Goal: Task Accomplishment & Management: Manage account settings

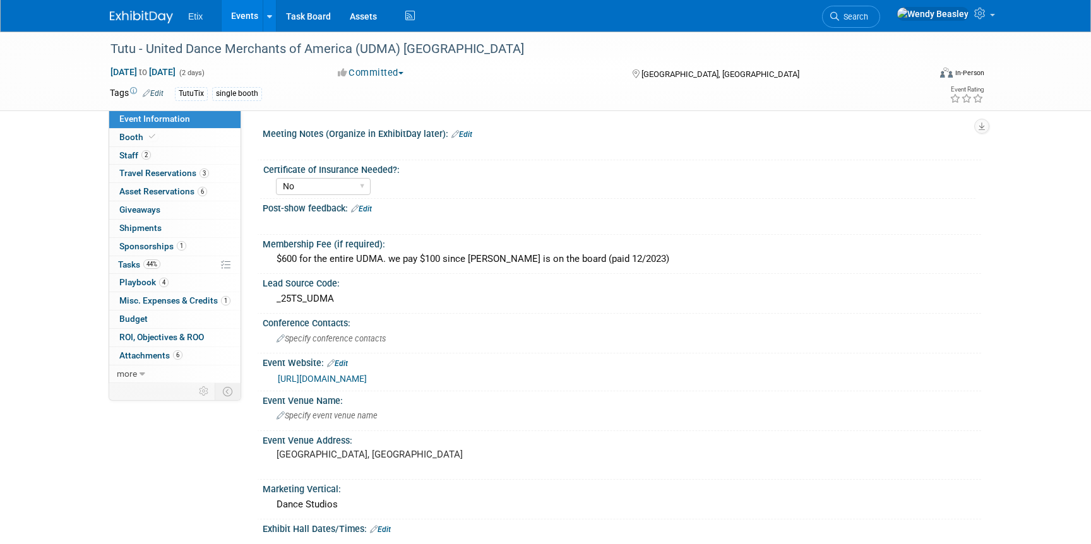
select select "No"
click at [191, 16] on span "Etix" at bounding box center [195, 16] width 15 height 10
click at [239, 17] on link "Events" at bounding box center [245, 16] width 46 height 32
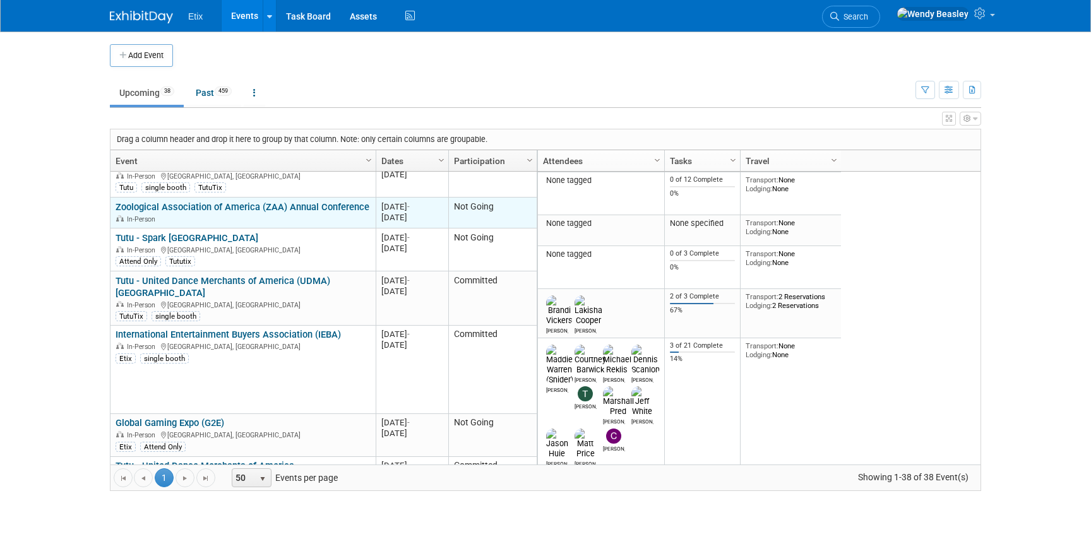
click at [242, 201] on link "Zoological Association of America (ZAA) Annual Conference" at bounding box center [243, 206] width 254 height 11
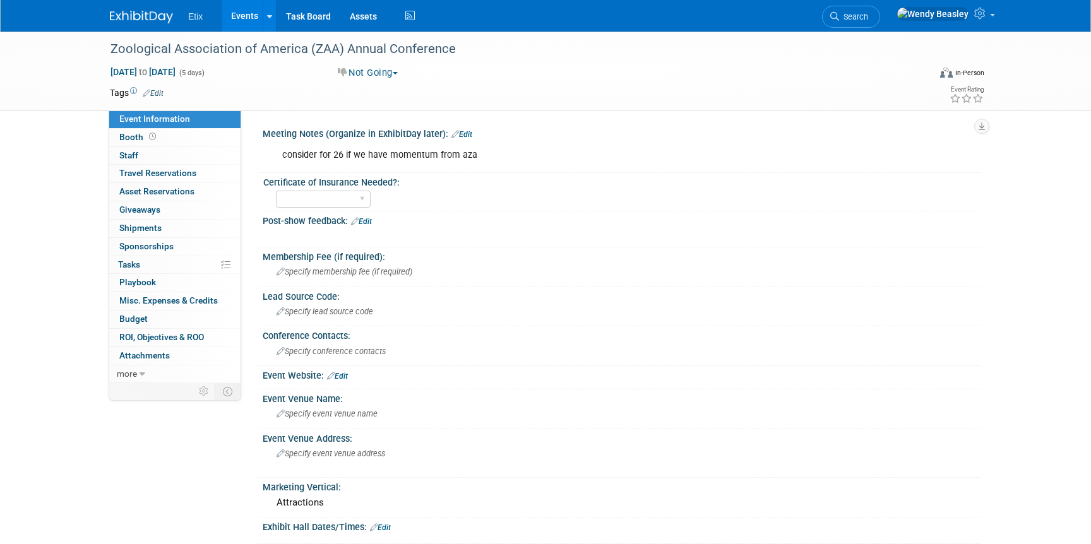
click at [239, 21] on link "Events" at bounding box center [245, 16] width 46 height 32
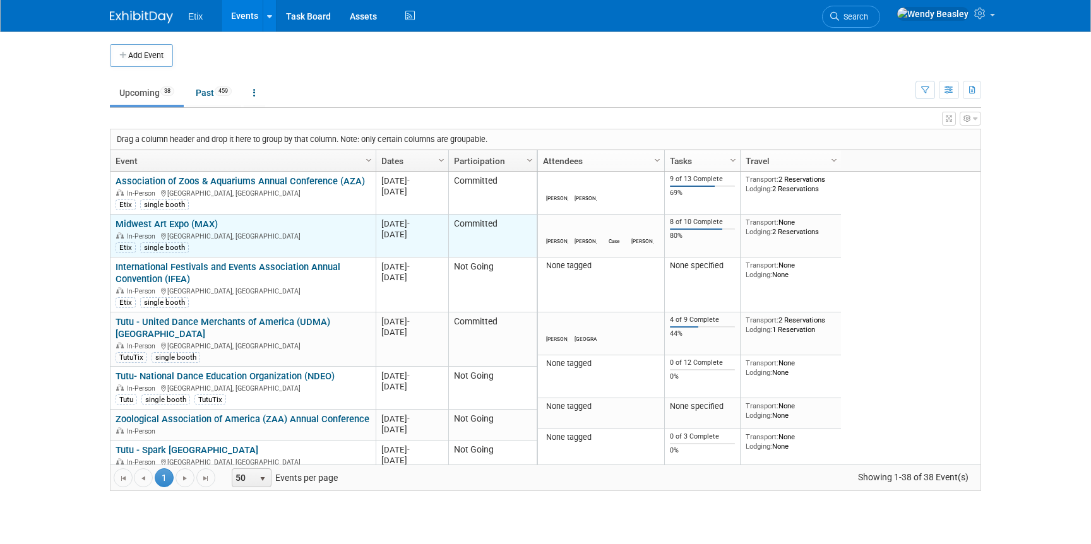
click at [194, 221] on link "Midwest Art Expo (MAX)" at bounding box center [167, 223] width 102 height 11
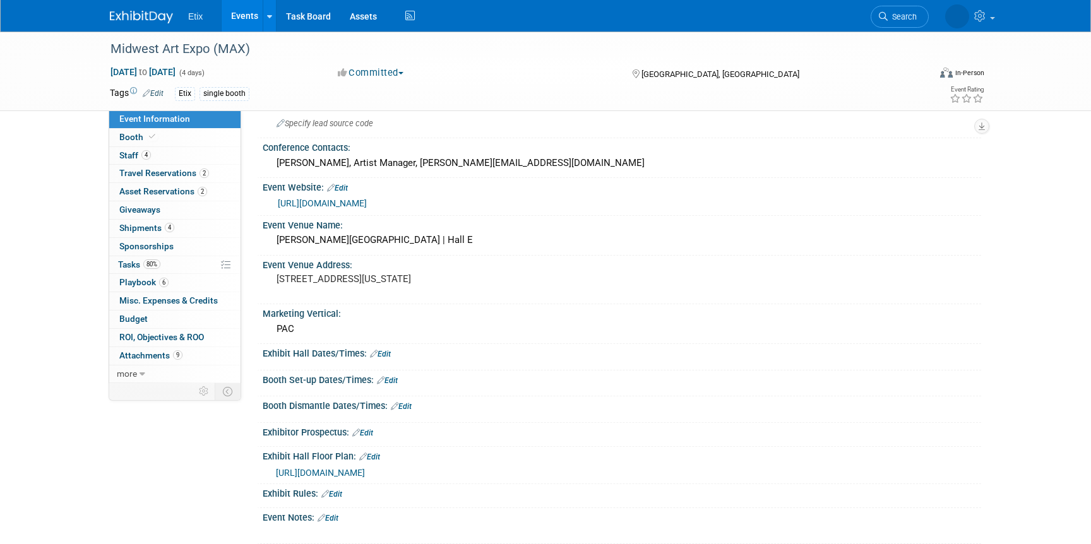
scroll to position [348, 0]
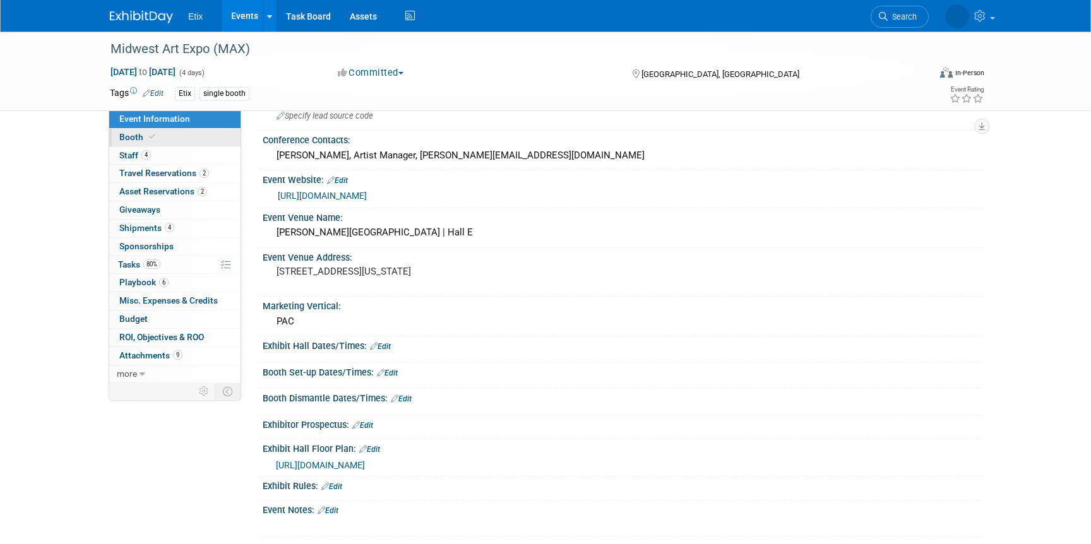
click at [142, 134] on span "Booth" at bounding box center [138, 137] width 39 height 10
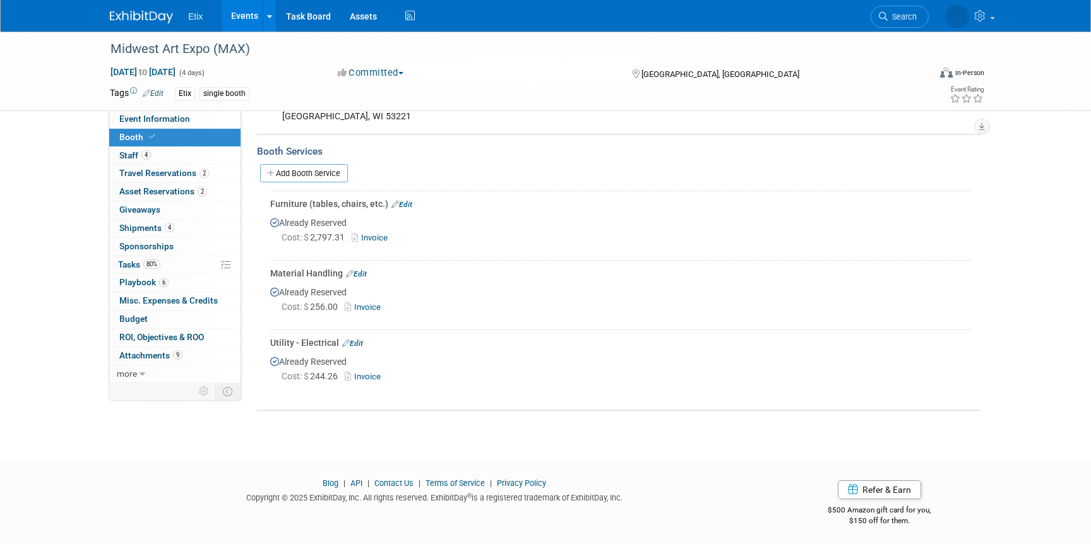
scroll to position [413, 0]
click at [287, 170] on link "Add Booth Service" at bounding box center [304, 173] width 88 height 18
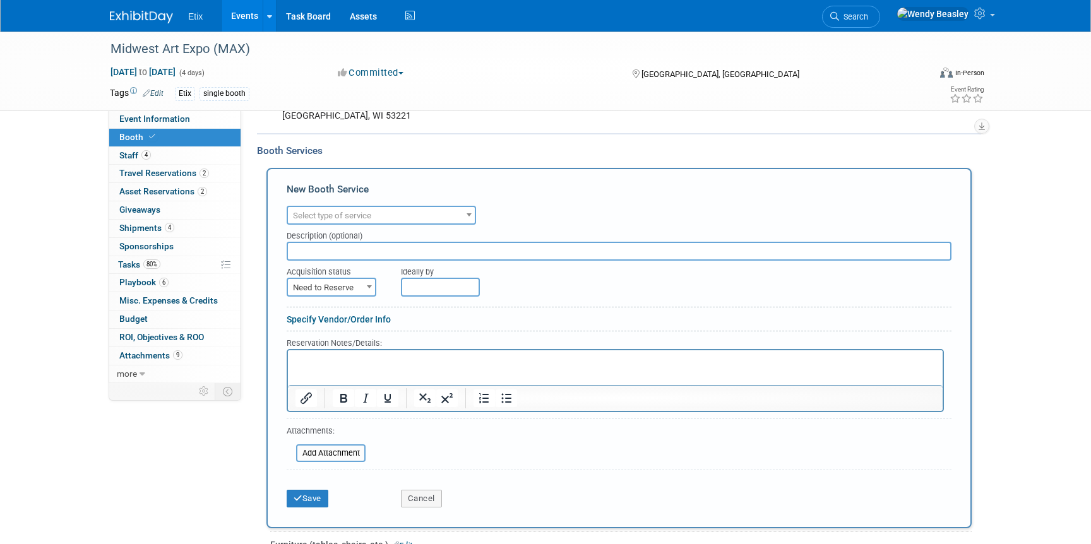
scroll to position [0, 0]
click at [391, 215] on span "Select type of service" at bounding box center [381, 216] width 187 height 18
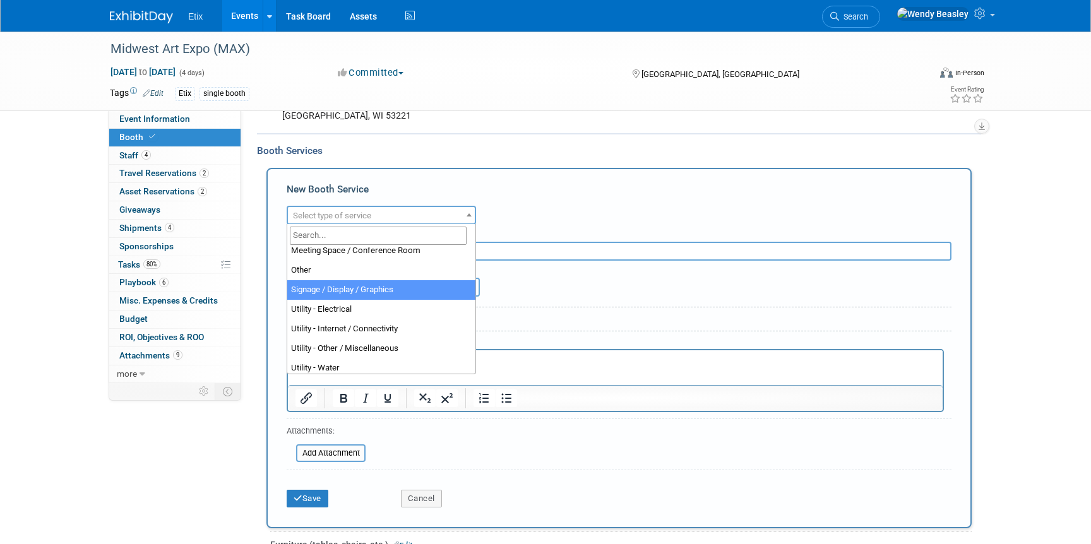
scroll to position [324, 0]
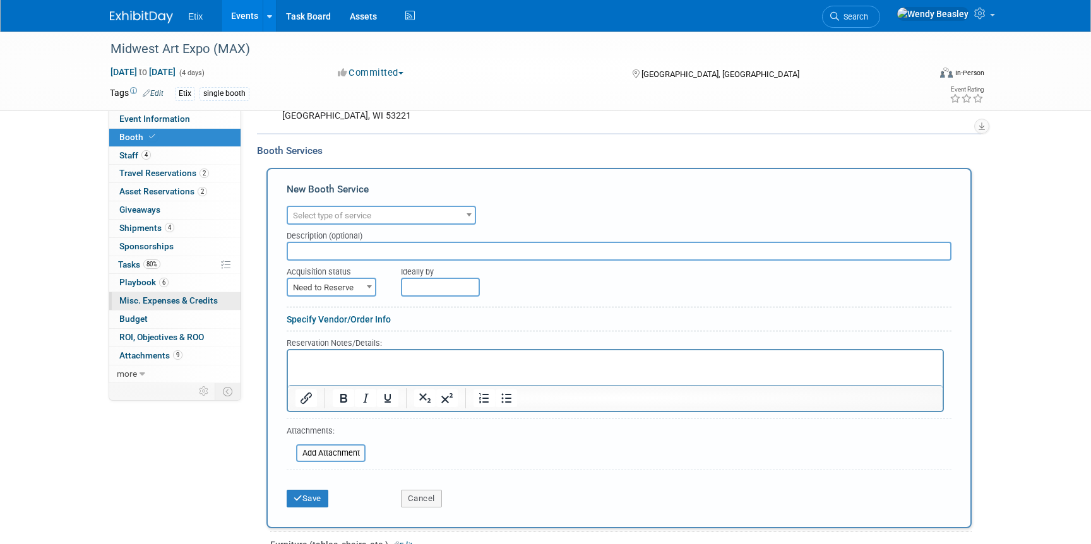
click at [160, 298] on span "Misc. Expenses & Credits 0" at bounding box center [168, 300] width 98 height 10
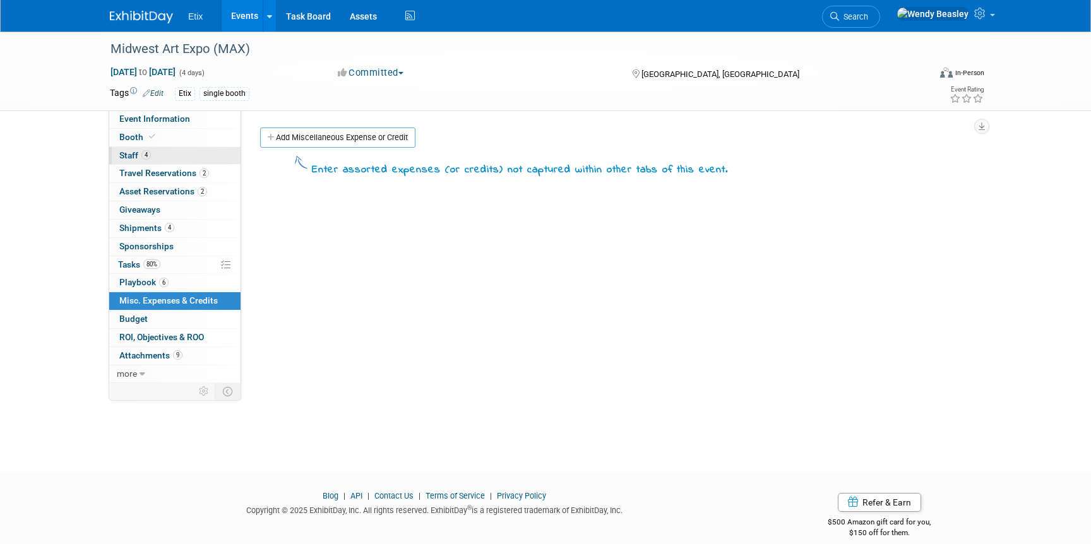
click at [182, 157] on link "4 Staff 4" at bounding box center [174, 156] width 131 height 18
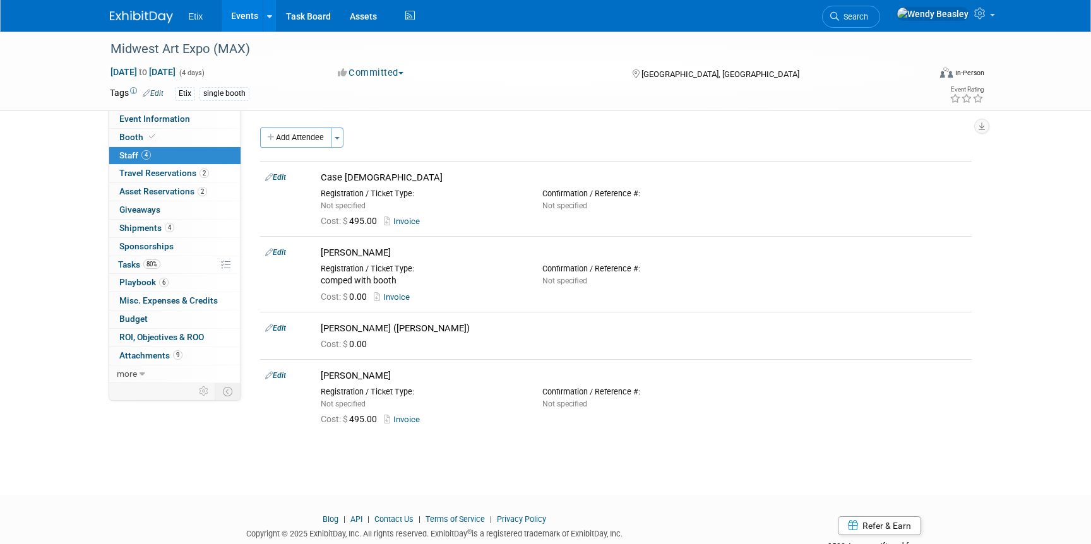
click at [242, 20] on link "Events" at bounding box center [245, 16] width 46 height 32
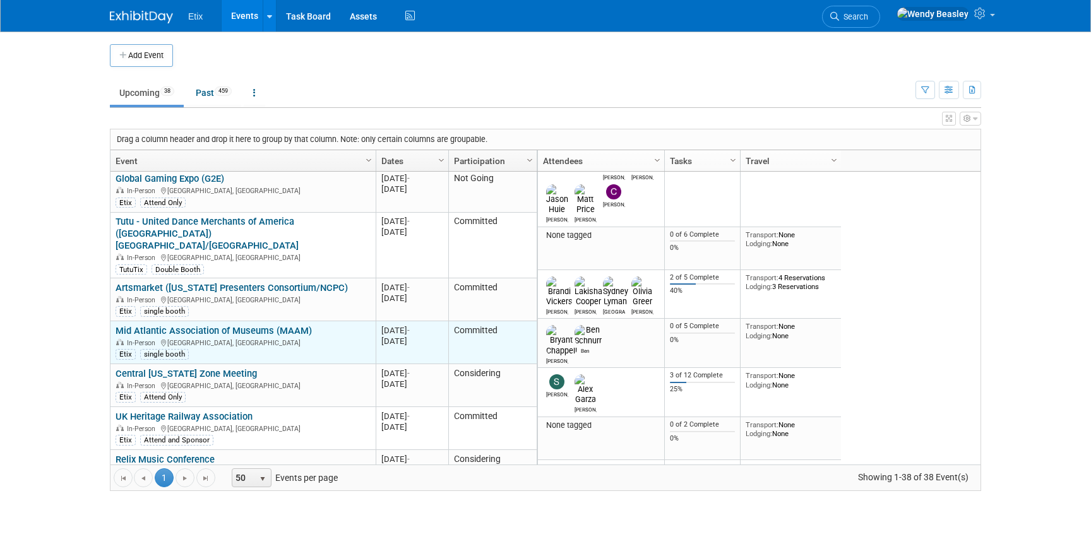
click at [207, 325] on link "Mid Atlantic Association of Museums (MAAM)" at bounding box center [214, 330] width 196 height 11
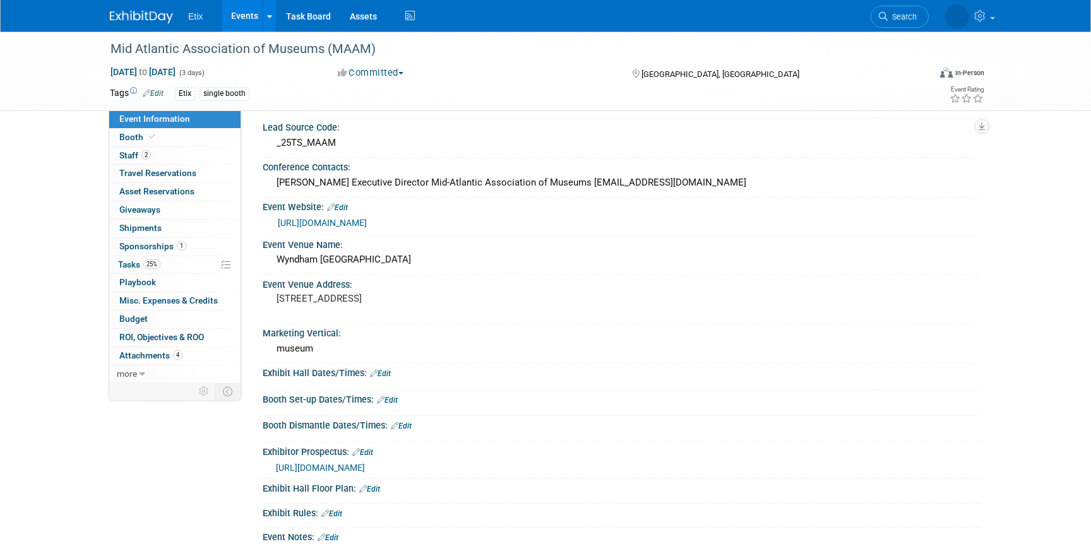
scroll to position [157, 0]
click at [157, 297] on span "Misc. Expenses & Credits 0" at bounding box center [168, 300] width 98 height 10
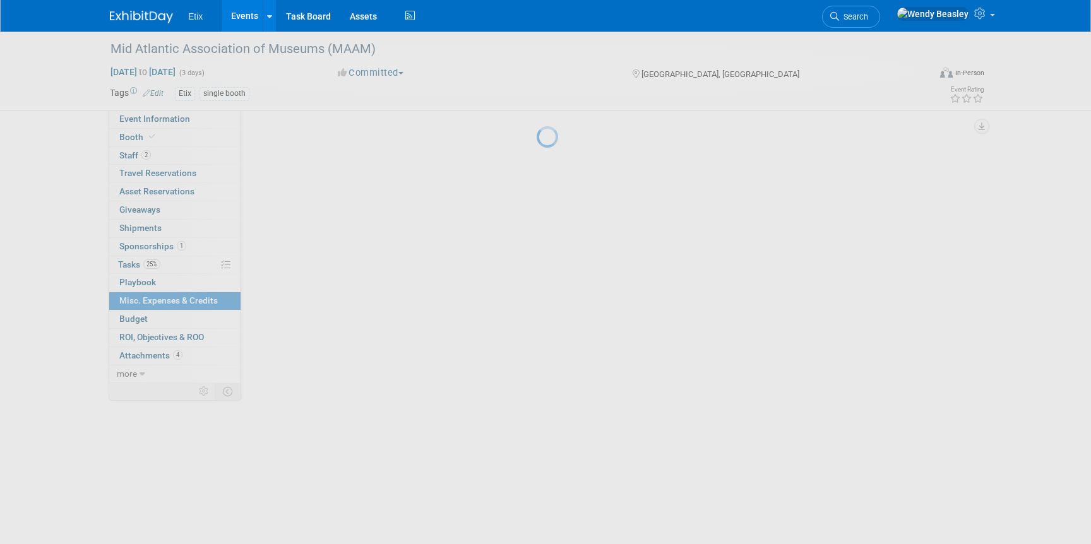
scroll to position [0, 0]
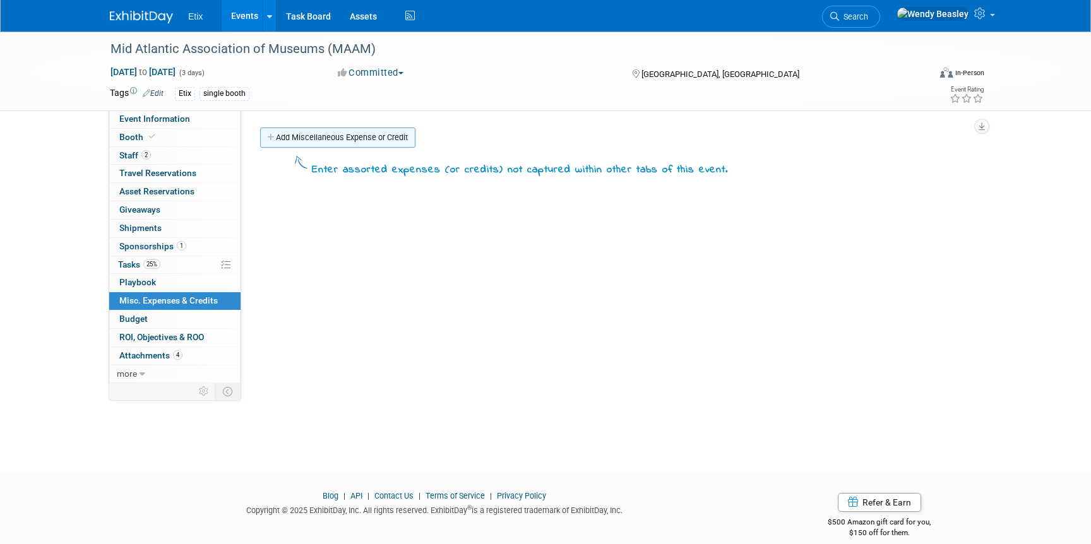
click at [380, 136] on link "Add Miscellaneous Expense or Credit" at bounding box center [337, 138] width 155 height 20
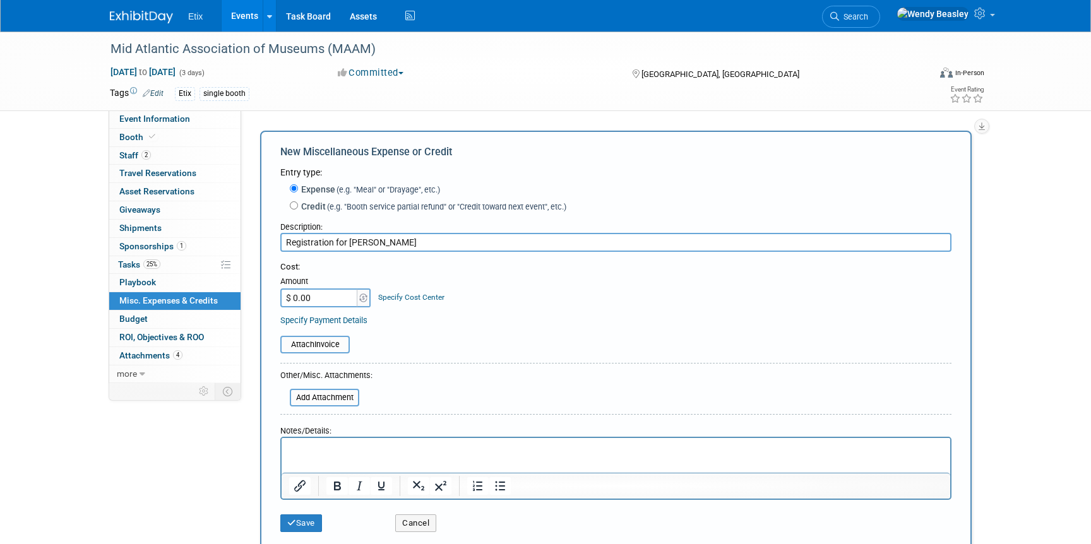
type input "Registration for [PERSON_NAME]"
click at [331, 291] on input "$ 0.00" at bounding box center [319, 297] width 79 height 19
type input "$ 325.00"
click at [326, 343] on input "file" at bounding box center [273, 344] width 150 height 15
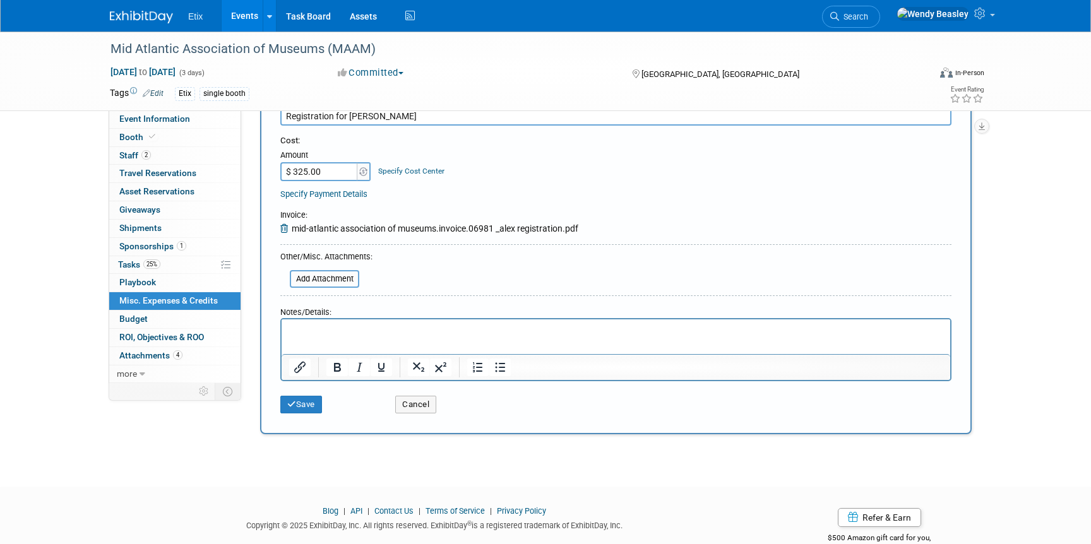
scroll to position [138, 0]
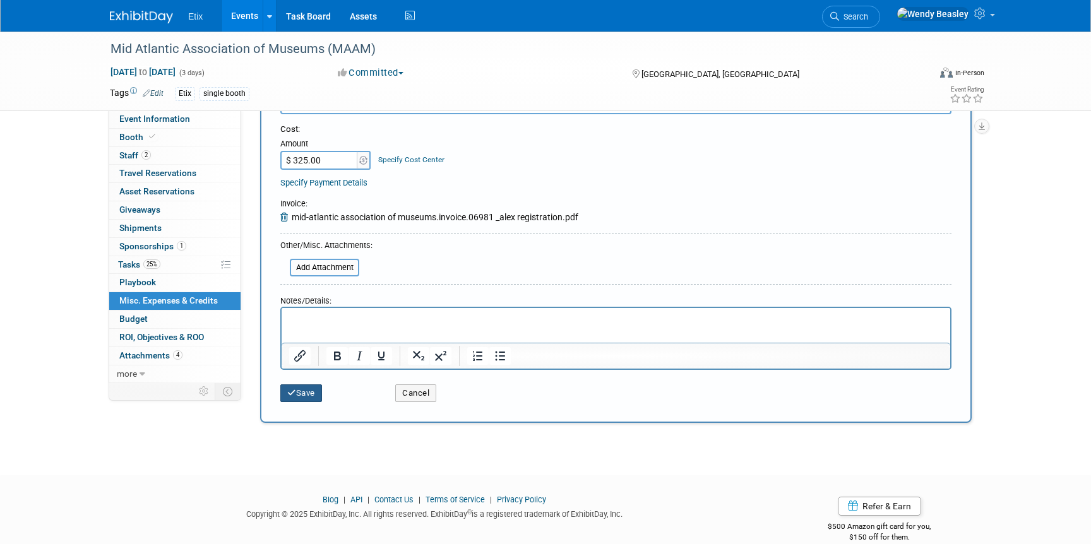
click at [302, 392] on button "Save" at bounding box center [301, 393] width 42 height 18
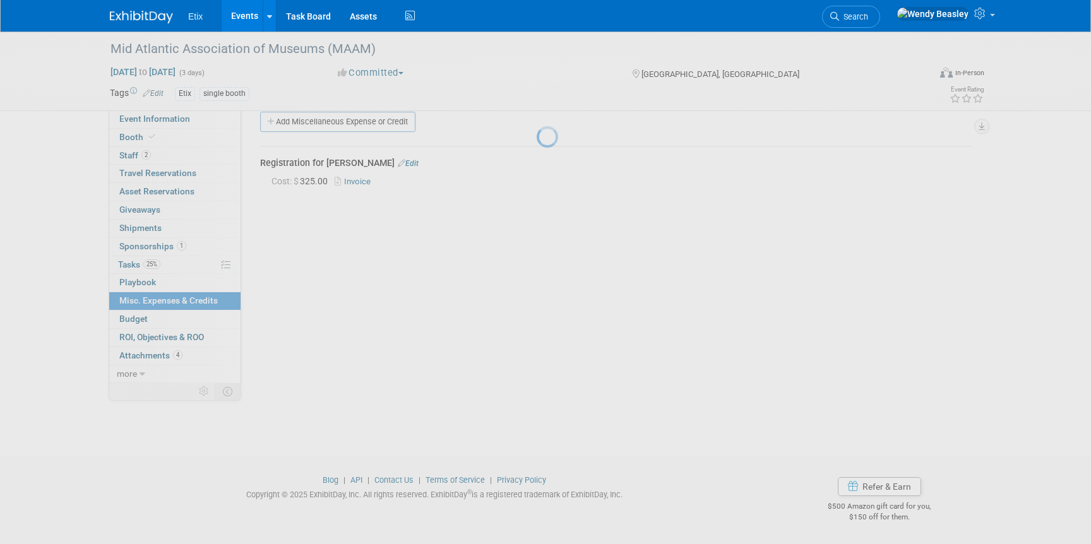
scroll to position [15, 0]
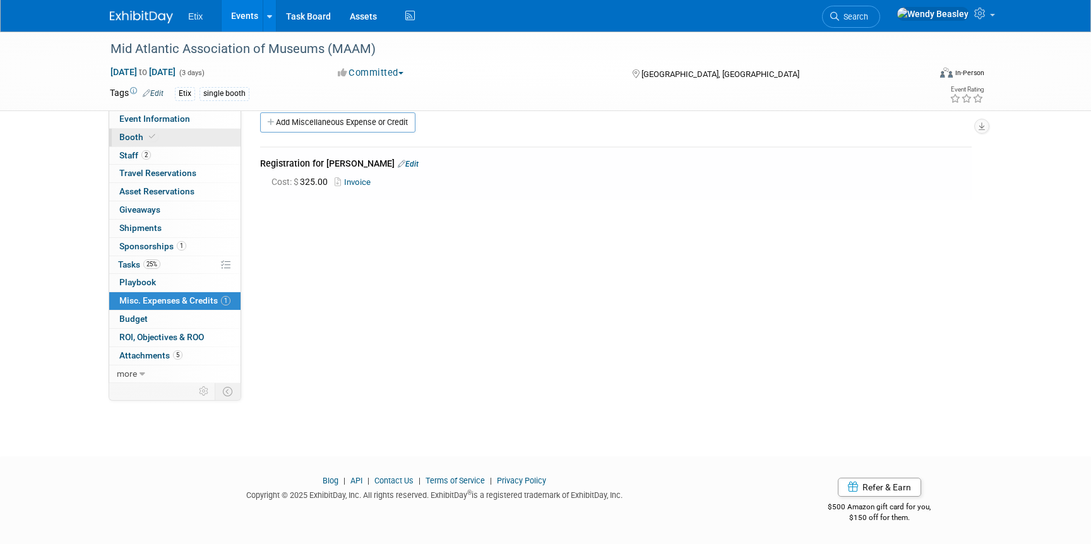
click at [165, 140] on link "Booth" at bounding box center [174, 138] width 131 height 18
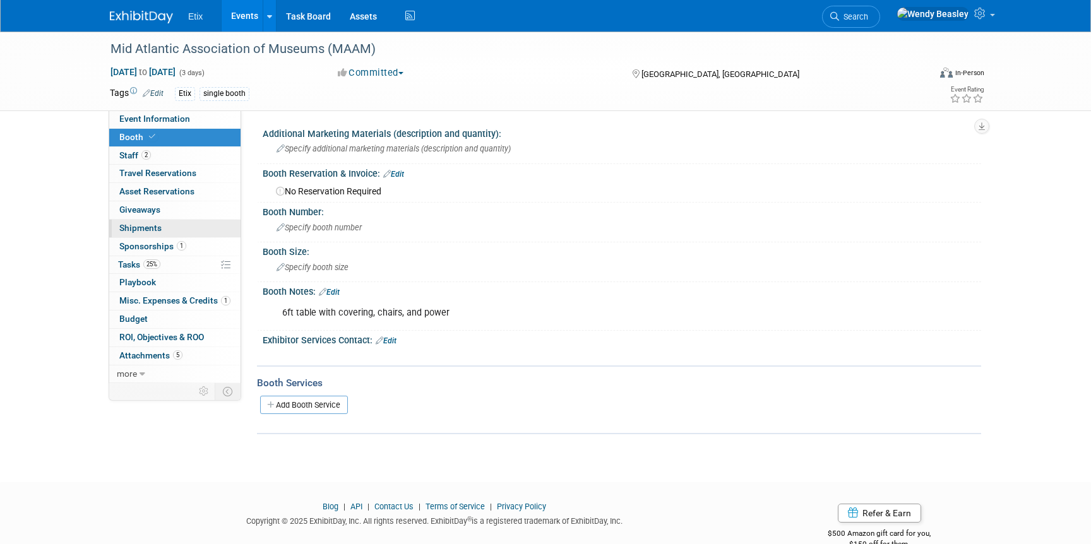
click at [167, 230] on link "0 Shipments 0" at bounding box center [174, 229] width 131 height 18
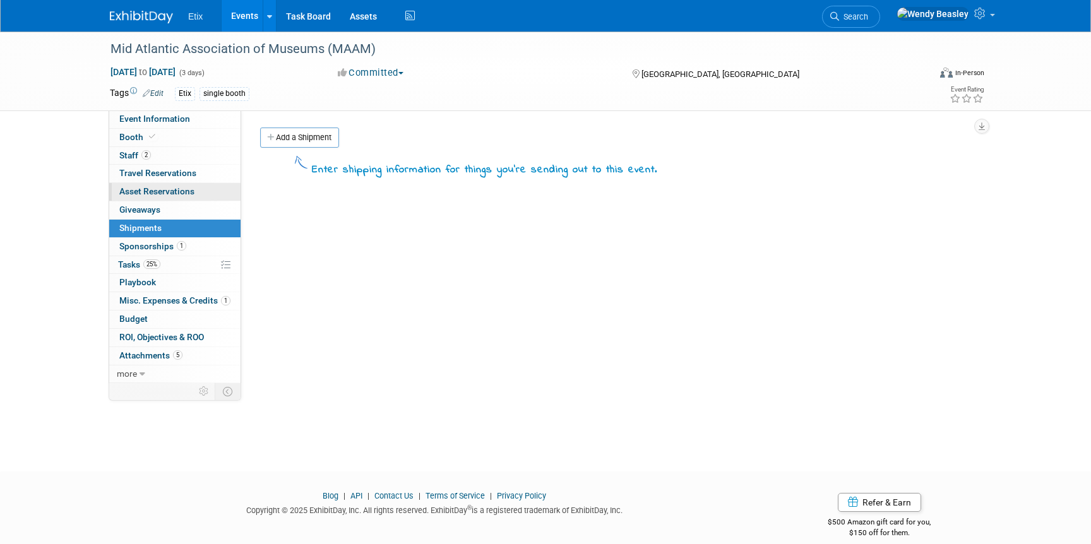
click at [169, 189] on span "Asset Reservations 0" at bounding box center [156, 191] width 75 height 10
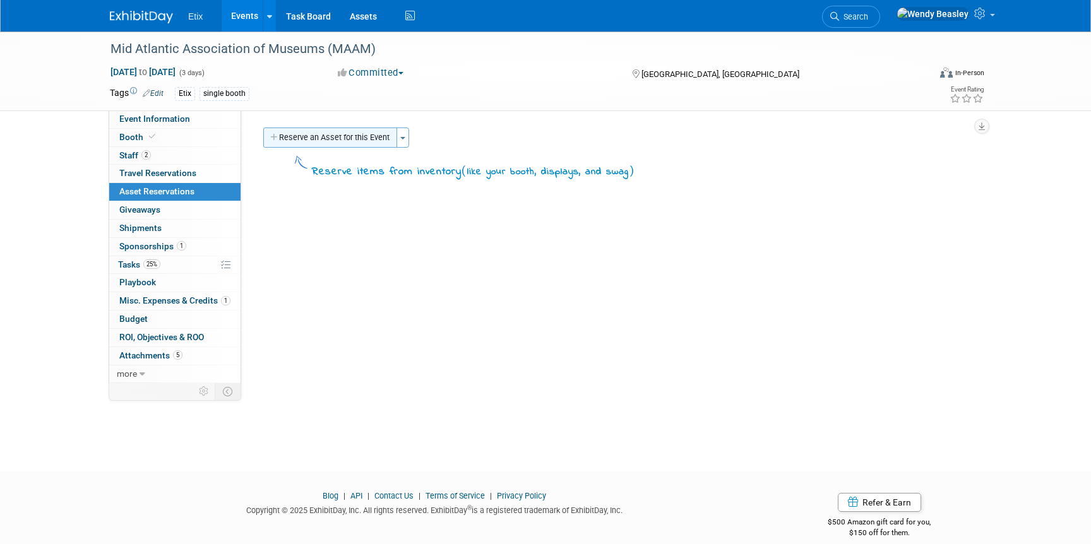
click at [365, 133] on button "Reserve an Asset for this Event" at bounding box center [330, 138] width 134 height 20
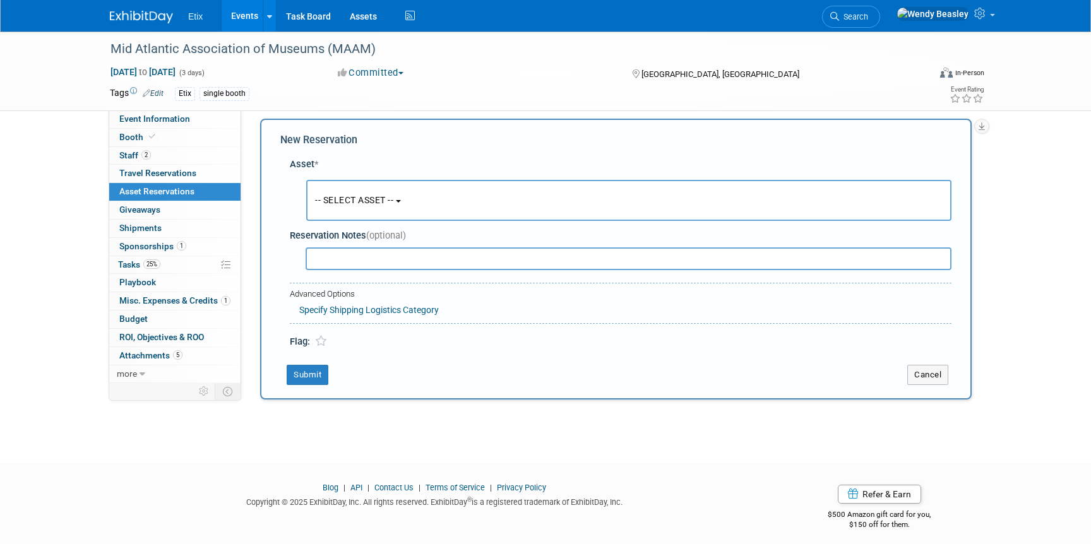
scroll to position [12, 0]
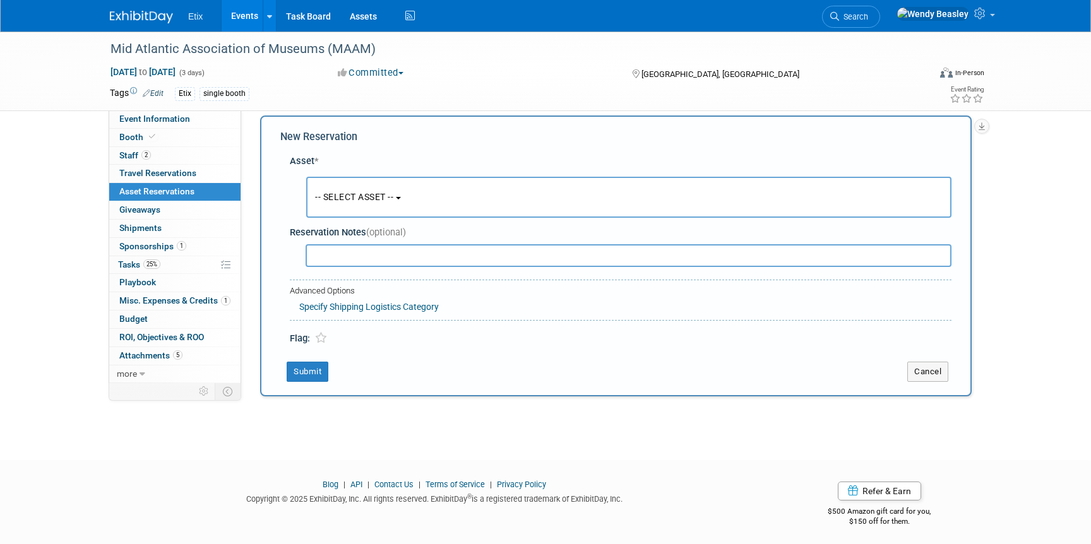
click at [354, 202] on button "-- SELECT ASSET --" at bounding box center [628, 197] width 645 height 41
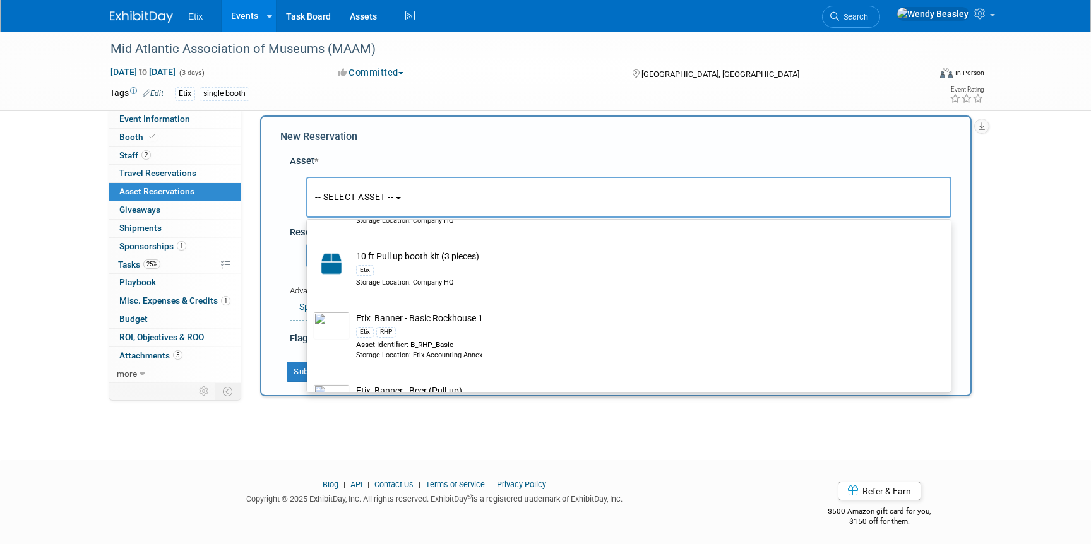
scroll to position [148, 0]
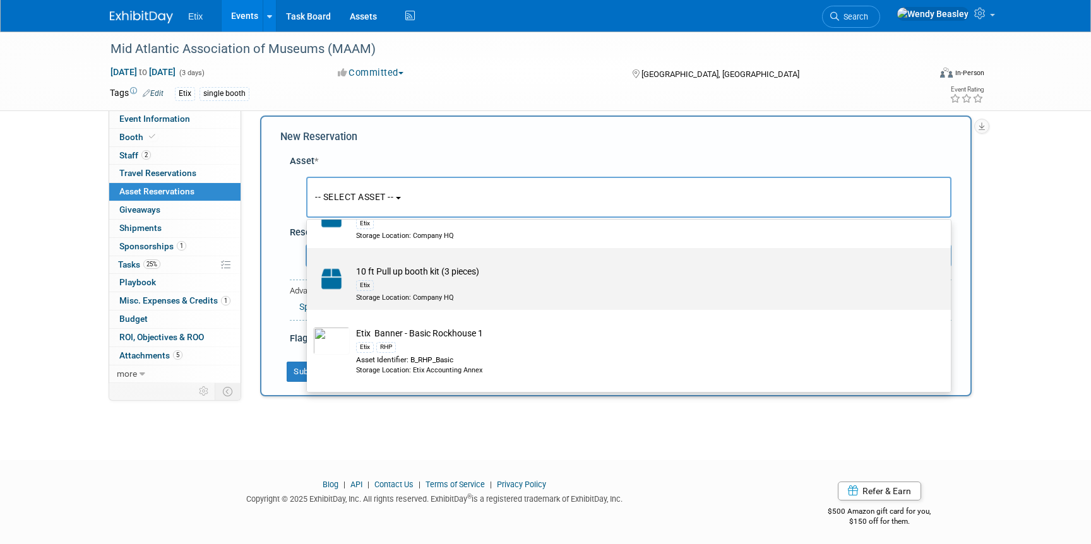
click at [395, 275] on td "10 ft Pull up booth kit (3 pieces) Etix Storage Location: Company HQ" at bounding box center [638, 283] width 576 height 37
click at [309, 263] on input "10 ft Pull up booth kit (3 pieces) Etix Storage Location: Company HQ" at bounding box center [304, 259] width 8 height 8
select select "10728187"
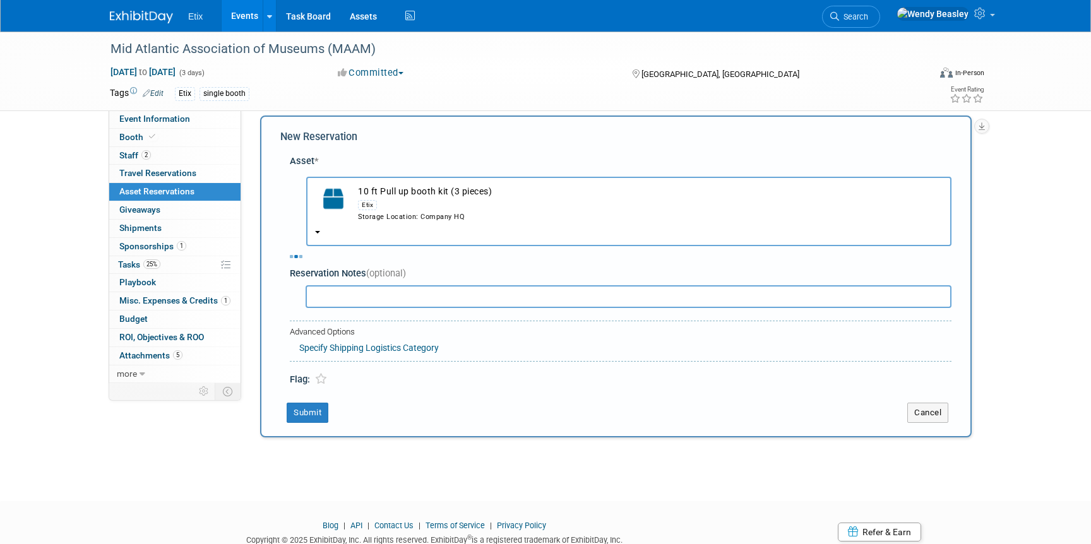
select select "9"
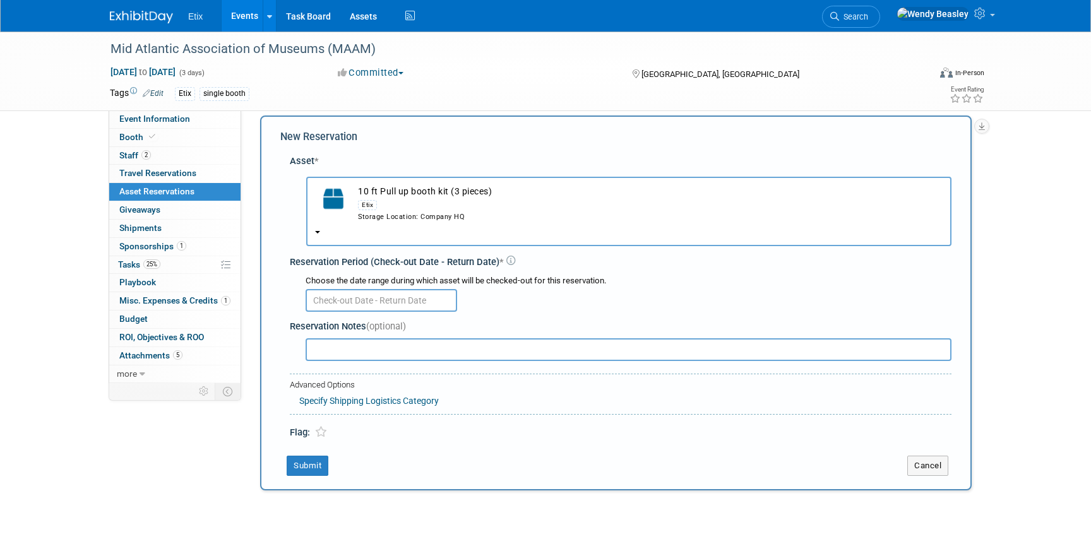
click at [375, 293] on input "text" at bounding box center [382, 300] width 152 height 23
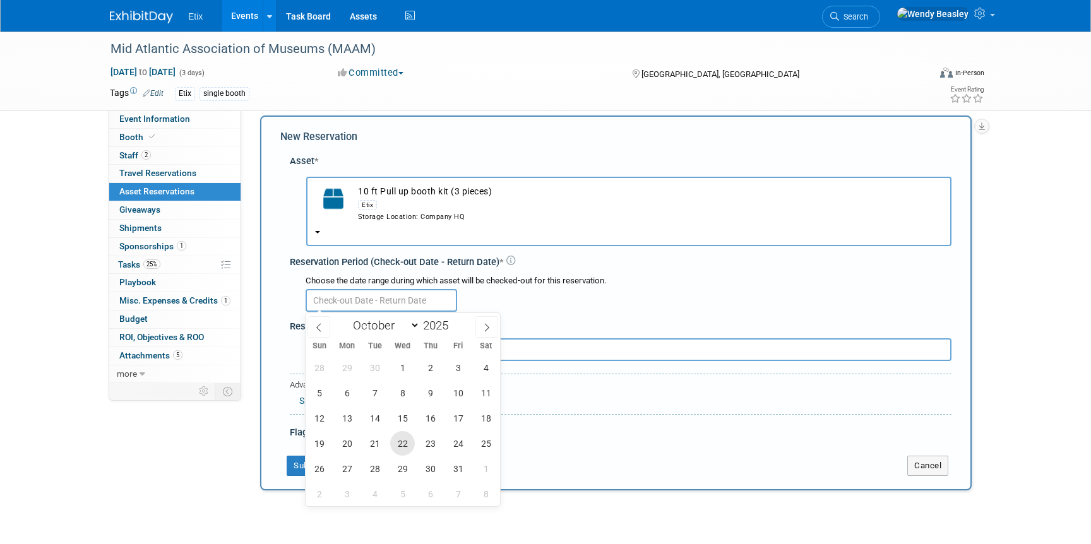
click at [397, 443] on span "22" at bounding box center [402, 443] width 25 height 25
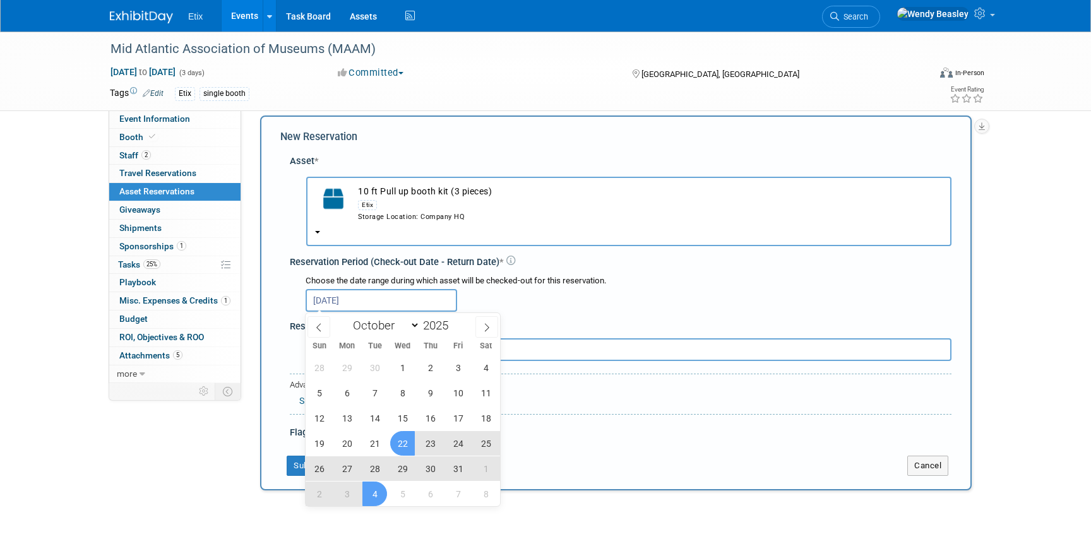
click at [370, 494] on span "4" at bounding box center [374, 494] width 25 height 25
type input "Oct 22, 2025 to Nov 4, 2025"
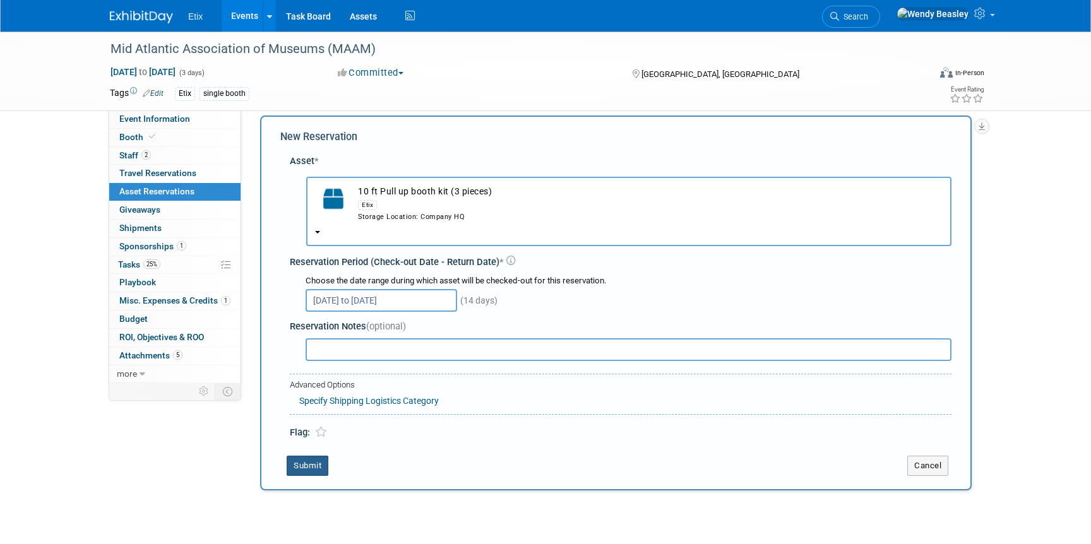
click at [312, 461] on button "Submit" at bounding box center [308, 466] width 42 height 20
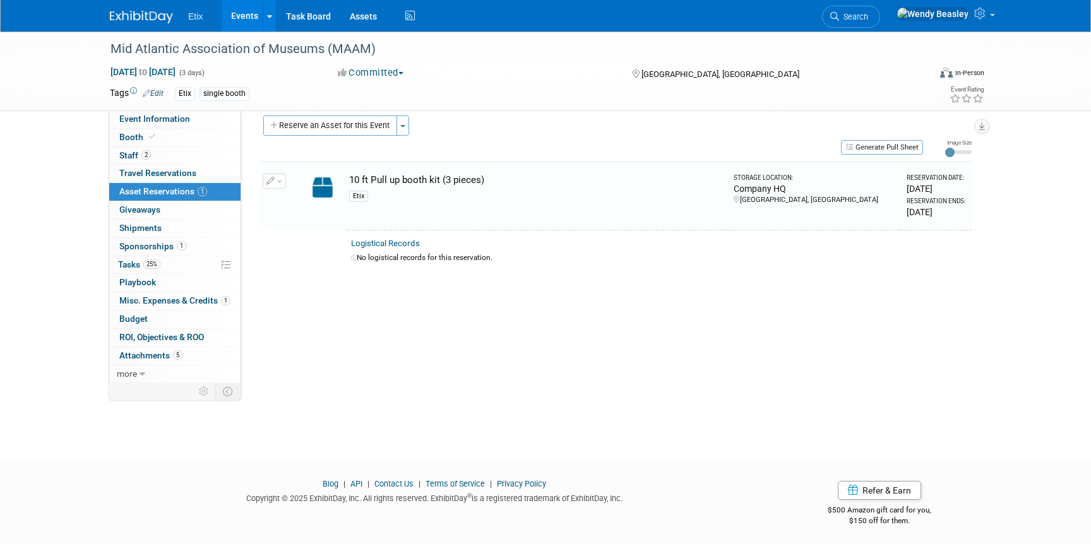
scroll to position [15, 0]
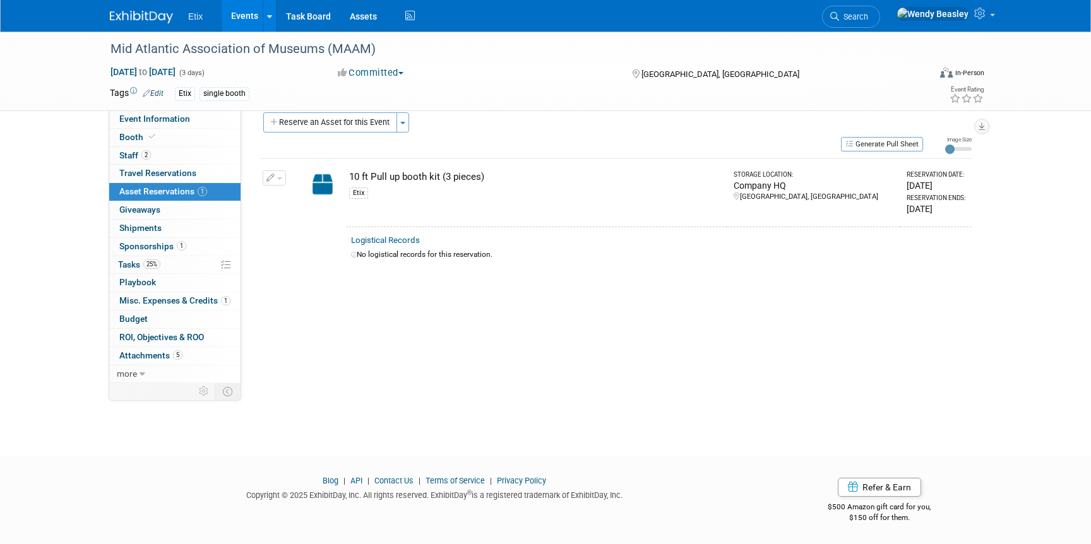
click at [246, 18] on link "Events" at bounding box center [245, 16] width 46 height 32
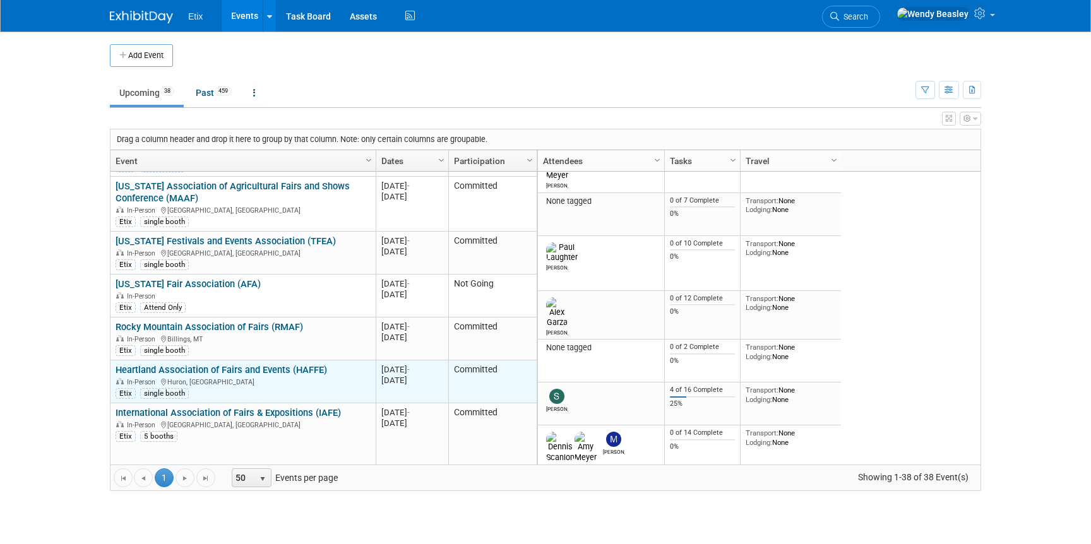
click at [201, 364] on link "Heartland Association of Fairs and Events (HAFFE)" at bounding box center [221, 369] width 211 height 11
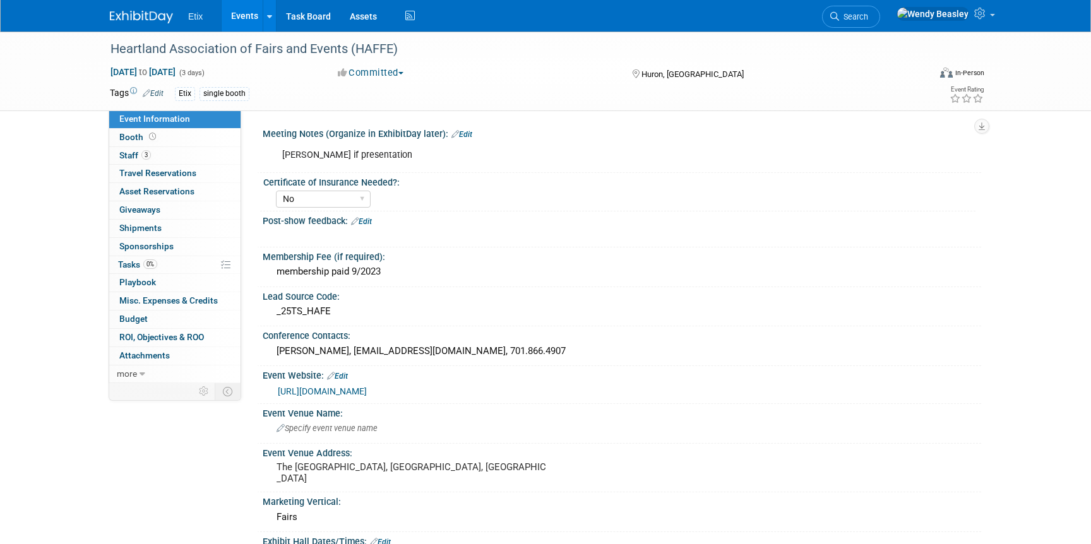
select select "No"
click at [251, 13] on link "Events" at bounding box center [245, 16] width 46 height 32
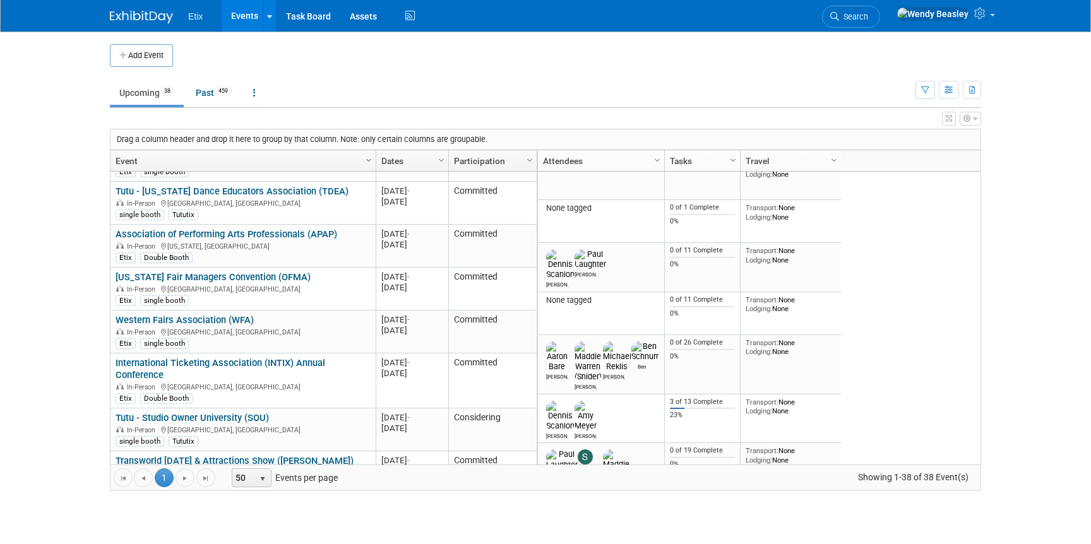
scroll to position [1380, 0]
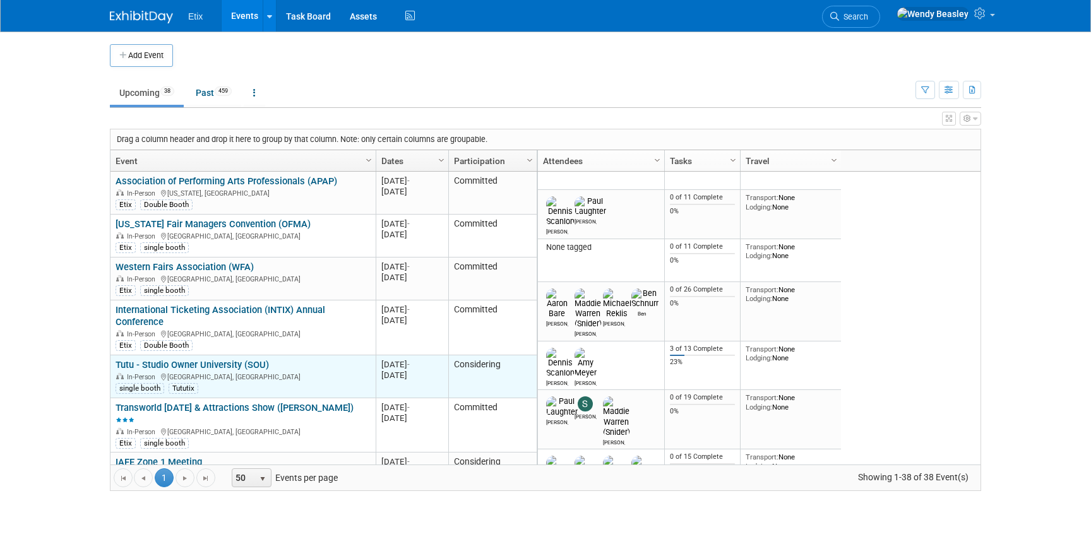
click at [227, 359] on link "Tutu - Studio Owner University (SOU)" at bounding box center [192, 364] width 153 height 11
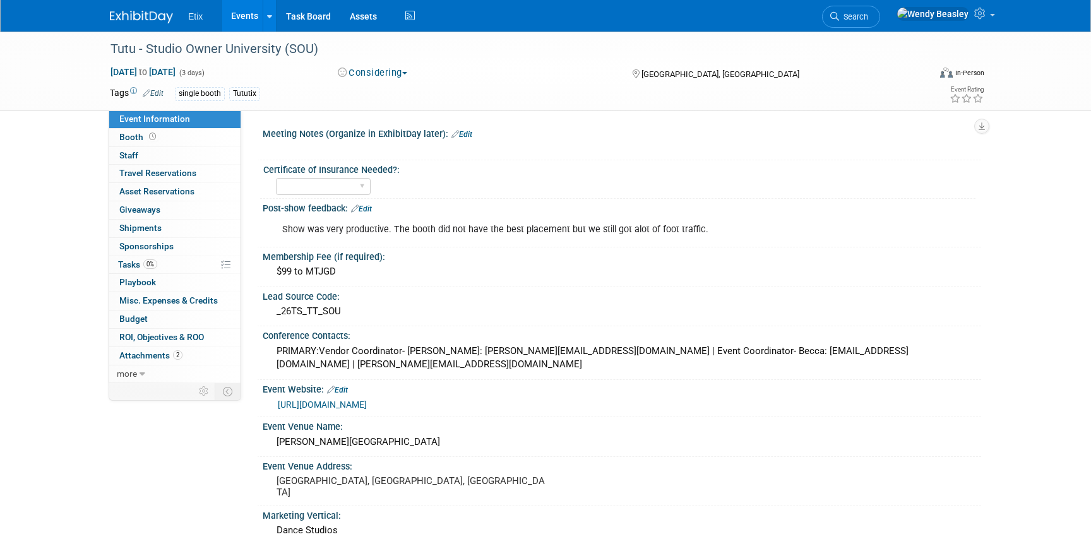
click at [346, 390] on link "Edit" at bounding box center [337, 390] width 21 height 9
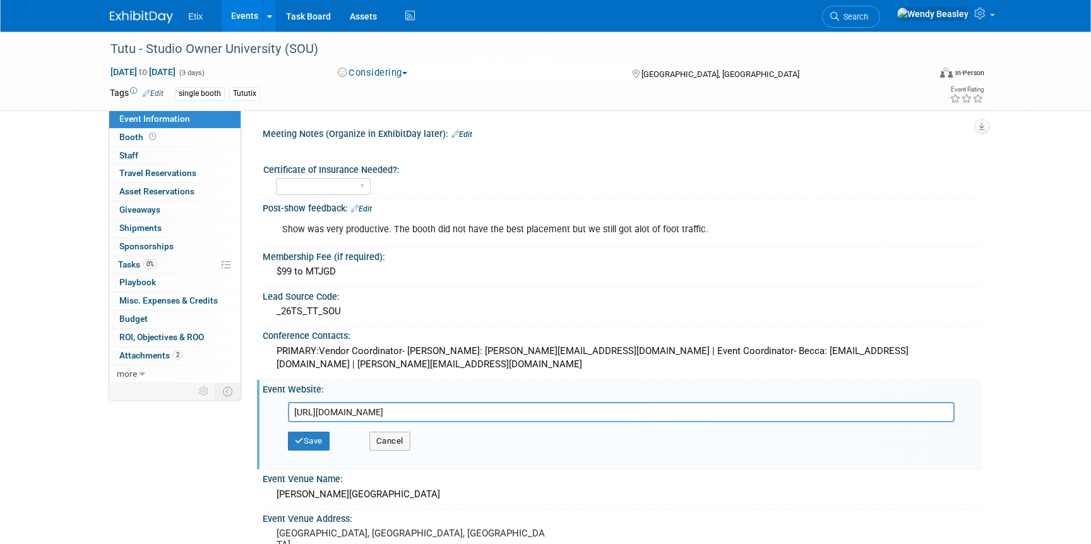
click at [402, 410] on input "[URL][DOMAIN_NAME]" at bounding box center [621, 412] width 667 height 20
type input "https://sites.google.com/morethanjustgreatdancing.com/mtjgd-2026-vendor-media-k…"
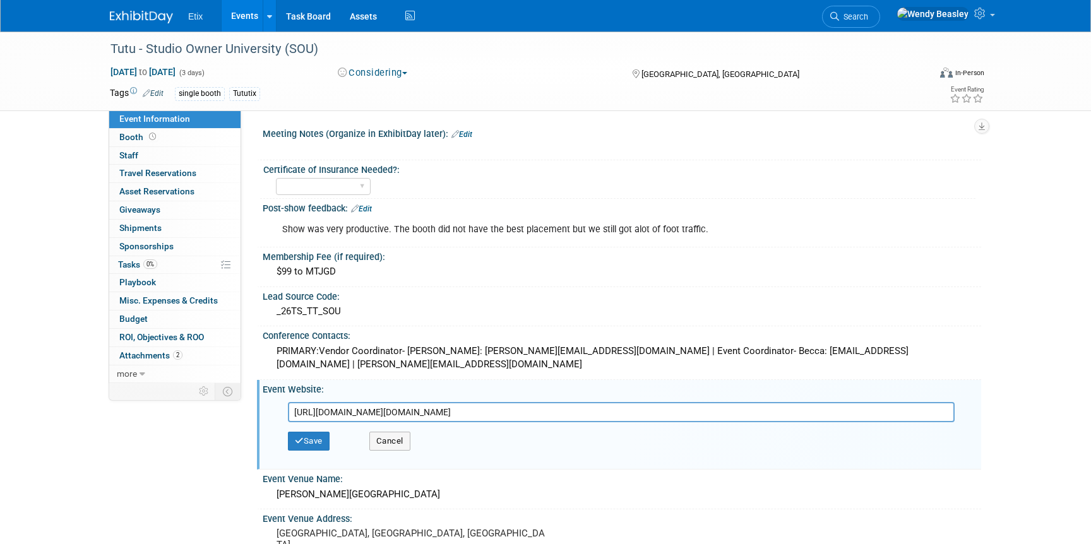
click at [390, 410] on input "https://sites.google.com/morethanjustgreatdancing.com/mtjgd-2026-vendor-media-k…" at bounding box center [621, 412] width 667 height 20
click at [400, 443] on button "Cancel" at bounding box center [389, 441] width 41 height 19
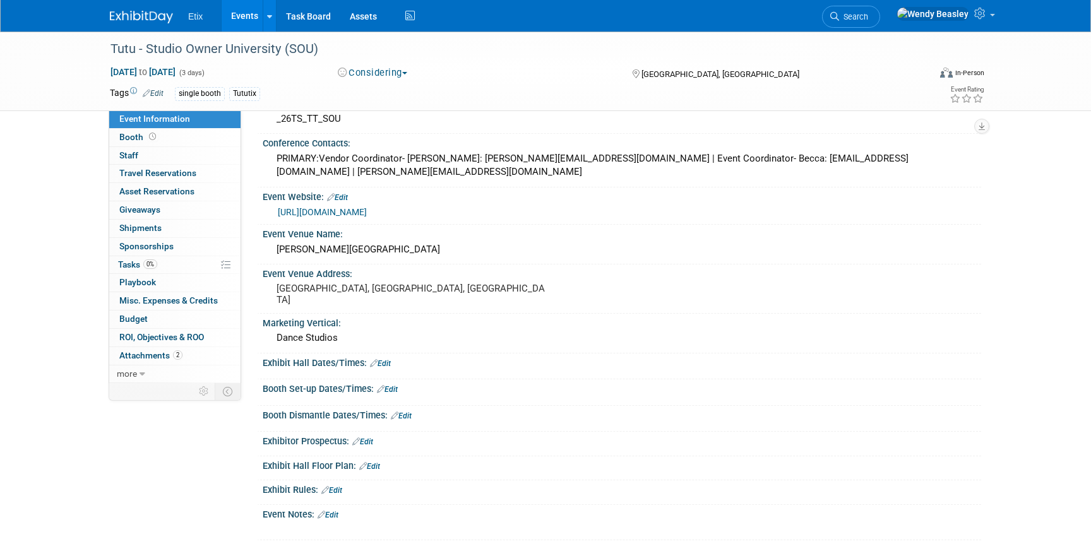
scroll to position [199, 0]
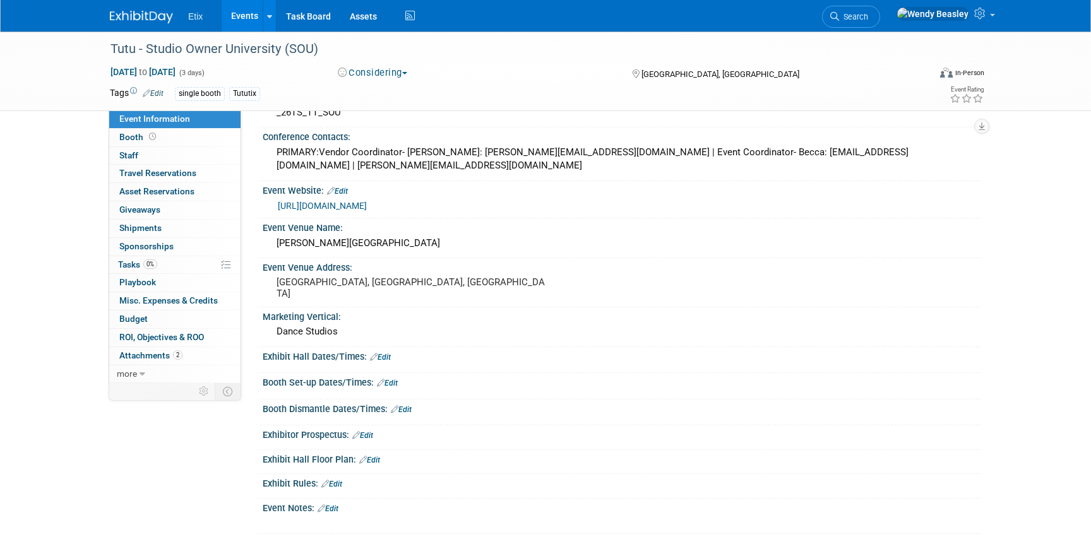
click at [373, 431] on link "Edit" at bounding box center [362, 435] width 21 height 9
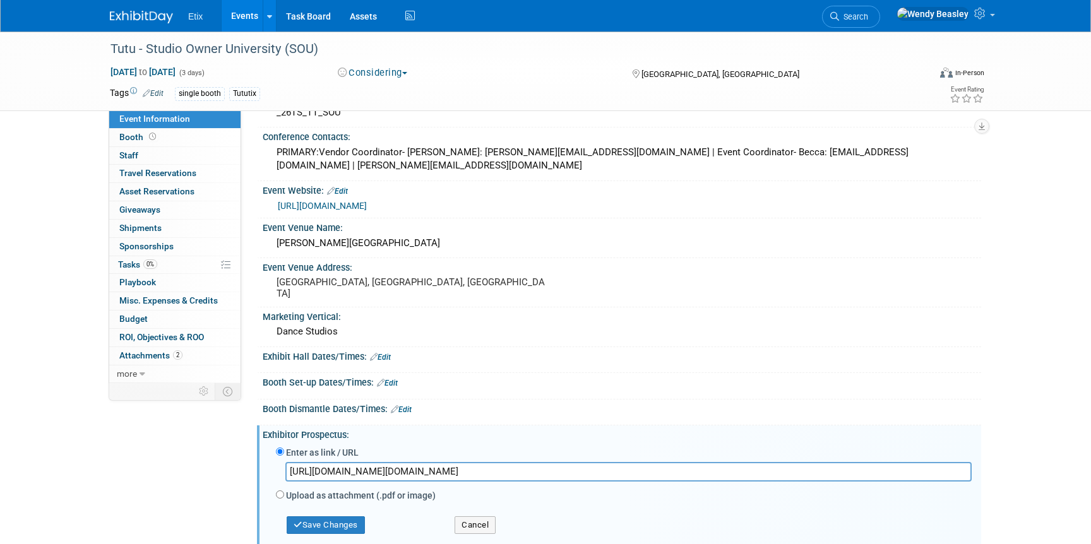
scroll to position [225, 0]
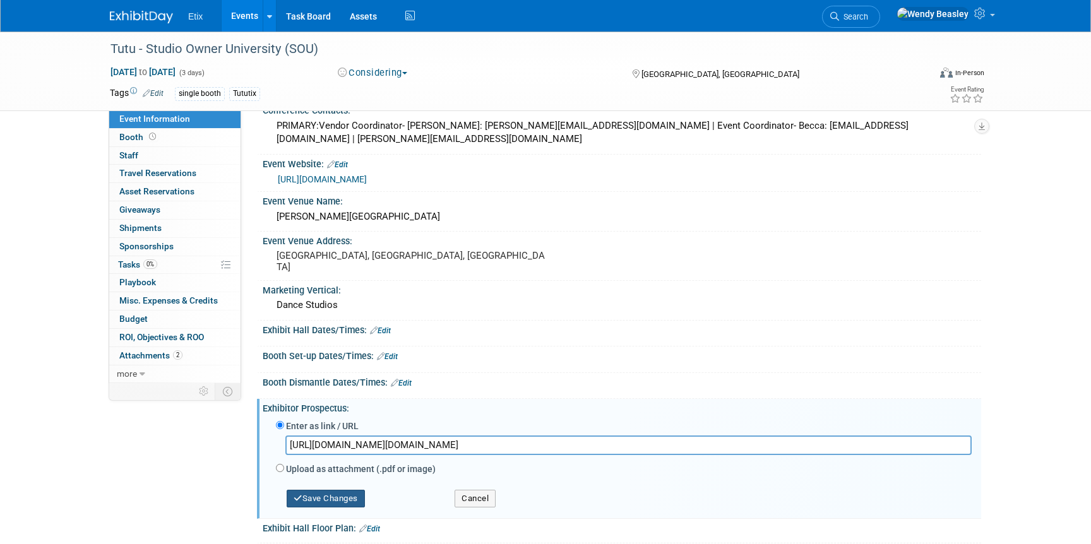
type input "https://sites.google.com/morethanjustgreatdancing.com/mtjgd-2026-vendor-media-k…"
click at [340, 502] on button "Save Changes" at bounding box center [326, 499] width 78 height 18
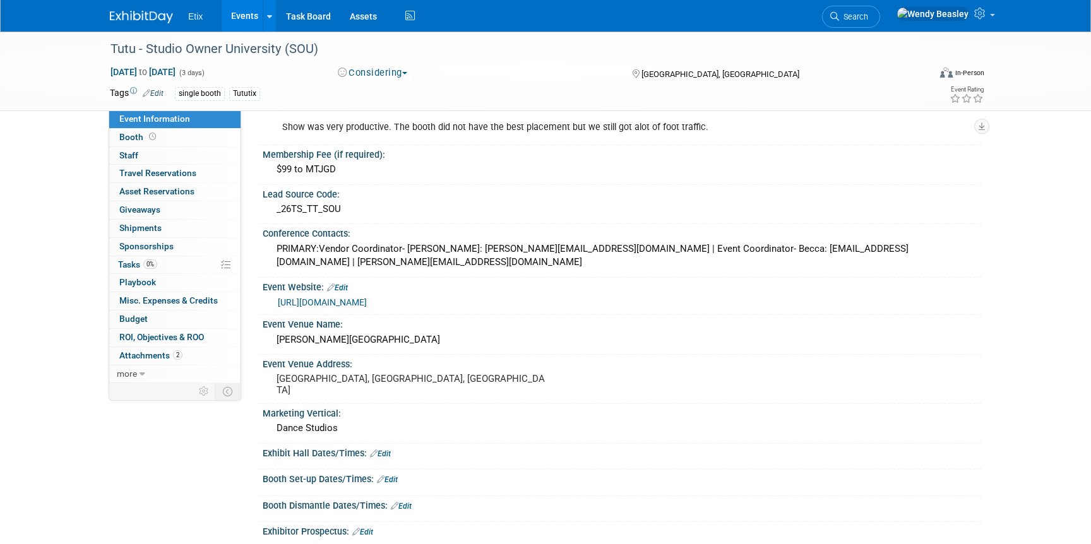
scroll to position [78, 0]
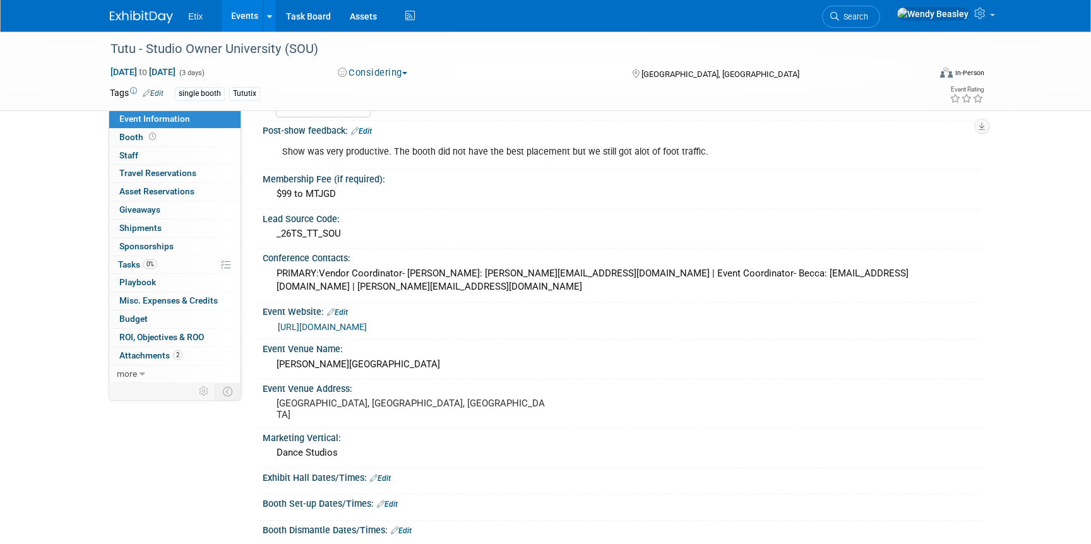
click at [259, 13] on link "Events" at bounding box center [245, 16] width 46 height 32
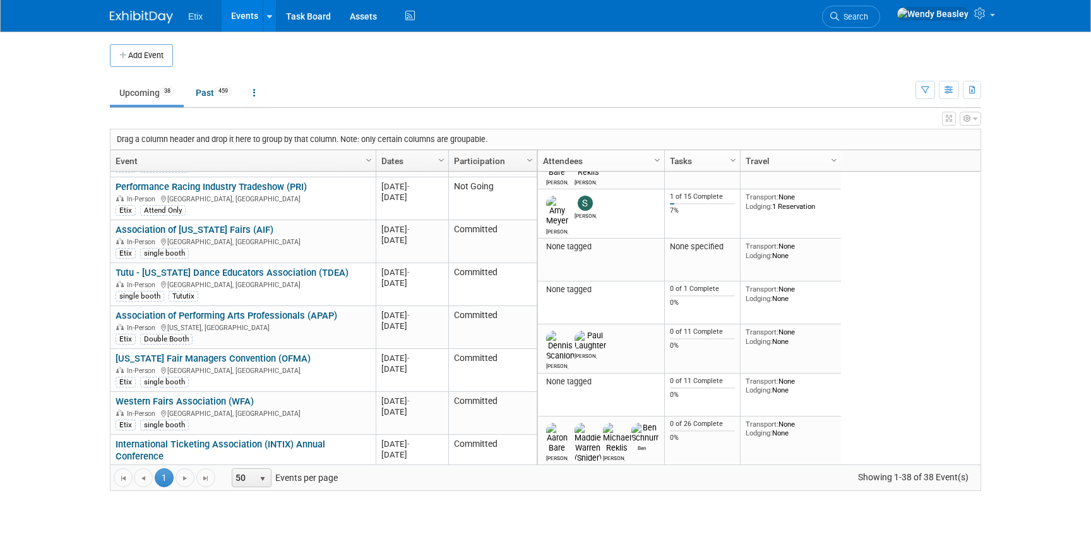
scroll to position [1295, 0]
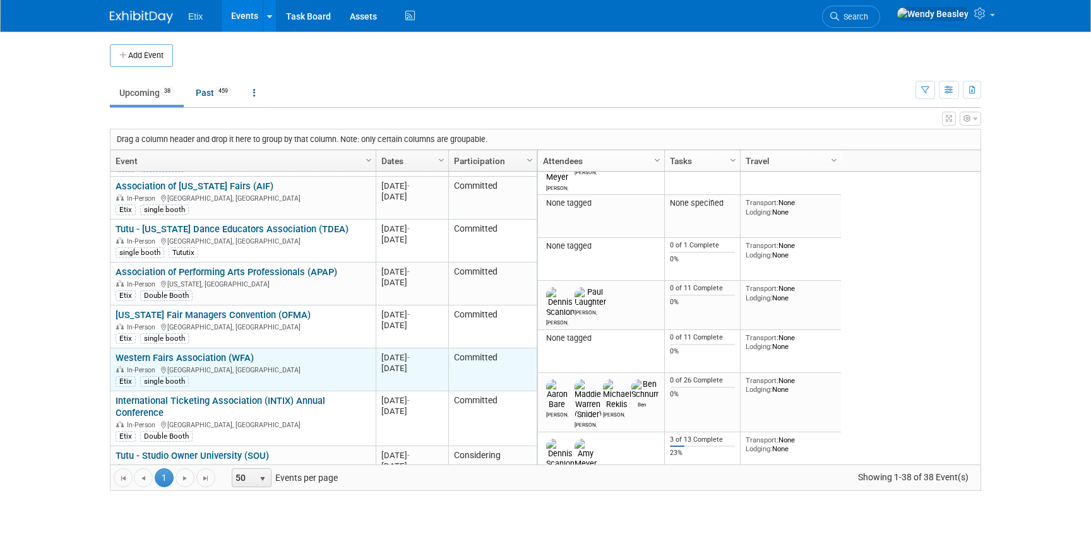
click at [216, 352] on link "Western Fairs Association (WFA)" at bounding box center [185, 357] width 138 height 11
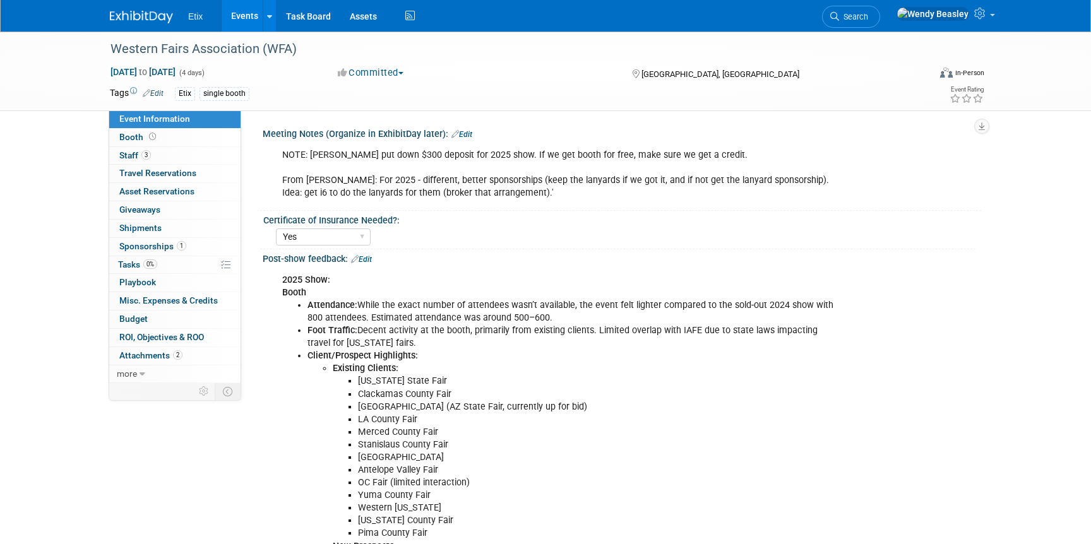
select select "Yes"
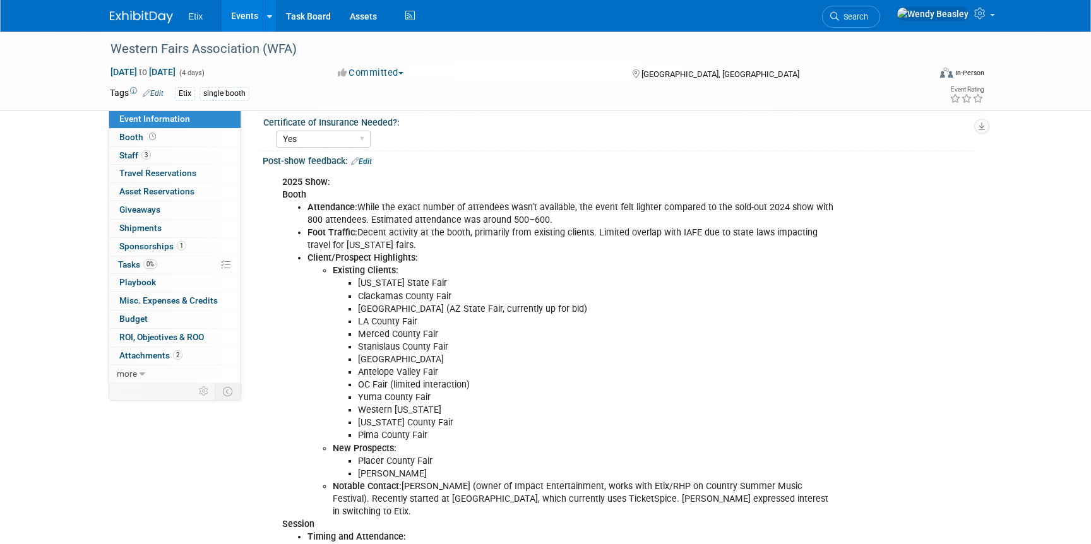
scroll to position [68, 0]
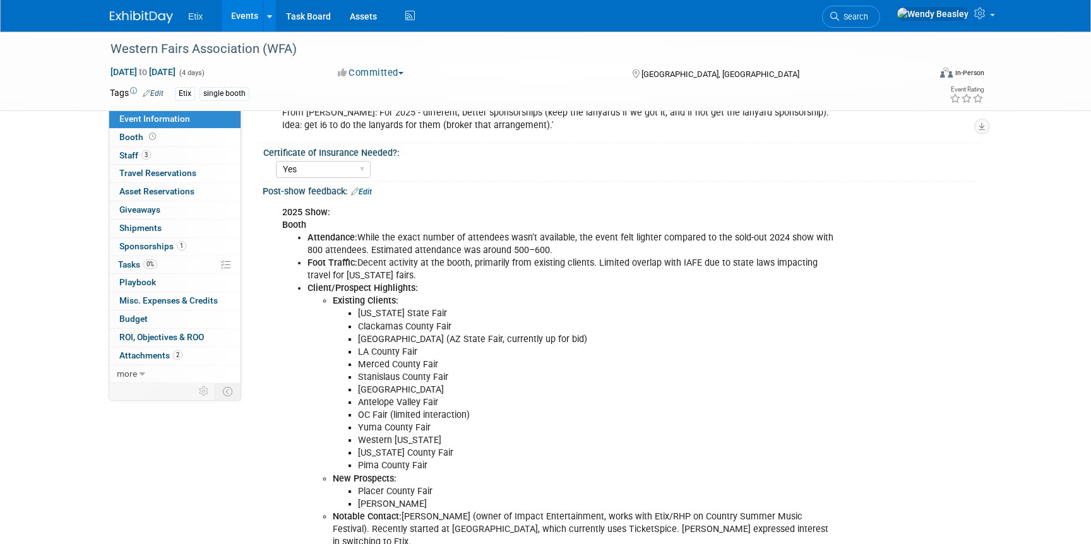
click at [388, 270] on li "Foot Traffic: Decent activity at the booth, primarily from existing clients. Li…" at bounding box center [570, 269] width 527 height 25
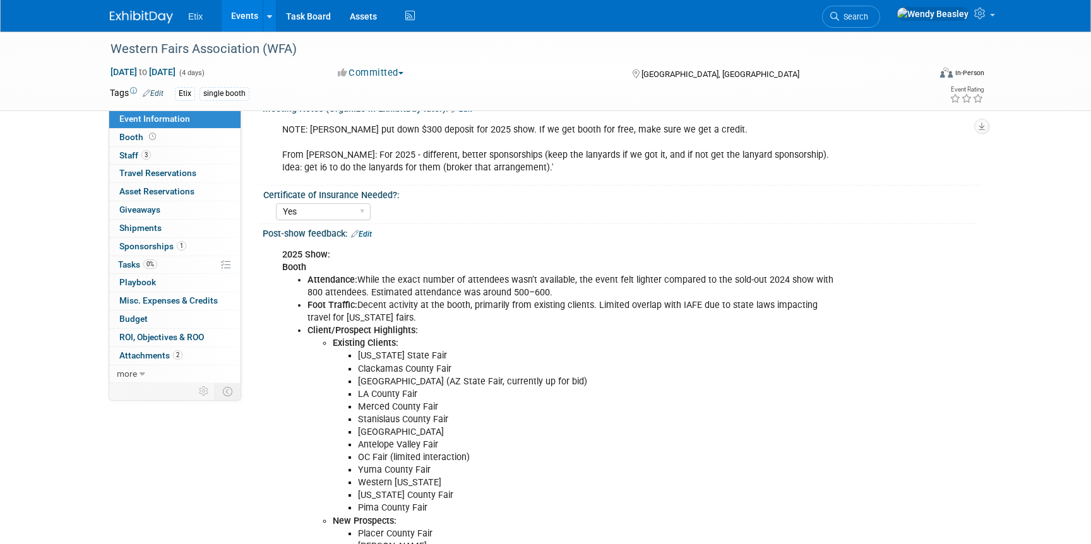
scroll to position [27, 0]
click at [366, 230] on link "Edit" at bounding box center [361, 233] width 21 height 9
click at [366, 230] on div "Post-show feedback: Edit" at bounding box center [622, 231] width 718 height 16
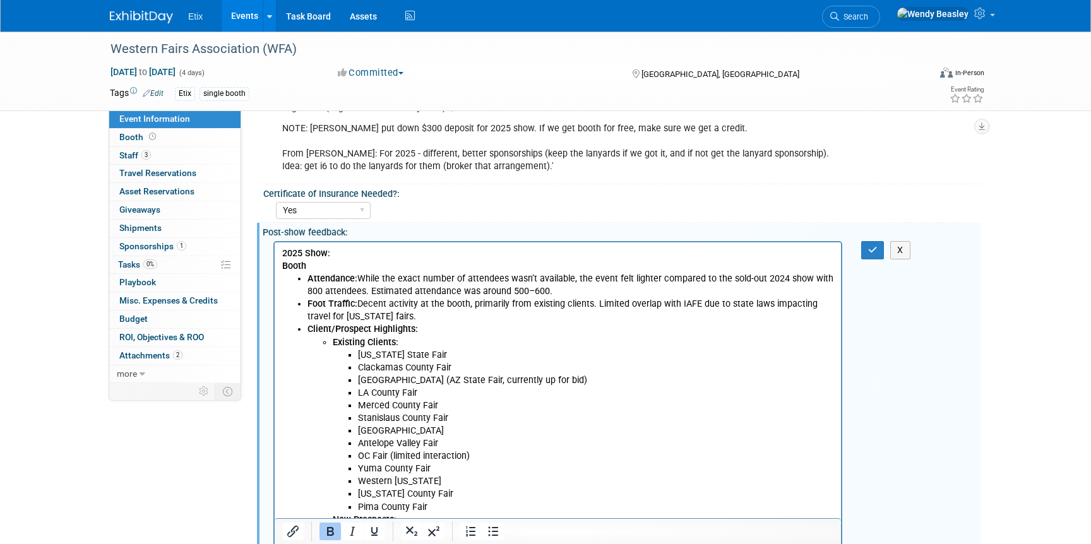
scroll to position [0, 0]
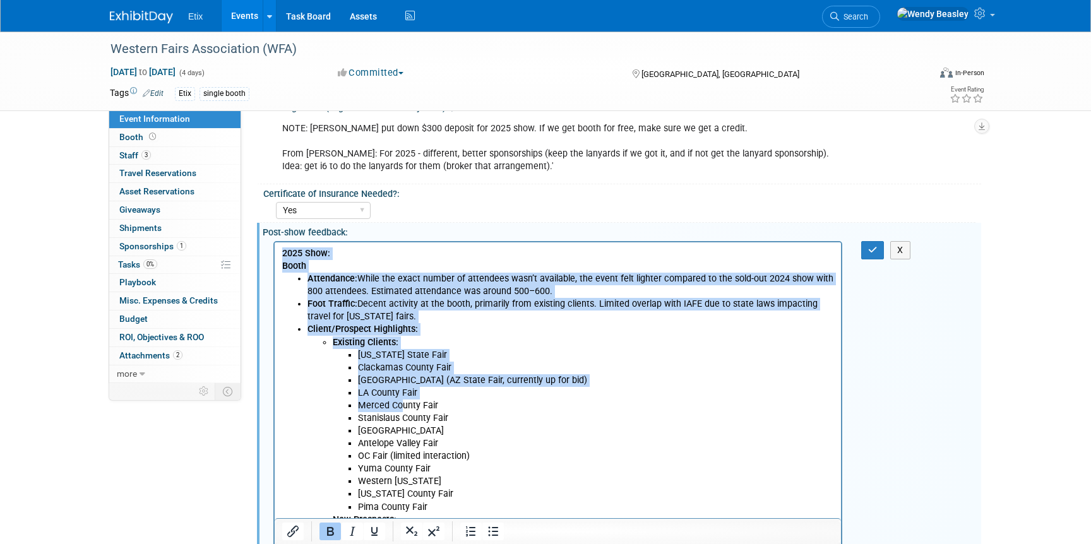
drag, startPoint x: 283, startPoint y: 254, endPoint x: 411, endPoint y: 437, distance: 224.0
click at [406, 420] on body "2025 Show: Booth Attendance: While the exact number of attendees wasn’t availab…" at bounding box center [558, 525] width 553 height 557
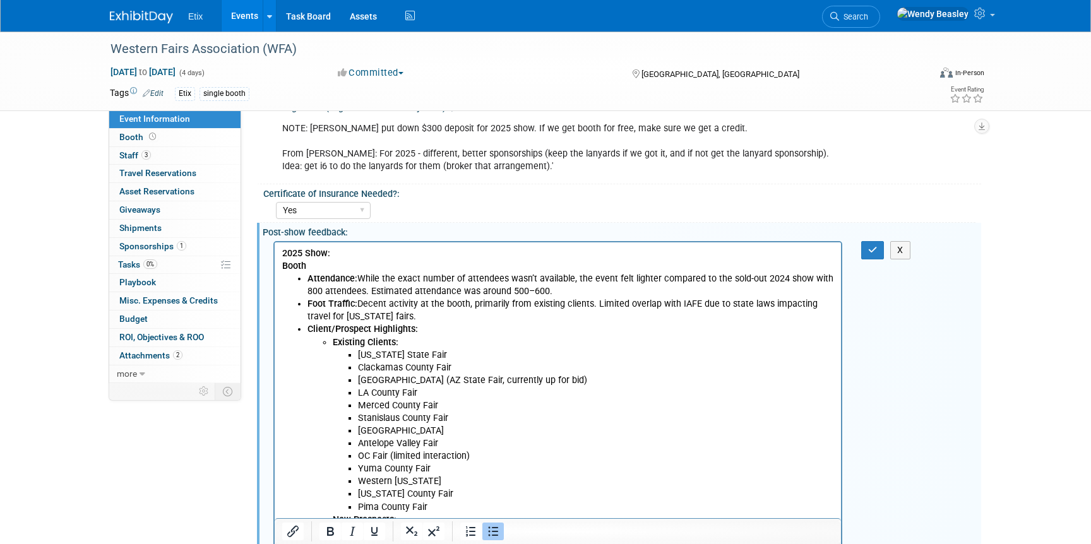
click at [442, 484] on li "Western Idaho" at bounding box center [596, 481] width 476 height 13
drag, startPoint x: 279, startPoint y: 256, endPoint x: 313, endPoint y: 259, distance: 34.2
click at [313, 259] on html "2025 Show: Booth Attendance: While the exact number of attendees wasn’t availab…" at bounding box center [558, 523] width 566 height 562
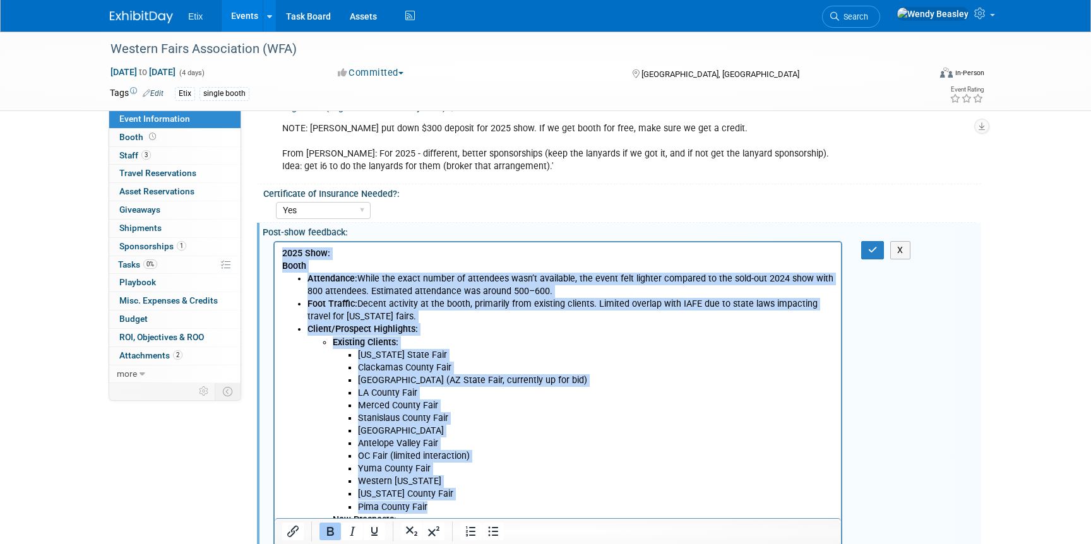
drag, startPoint x: 283, startPoint y: 251, endPoint x: 561, endPoint y: 513, distance: 380.9
click at [561, 513] on body "2025 Show: Booth Attendance: While the exact number of attendees wasn’t availab…" at bounding box center [558, 525] width 553 height 557
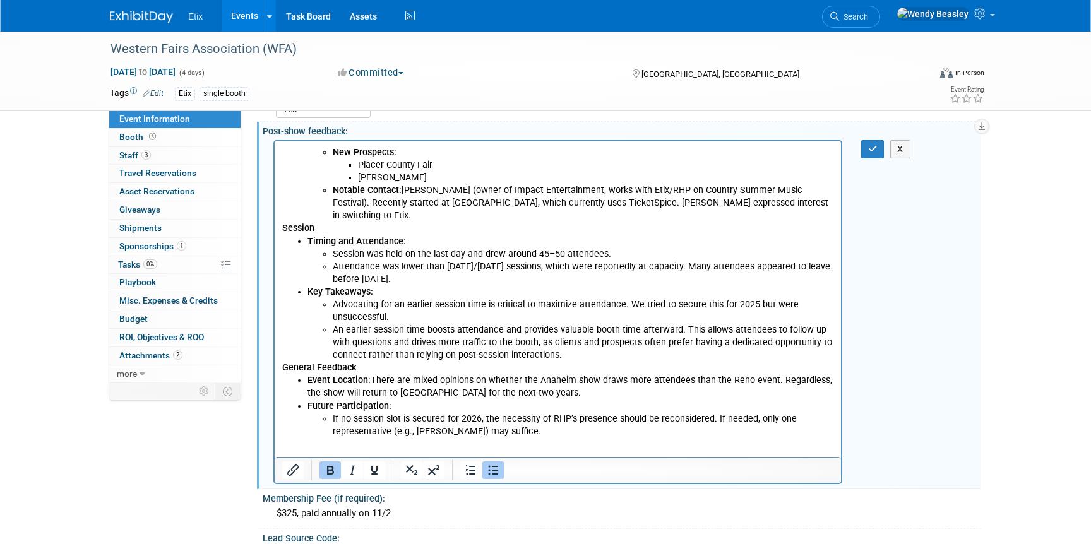
scroll to position [129, 0]
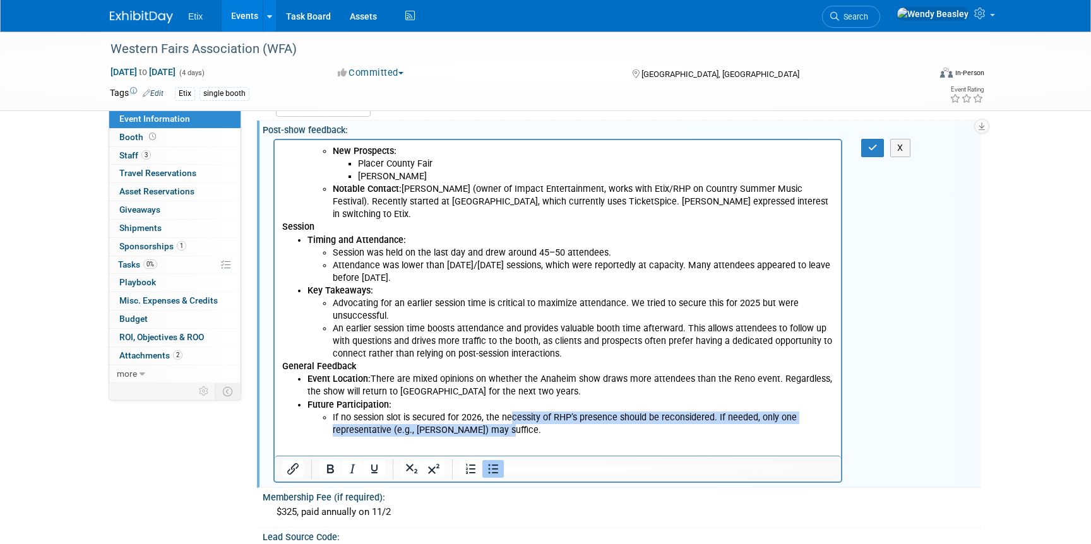
drag, startPoint x: 519, startPoint y: 417, endPoint x: 507, endPoint y: 408, distance: 15.3
click at [507, 411] on li "If no session slot is secured for 2026, the necessity of RHP’s presence should …" at bounding box center [583, 423] width 501 height 25
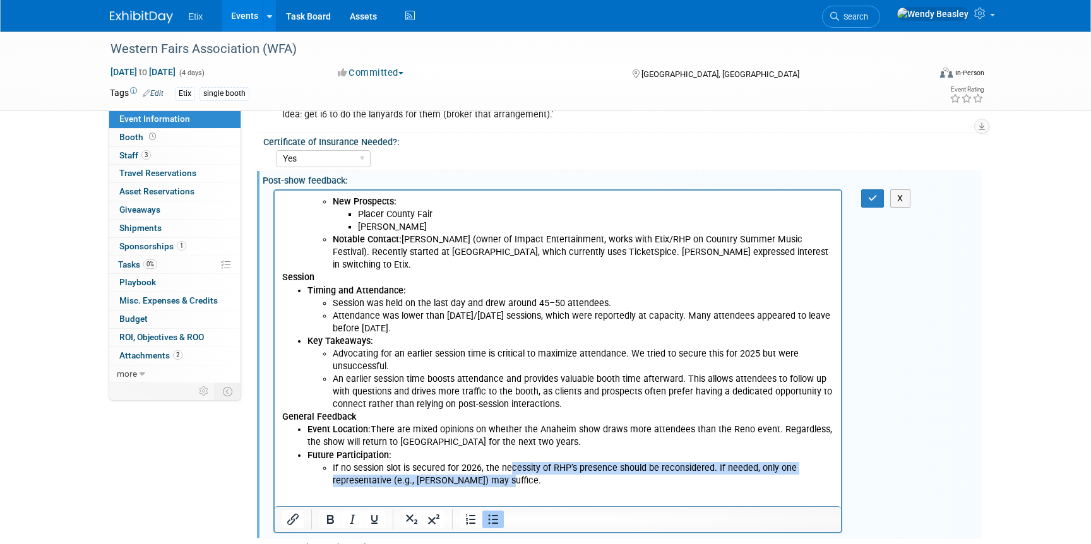
scroll to position [66, 0]
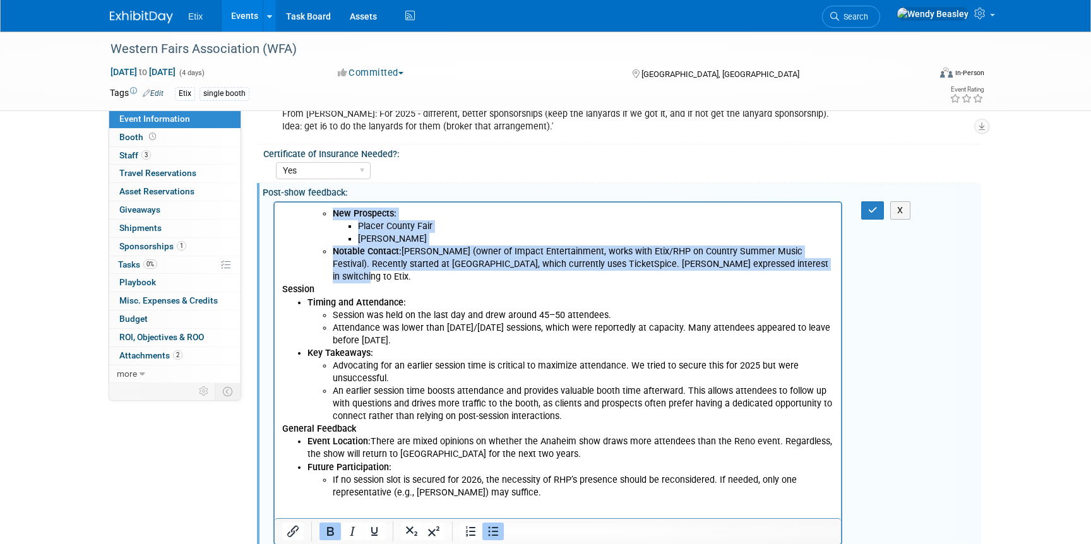
drag, startPoint x: 811, startPoint y: 262, endPoint x: 312, endPoint y: 190, distance: 503.9
click at [312, 202] on html "New Prospects: Placer County Fair Bishop Notable Contact: Drew Jacoby (owner of…" at bounding box center [558, 350] width 566 height 297
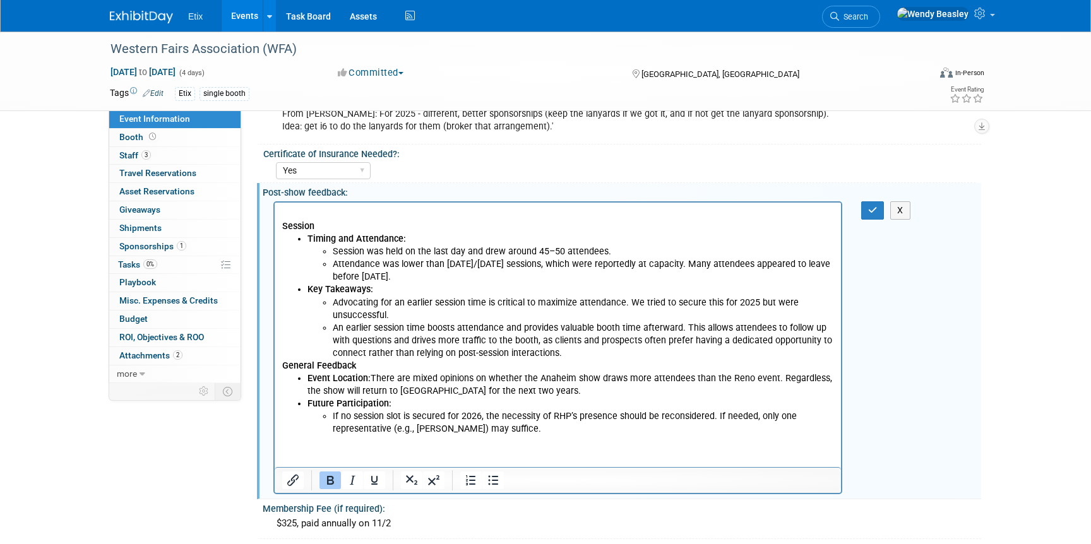
click at [280, 224] on html "Session Timing and Attendance: Session was held on the last day and drew around…" at bounding box center [558, 318] width 566 height 233
click at [286, 210] on p "Rich Text Area. Press ALT-0 for help." at bounding box center [558, 213] width 552 height 13
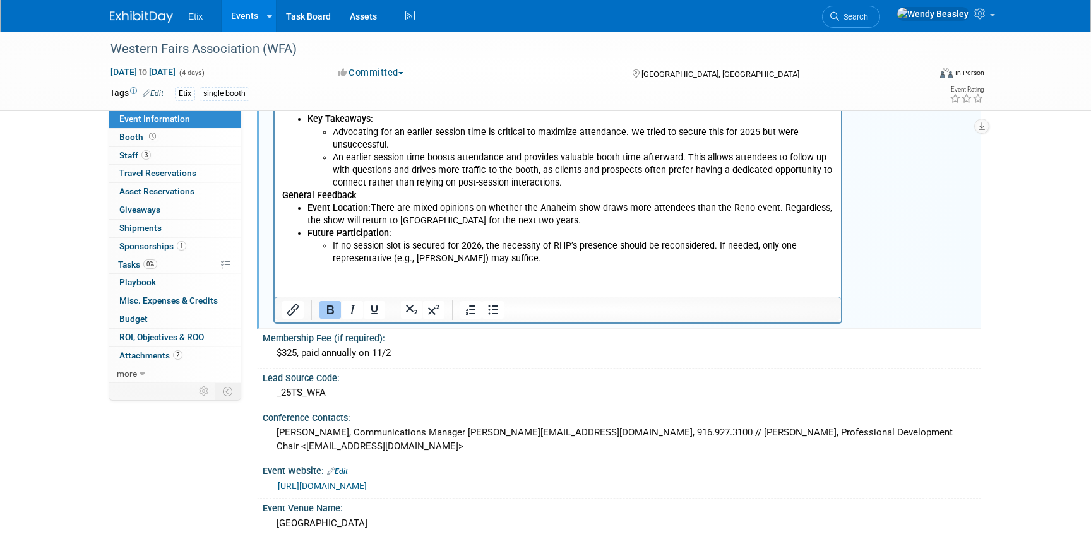
scroll to position [252, 0]
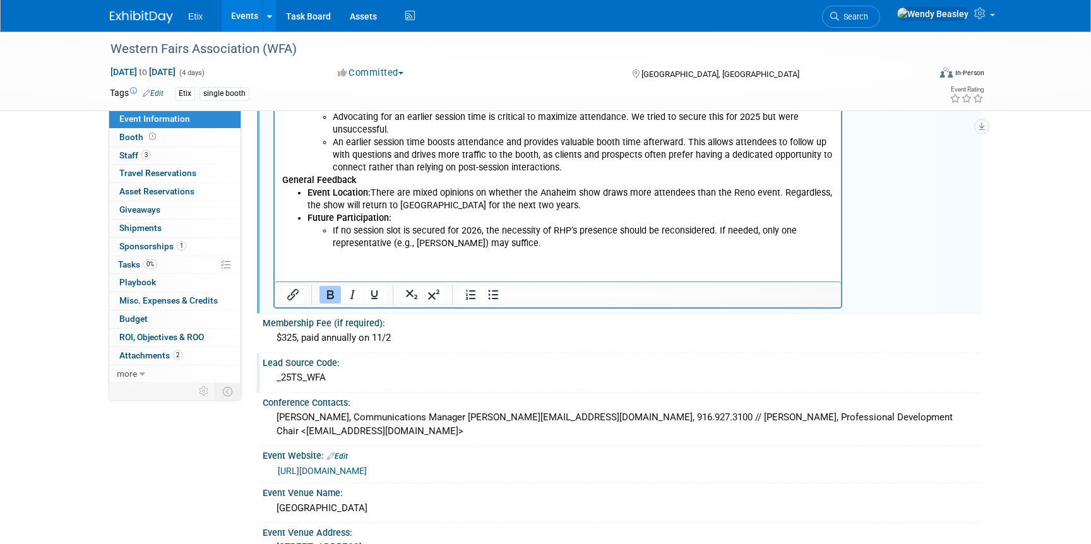
click at [297, 380] on div "_25TS_WFA" at bounding box center [621, 378] width 699 height 20
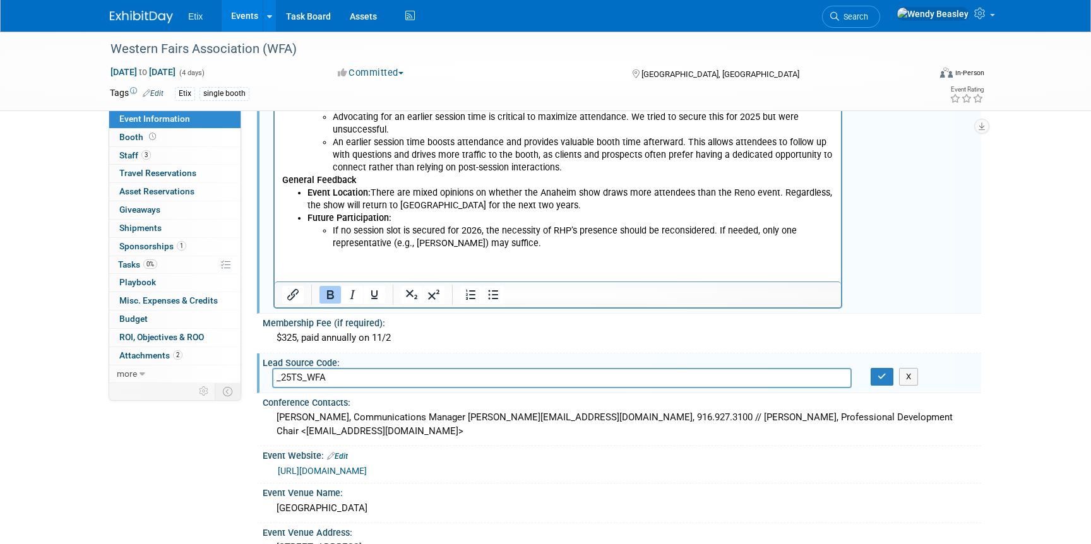
click at [292, 378] on input "_25TS_WFA" at bounding box center [562, 378] width 580 height 20
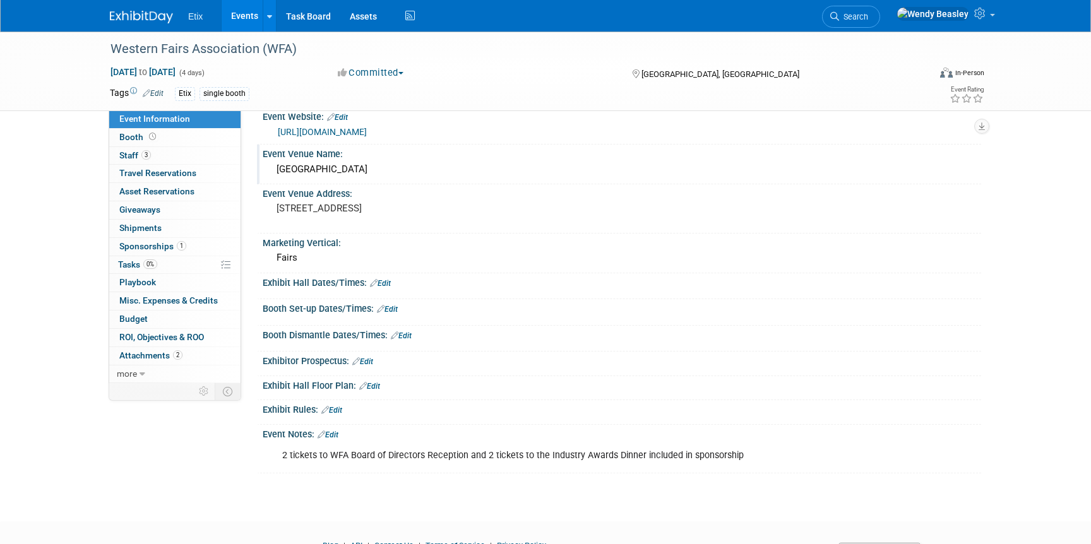
scroll to position [600, 0]
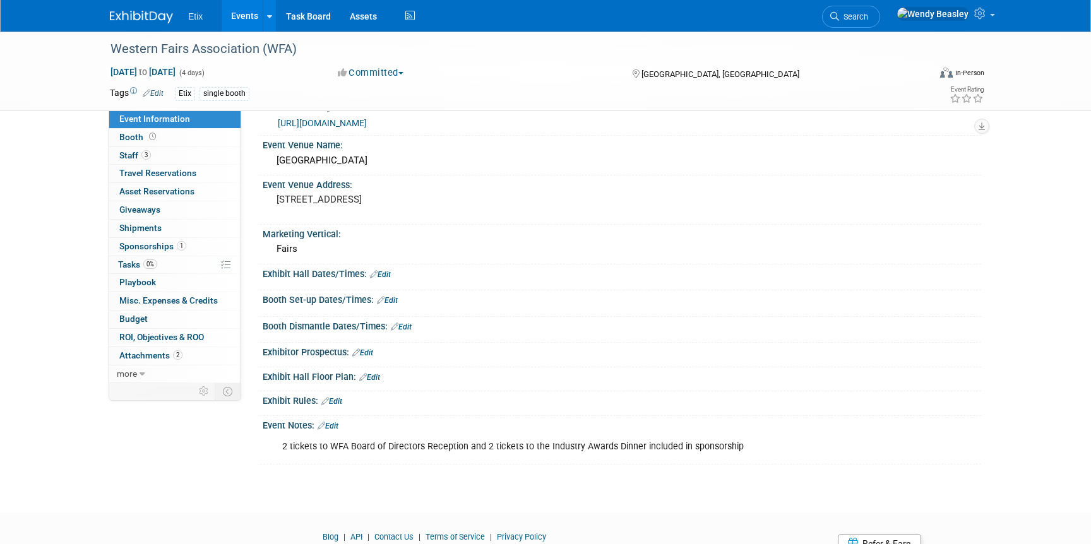
type input "_26TS_WFA"
click at [365, 348] on link "Edit" at bounding box center [362, 352] width 21 height 9
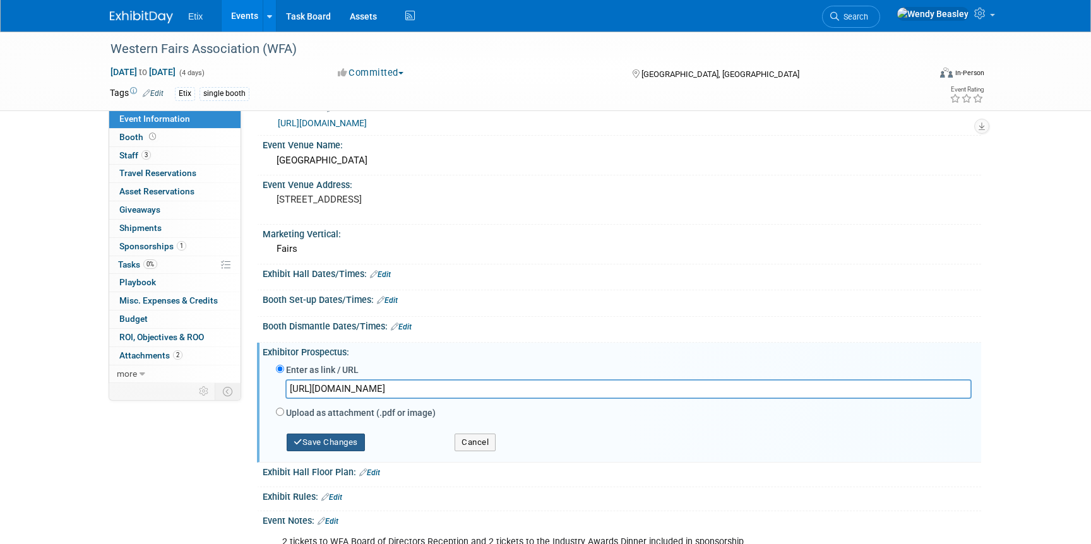
type input "https://eventhub.net/events/2026-Western-Fairs-Association-Convention-and-Trade…"
click at [360, 434] on button "Save Changes" at bounding box center [326, 443] width 78 height 18
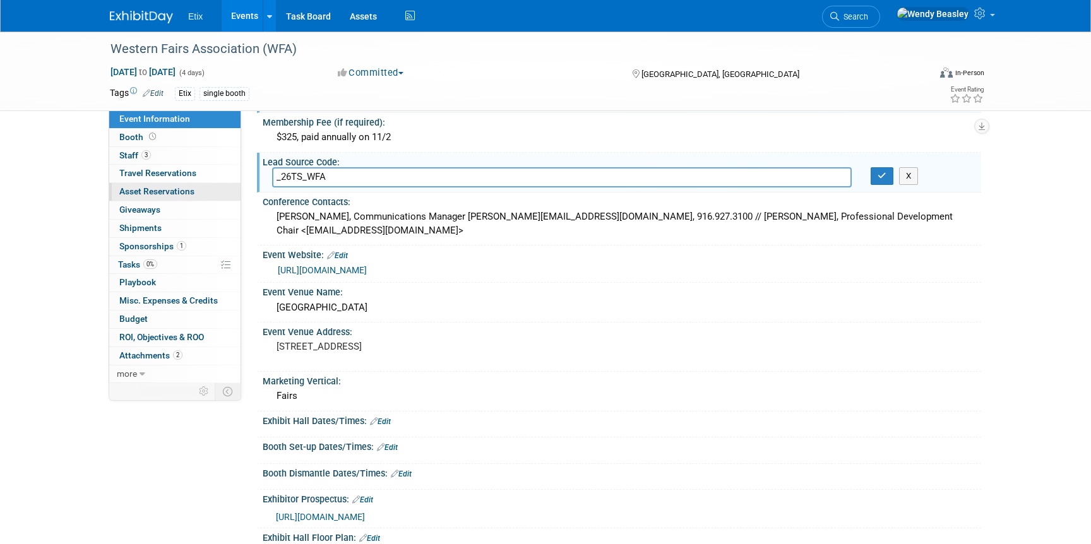
scroll to position [446, 0]
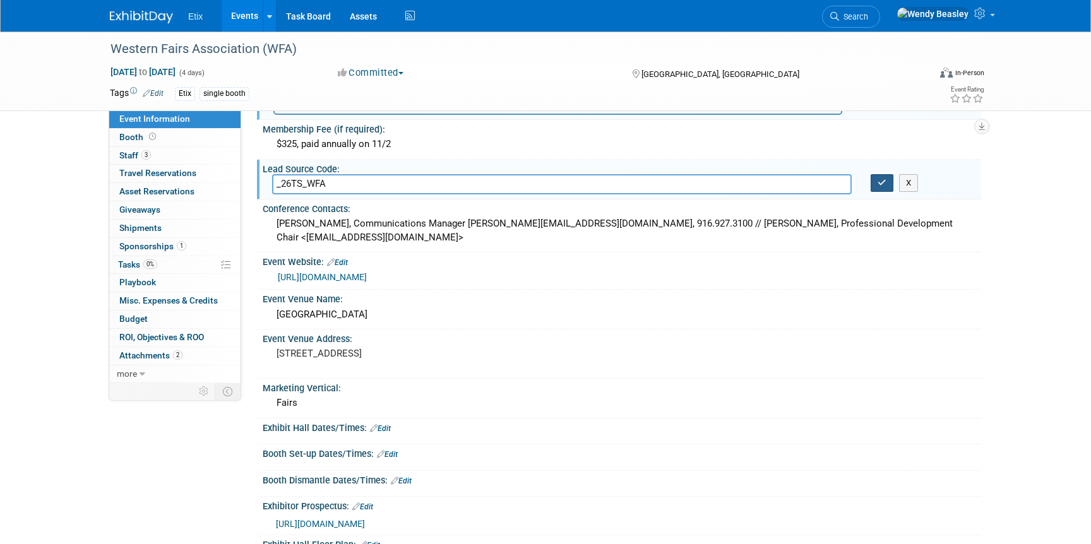
click at [883, 181] on icon "button" at bounding box center [881, 183] width 9 height 8
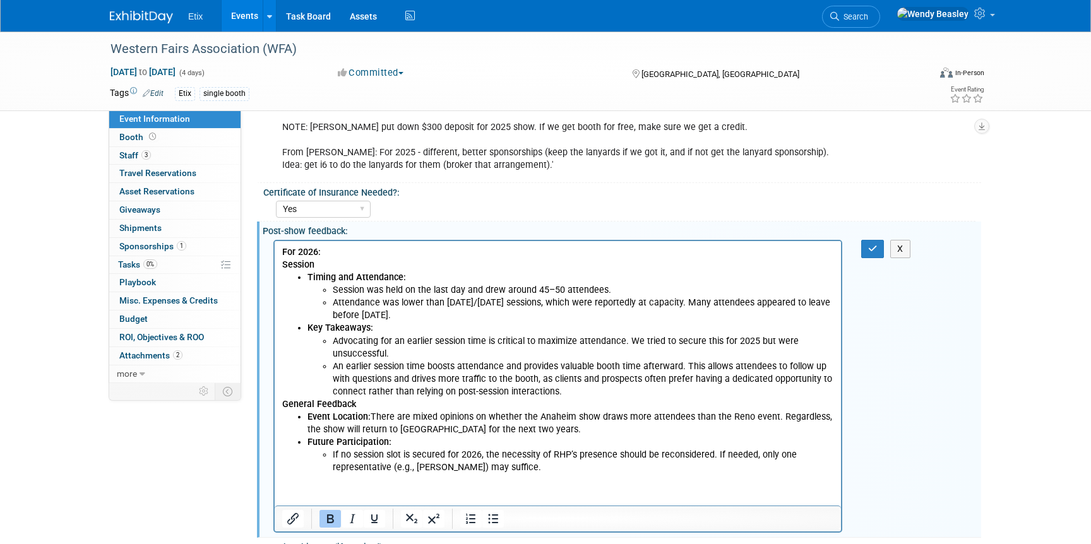
scroll to position [0, 0]
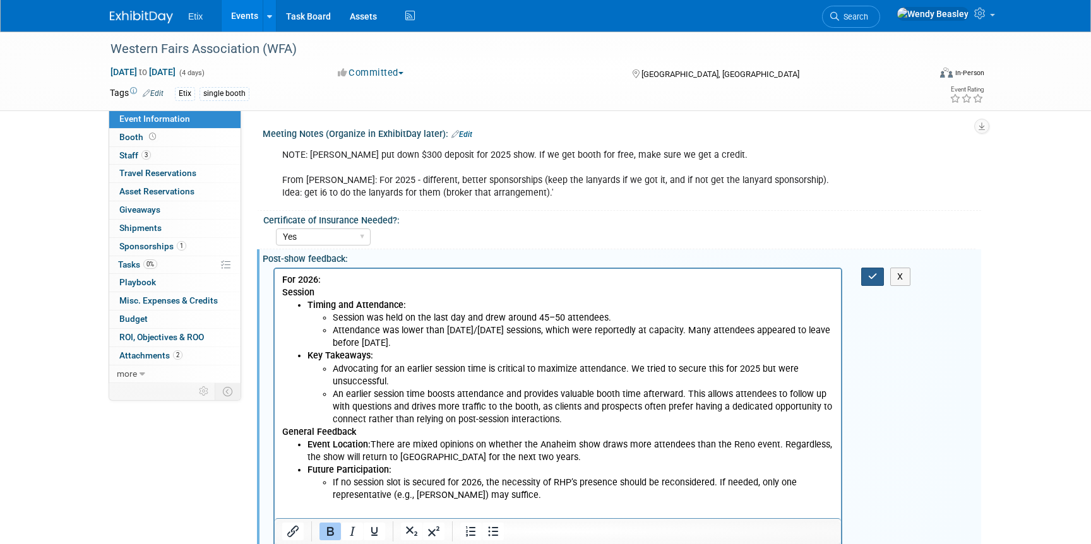
click at [866, 275] on button "button" at bounding box center [872, 277] width 23 height 18
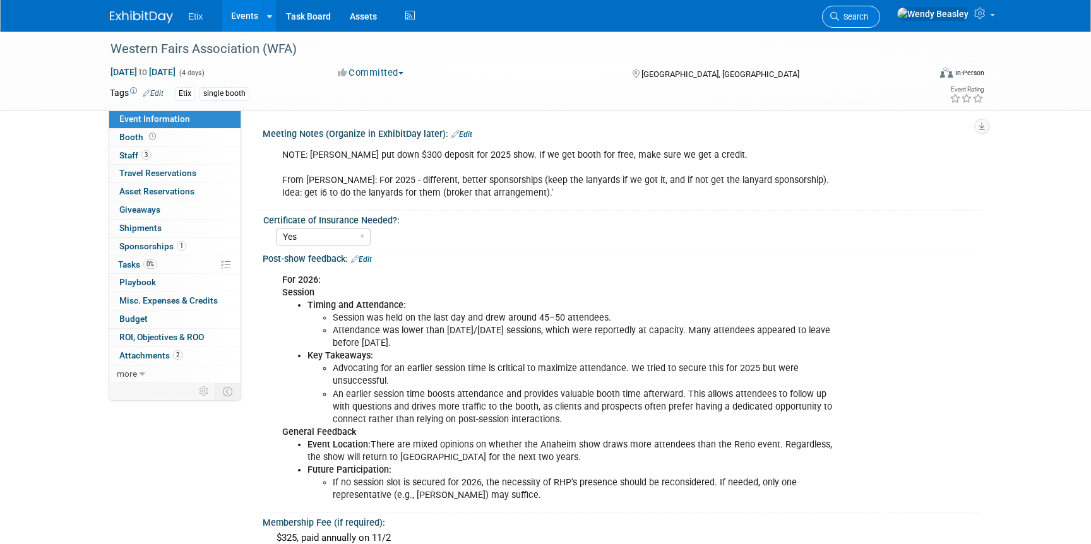
click at [880, 10] on link "Search" at bounding box center [851, 17] width 58 height 22
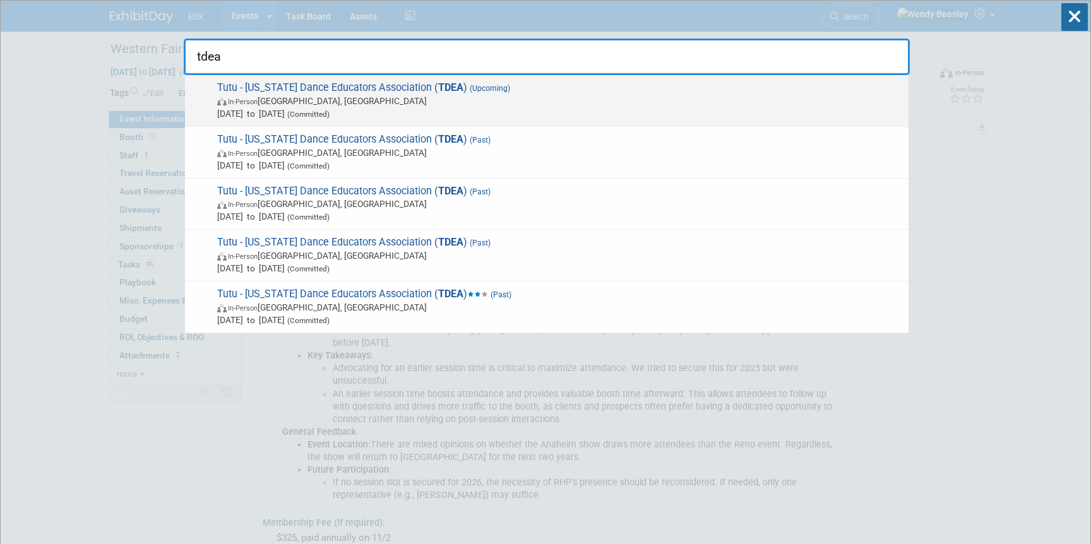
type input "tdea"
click at [438, 85] on strong "TDEA" at bounding box center [450, 87] width 25 height 12
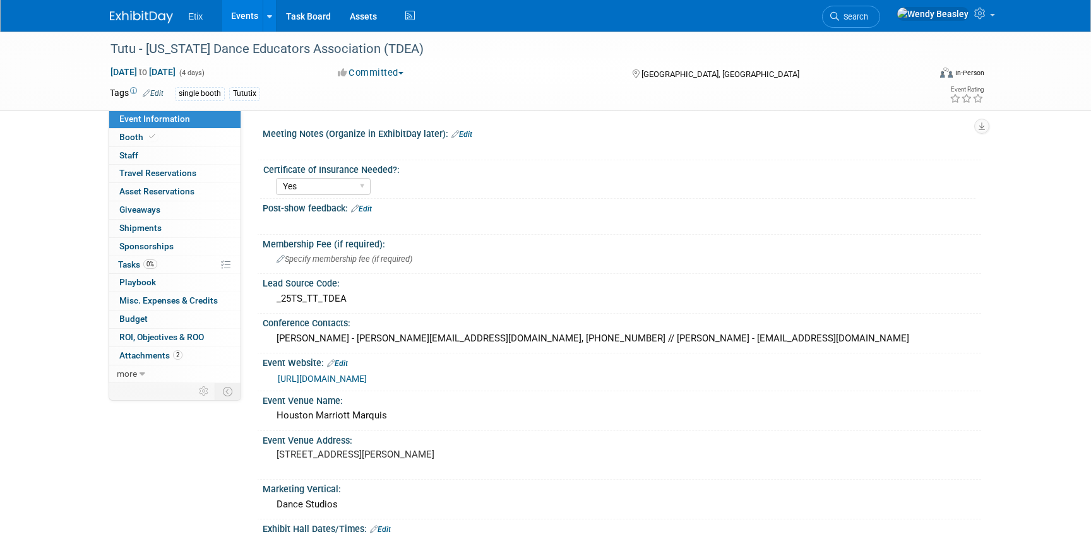
select select "Yes"
click at [173, 176] on span "Travel Reservations 0" at bounding box center [157, 173] width 77 height 10
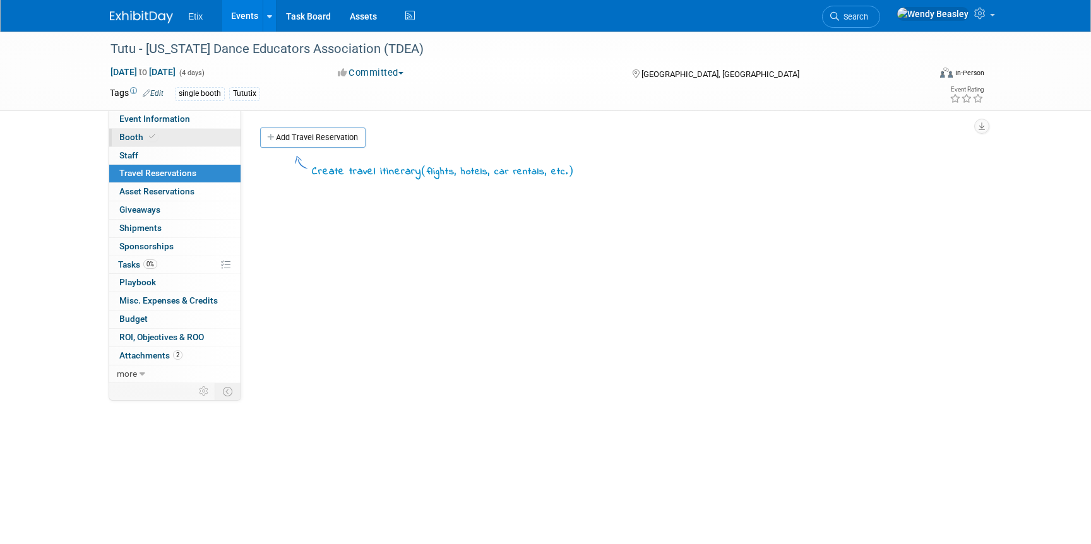
click at [157, 138] on link "Booth" at bounding box center [174, 138] width 131 height 18
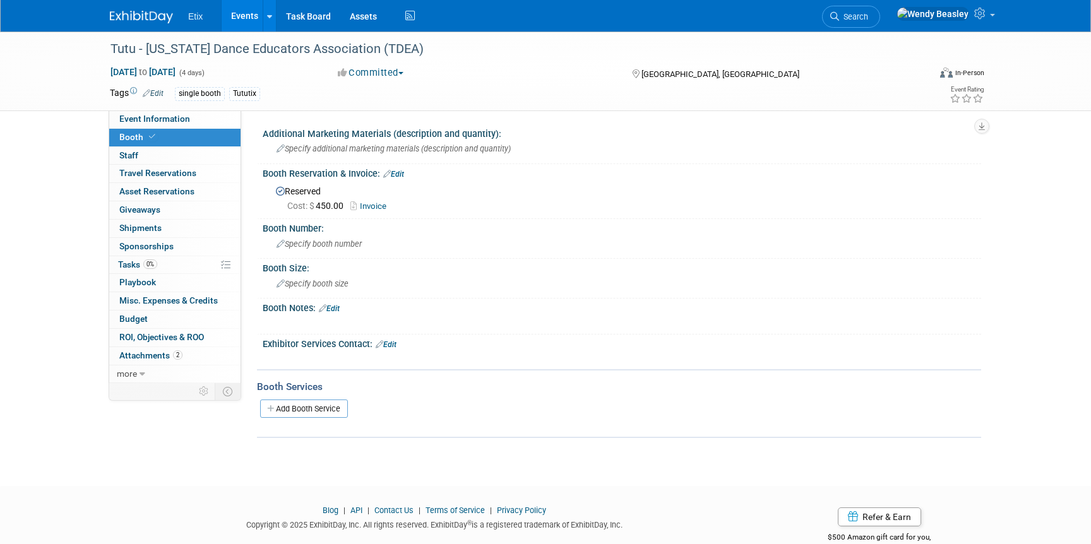
click at [169, 110] on div "Tutu - Texas Dance Educators Association (TDEA) Jan 7, 2026 to Jan 10, 2026 (4 …" at bounding box center [545, 71] width 890 height 79
click at [169, 116] on span "Event Information" at bounding box center [154, 119] width 71 height 10
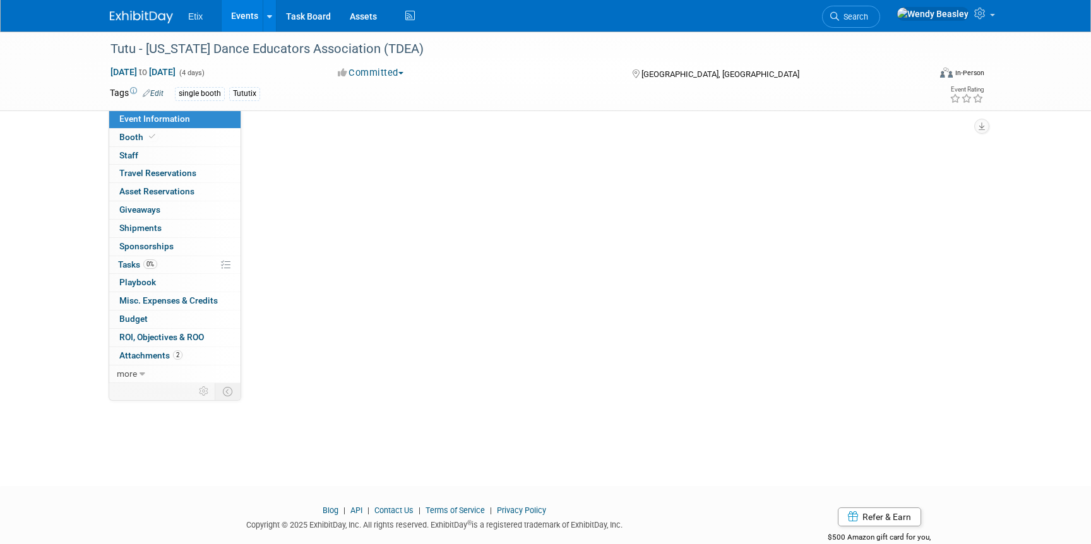
select select "Yes"
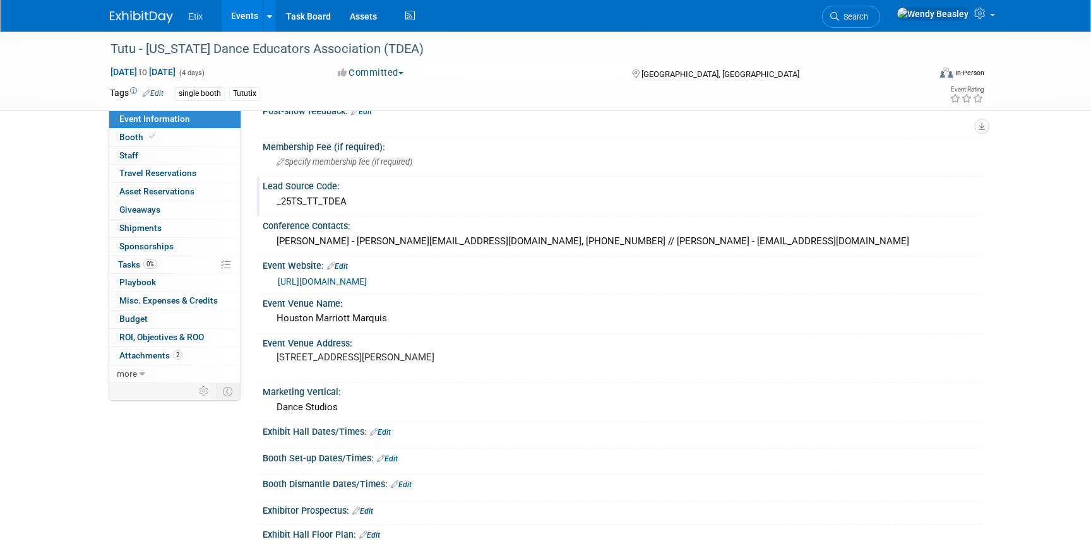
scroll to position [114, 0]
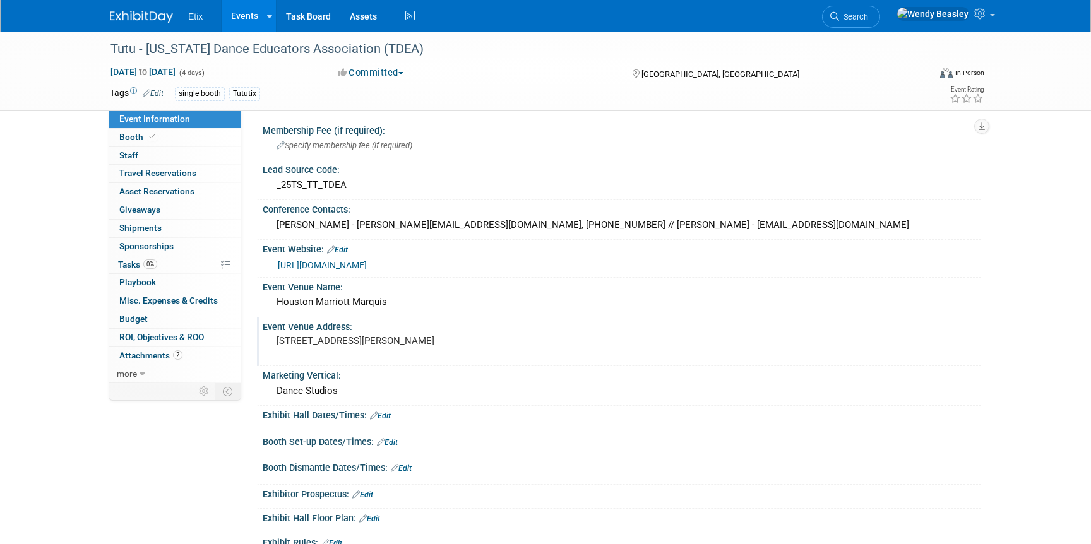
click at [347, 345] on pre "1777 Walker Street Houston, TX 77010" at bounding box center [412, 340] width 271 height 11
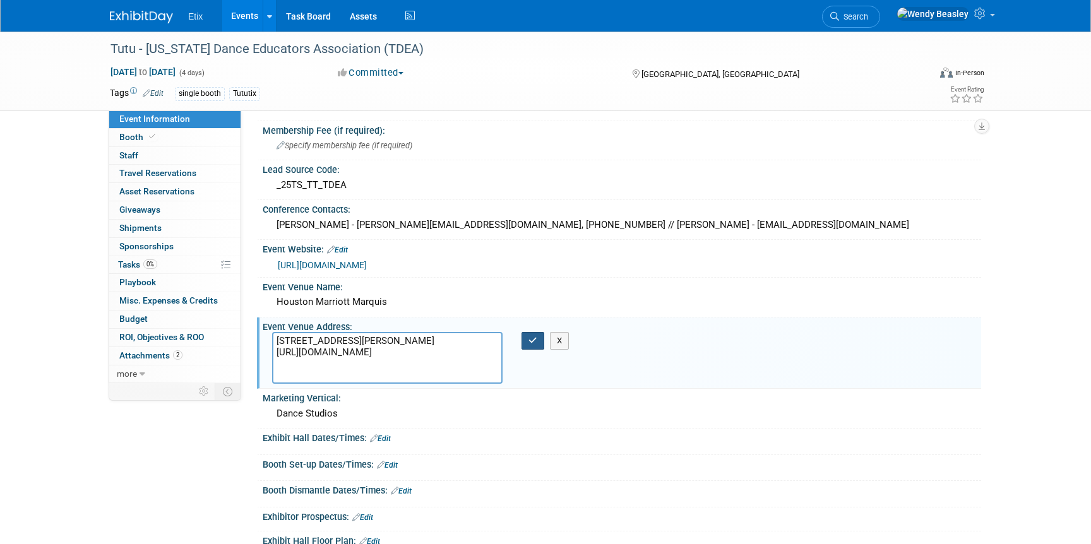
type textarea "1777 Walker Street Houston, TX 77010 https://book.passkey.com/event/51108404/ow…"
click at [537, 345] on icon "button" at bounding box center [532, 340] width 9 height 8
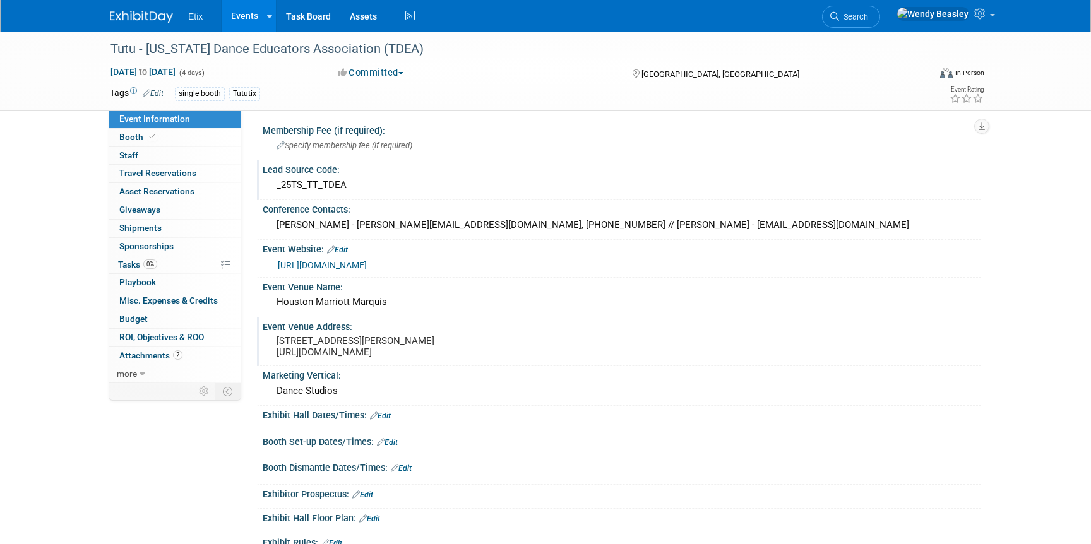
click at [288, 182] on div "_25TS_TT_TDEA" at bounding box center [621, 185] width 699 height 20
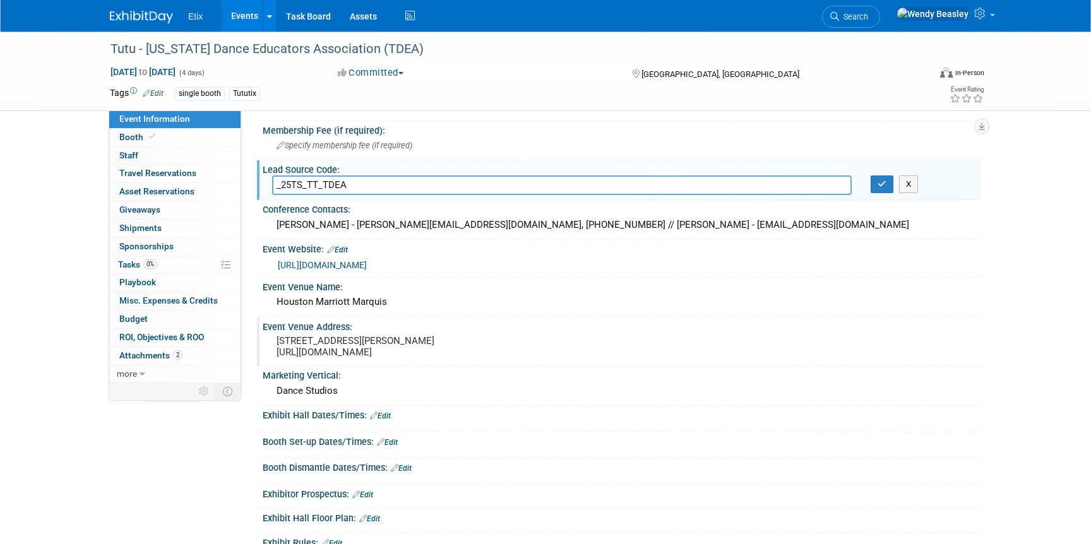
click at [285, 185] on input "_25TS_TT_TDEA" at bounding box center [562, 185] width 580 height 20
type input "_26TS_TT_TDEA"
click at [881, 182] on icon "button" at bounding box center [881, 184] width 9 height 8
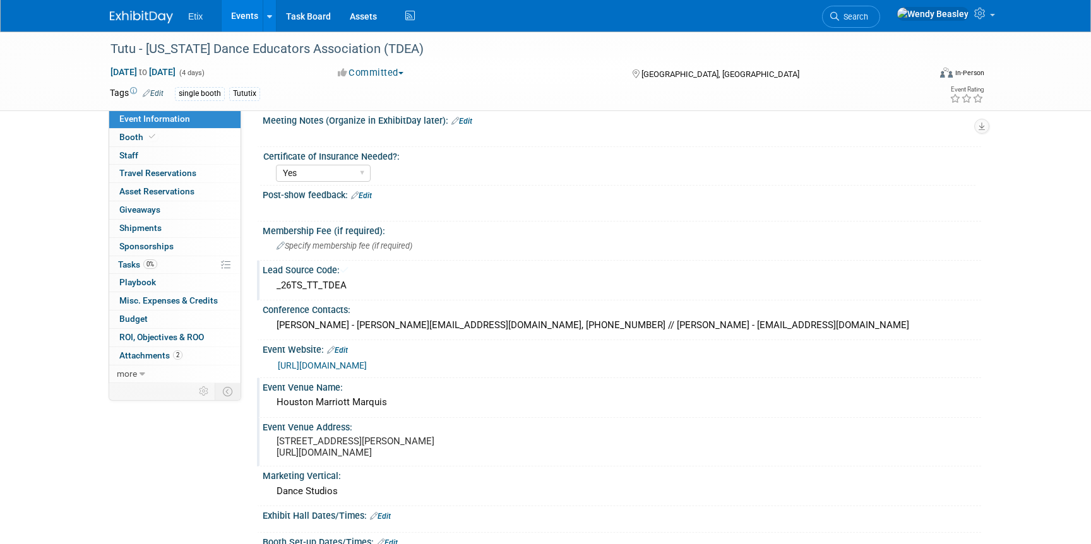
scroll to position [0, 0]
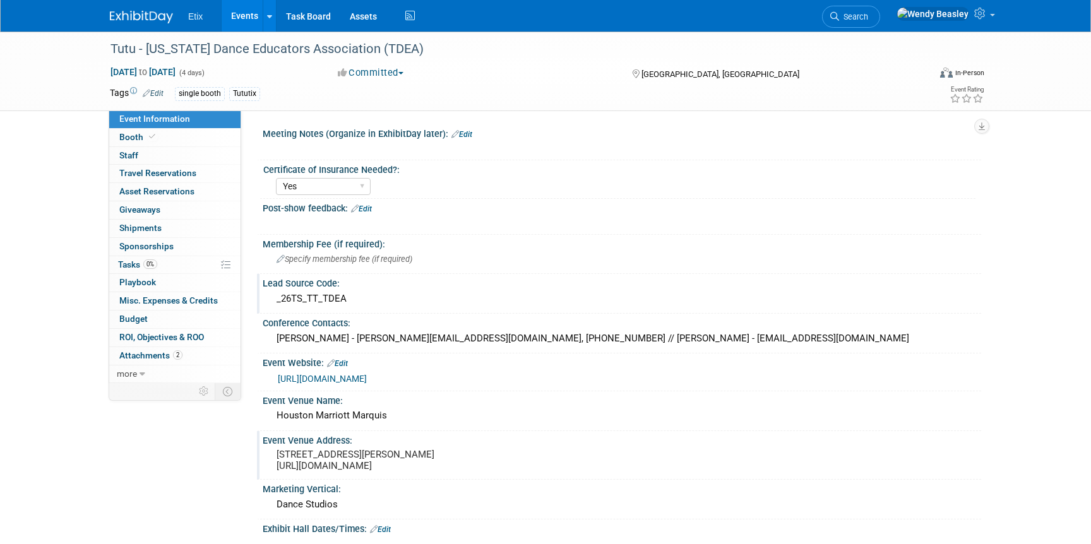
click at [234, 13] on link "Events" at bounding box center [245, 16] width 46 height 32
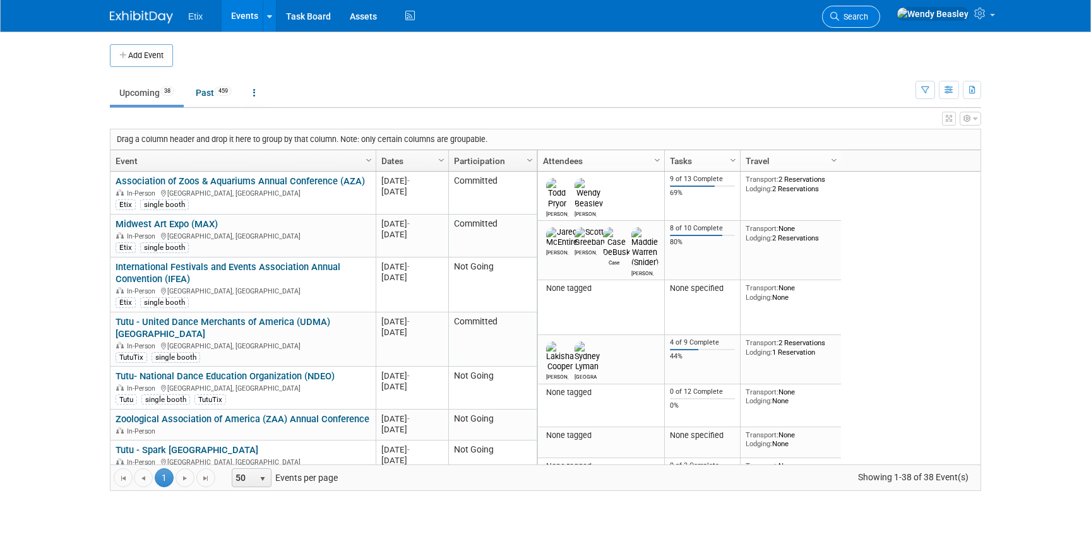
click at [868, 17] on span "Search" at bounding box center [853, 16] width 29 height 9
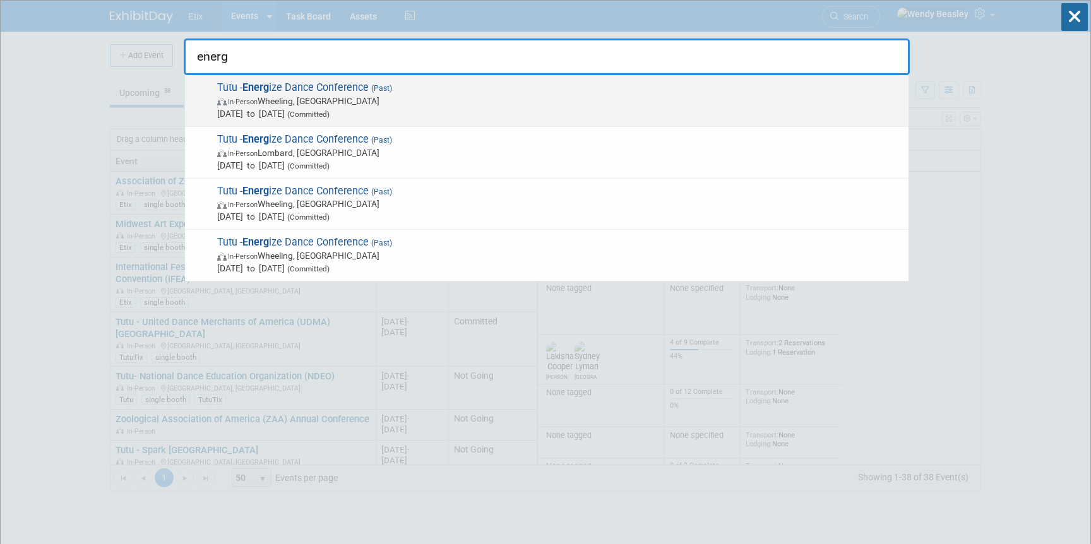
type input "energ"
click at [338, 90] on span "Tutu - Energ ize Dance Conference (Past) In-Person Wheeling, [GEOGRAPHIC_DATA] …" at bounding box center [557, 100] width 689 height 39
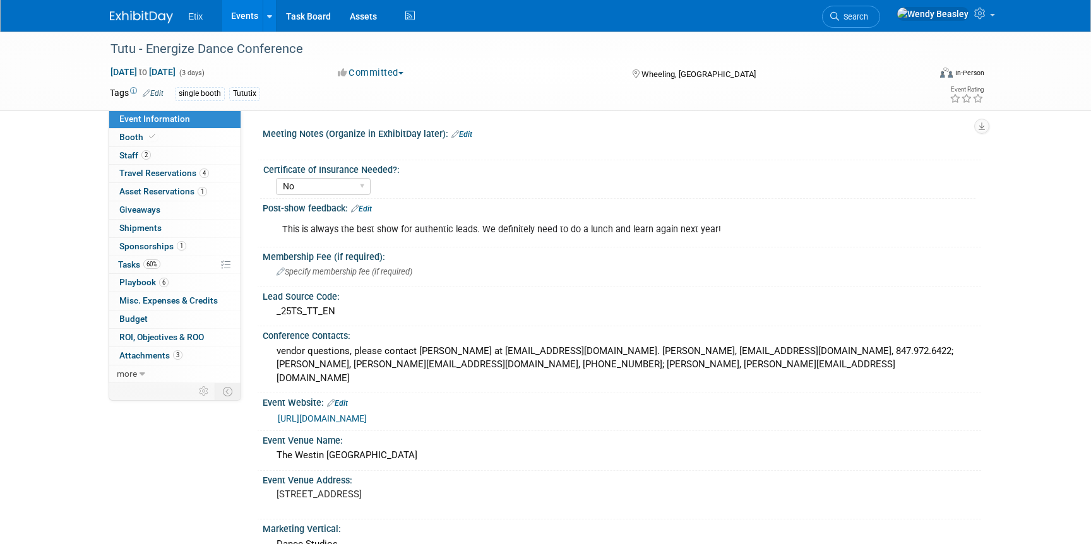
select select "No"
click at [157, 220] on link "0 Shipments 0" at bounding box center [174, 229] width 131 height 18
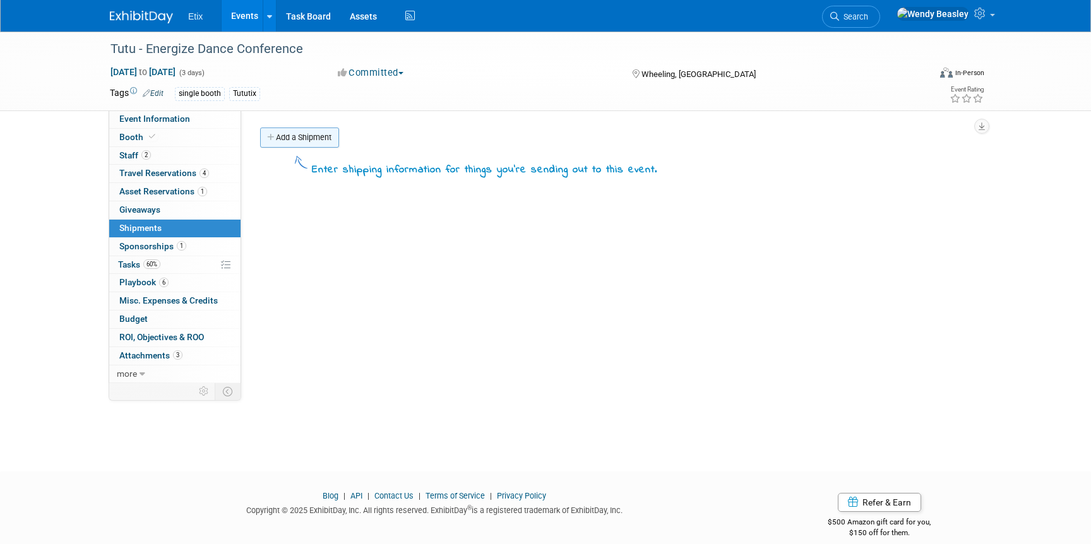
click at [309, 142] on link "Add a Shipment" at bounding box center [299, 138] width 79 height 20
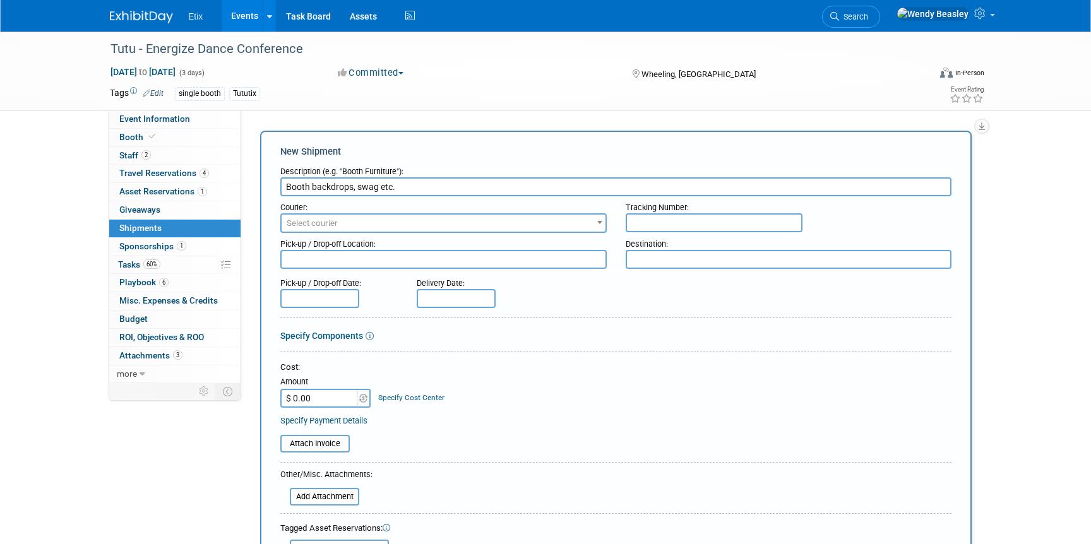
type input "Booth backdrops, swag etc."
click at [347, 266] on textarea at bounding box center [443, 259] width 326 height 19
type textarea "E"
type textarea "Office"
type textarea "Energize conference"
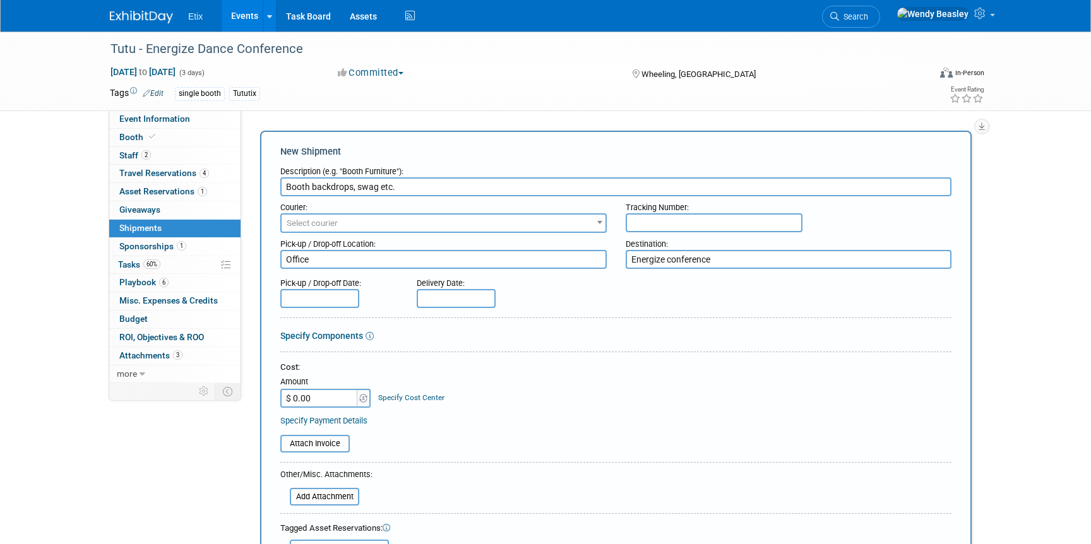
click at [331, 407] on input "$ 0.00" at bounding box center [319, 398] width 79 height 19
type input "$ 2,288.00"
click at [333, 447] on input "file" at bounding box center [273, 443] width 150 height 15
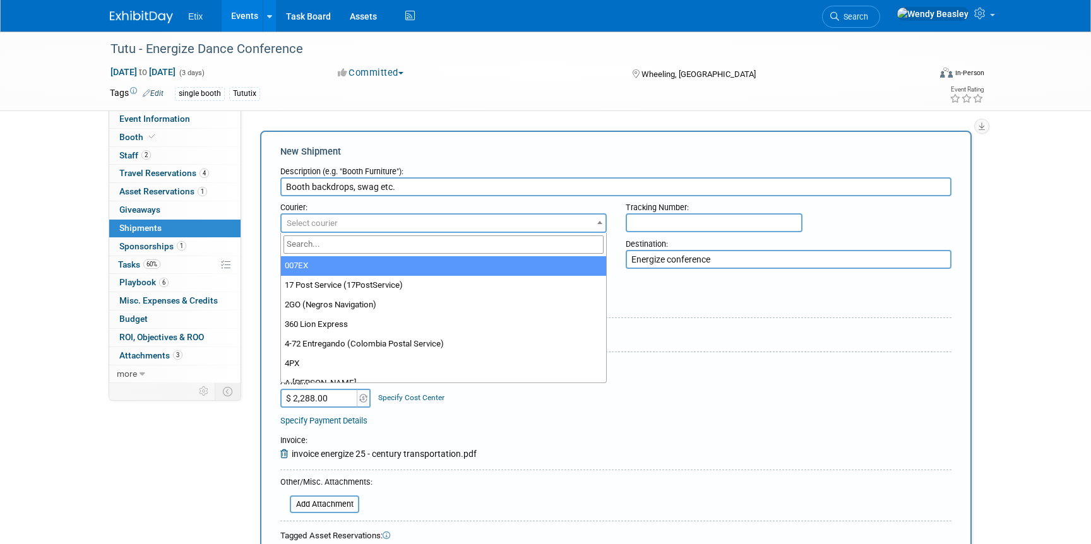
click at [424, 227] on span "Select courier" at bounding box center [444, 224] width 324 height 18
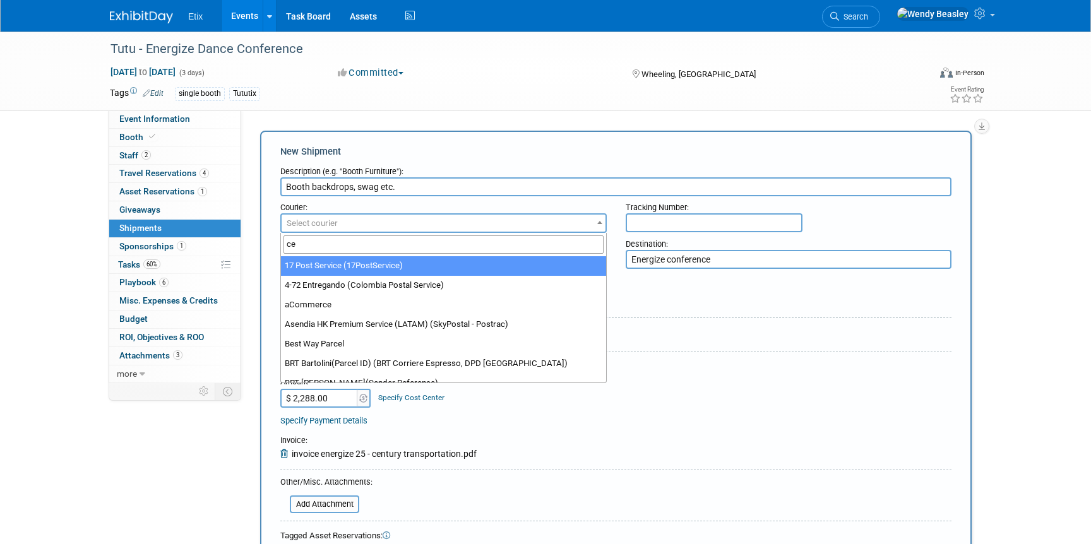
type input "cen"
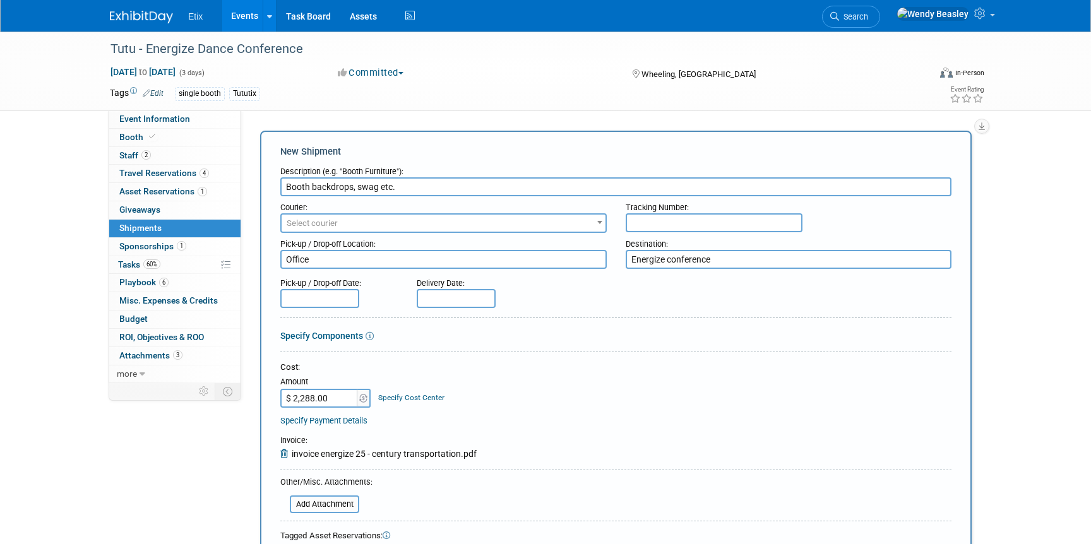
click at [619, 397] on div "Cost: Amount $ 2,288.00 Specify Cost Center Cost Center -- Not Specified --" at bounding box center [615, 385] width 671 height 46
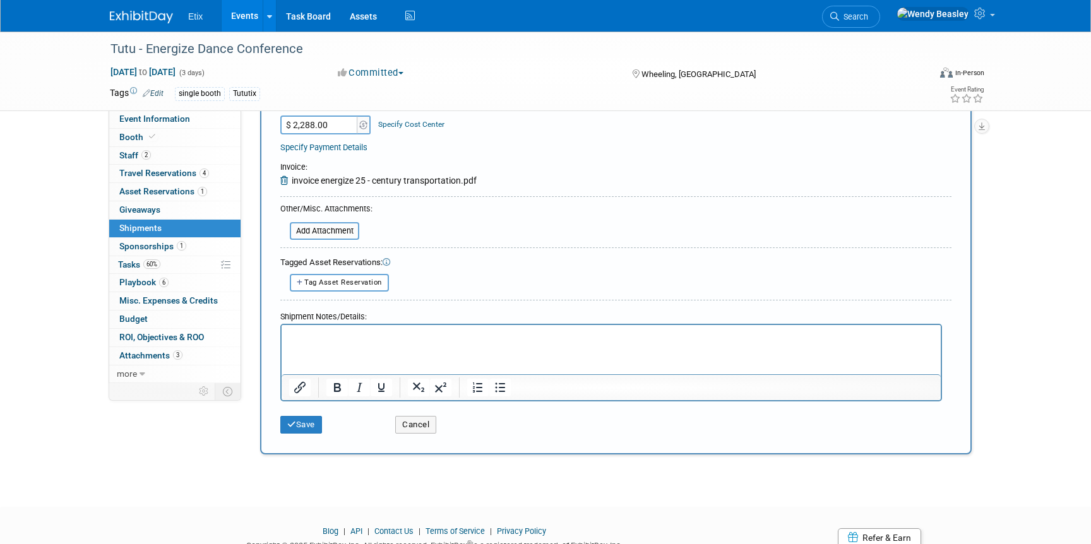
scroll to position [311, 0]
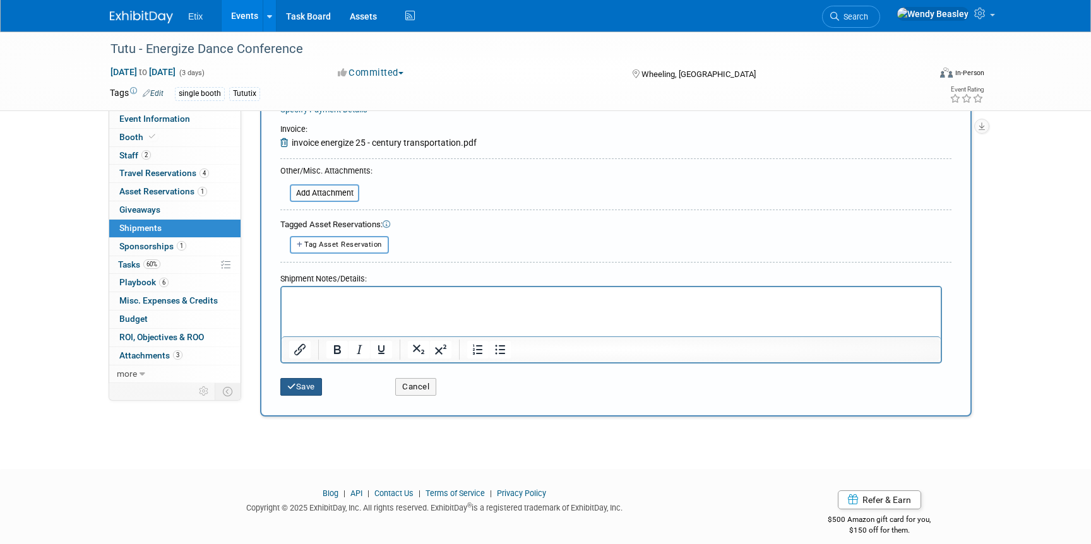
click at [305, 385] on button "Save" at bounding box center [301, 387] width 42 height 18
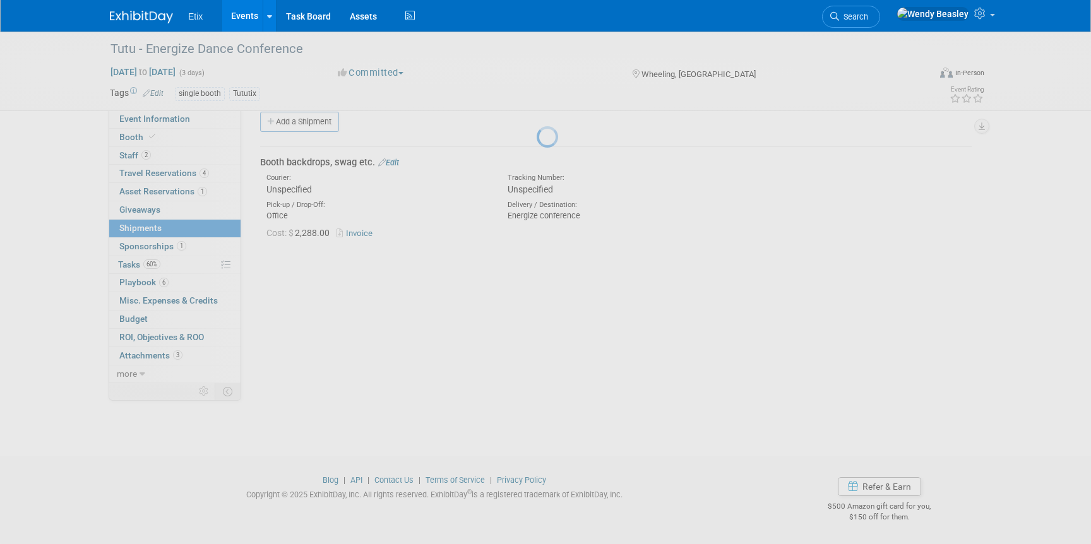
scroll to position [15, 0]
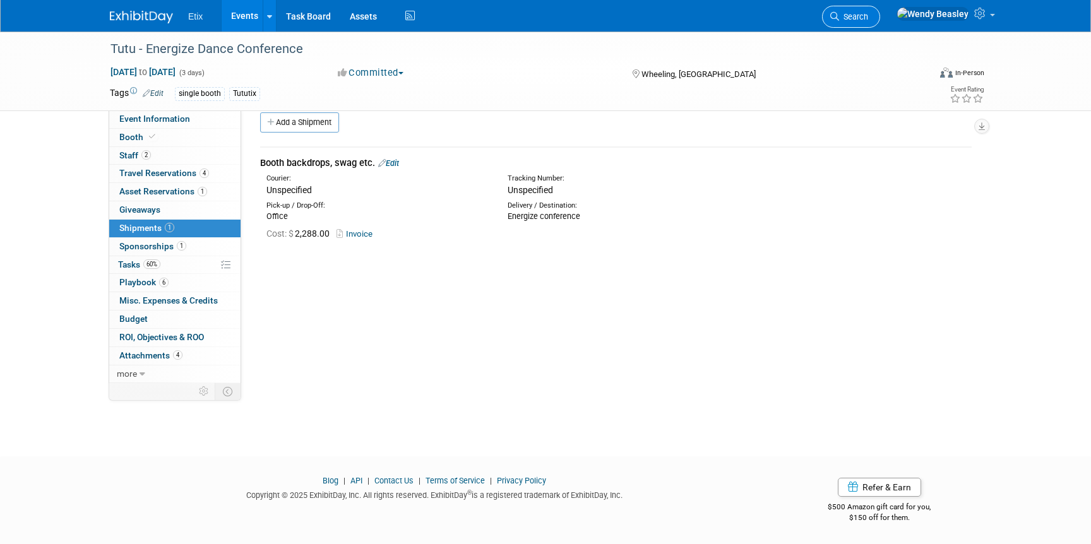
click at [880, 11] on link "Search" at bounding box center [851, 17] width 58 height 22
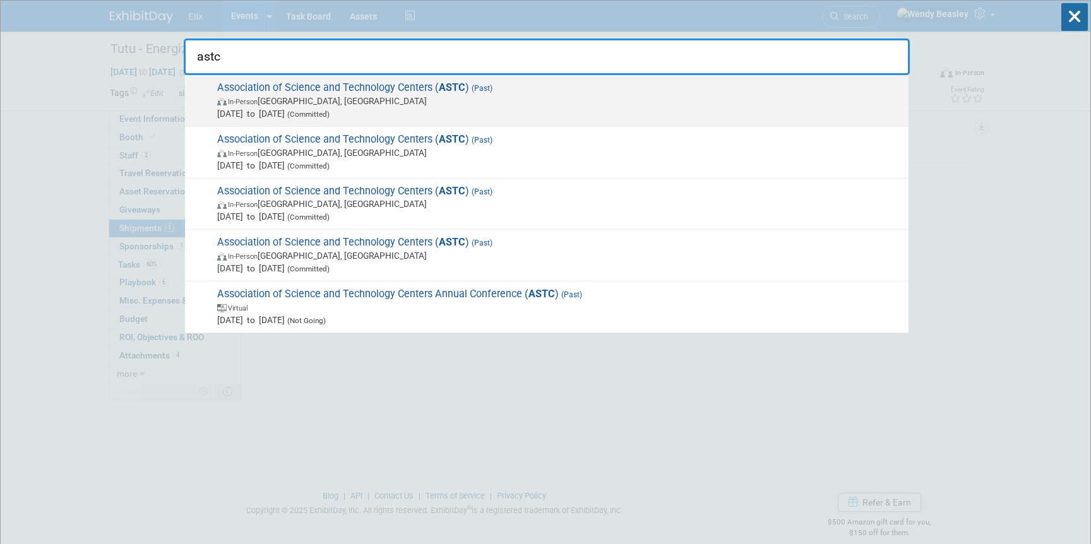
type input "astc"
click at [585, 95] on span "In-Person San Francisco, CA" at bounding box center [559, 101] width 685 height 13
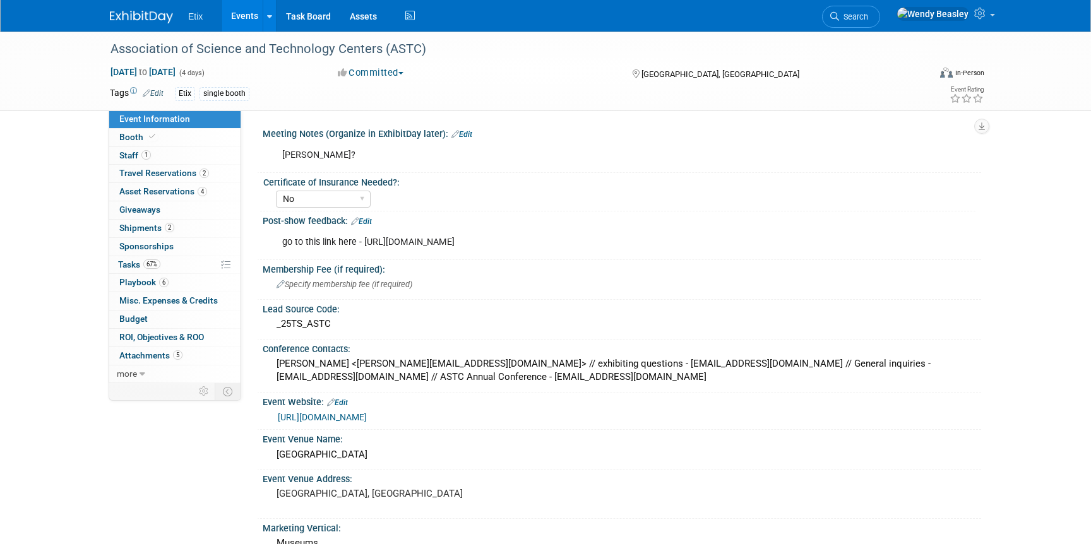
select select "No"
click at [135, 371] on span "more" at bounding box center [127, 374] width 20 height 10
click at [145, 410] on span "Copy/Duplicate Event" at bounding box center [161, 410] width 85 height 10
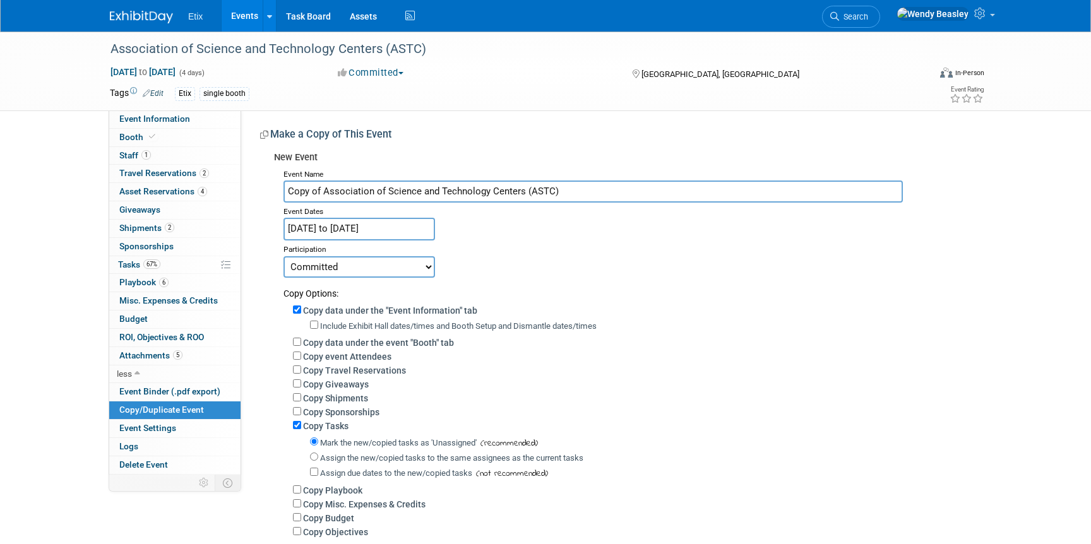
drag, startPoint x: 323, startPoint y: 193, endPoint x: 277, endPoint y: 190, distance: 45.5
click at [277, 189] on div "Event Name Copy of Association of Science and Technology Centers (ASTC) Event D…" at bounding box center [623, 368] width 698 height 407
type input "Association of Science and Technology Centers (ASTC)"
click at [414, 227] on input "[DATE] to [DATE]" at bounding box center [359, 229] width 152 height 22
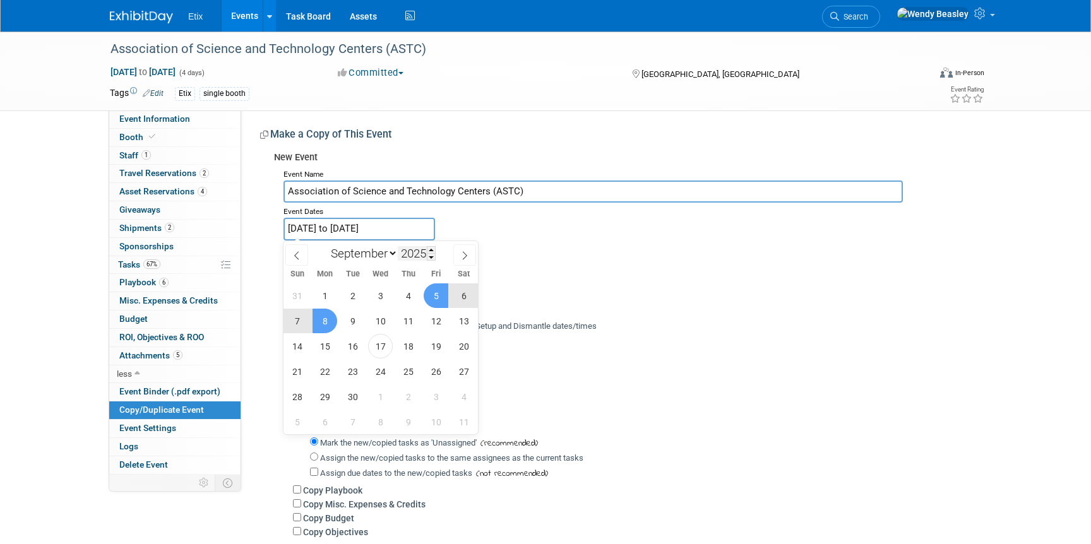
click at [423, 253] on input "2025" at bounding box center [417, 253] width 38 height 15
click at [432, 249] on span at bounding box center [431, 250] width 9 height 8
type input "2026"
click at [383, 340] on span "16" at bounding box center [380, 346] width 25 height 25
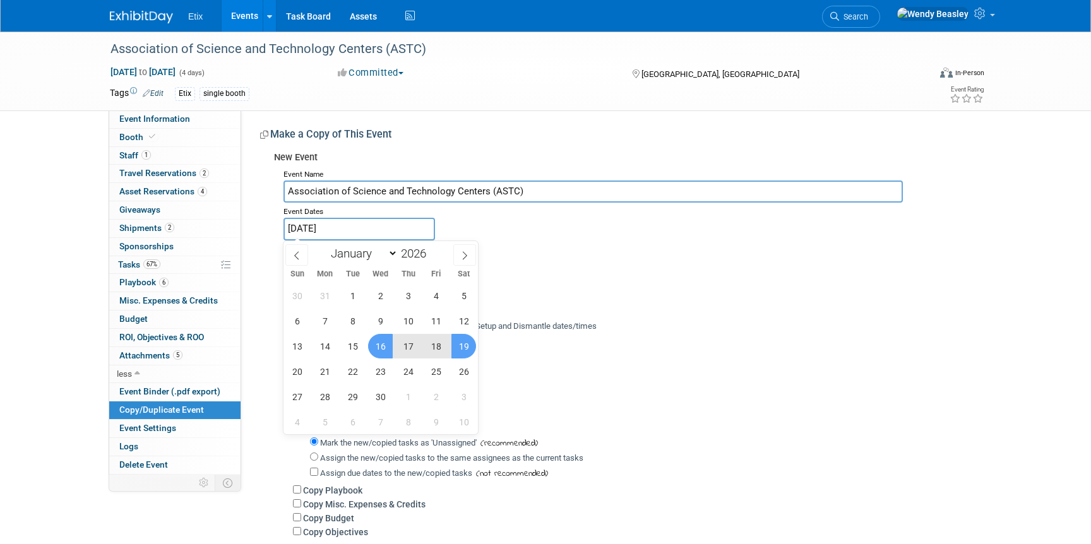
click at [461, 343] on span "19" at bounding box center [463, 346] width 25 height 25
type input "[DATE] to [DATE]"
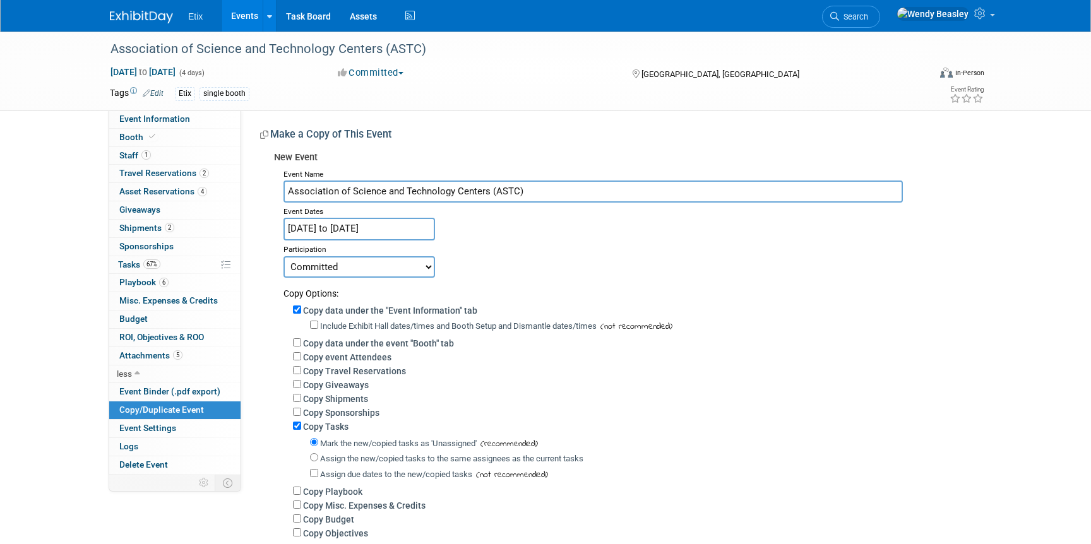
click at [412, 265] on select "Committed Considering Not Going Postponed Canceled" at bounding box center [359, 266] width 152 height 21
select select "2"
click at [283, 256] on select "Committed Considering Not Going Postponed Canceled" at bounding box center [359, 266] width 152 height 21
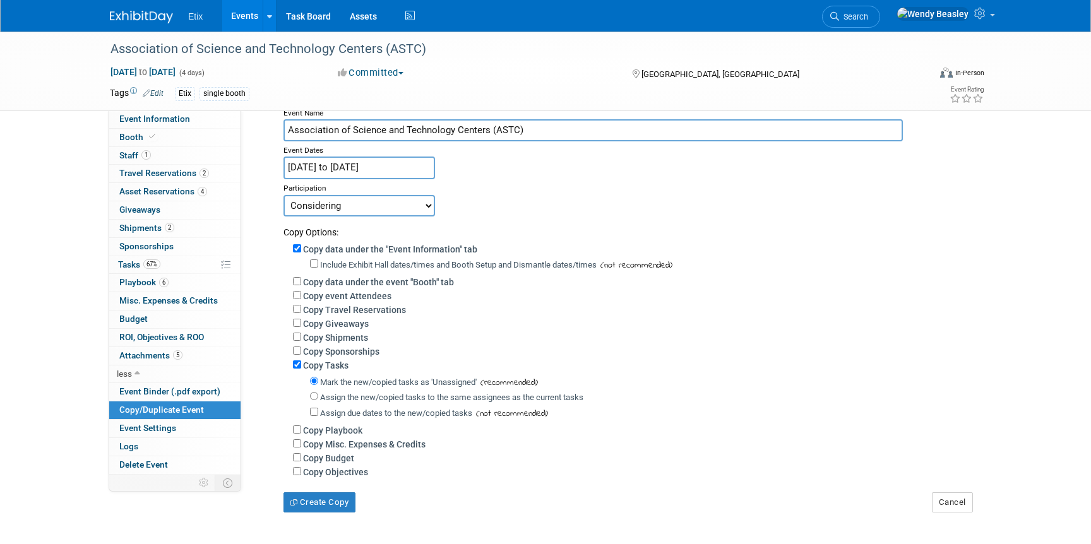
scroll to position [65, 0]
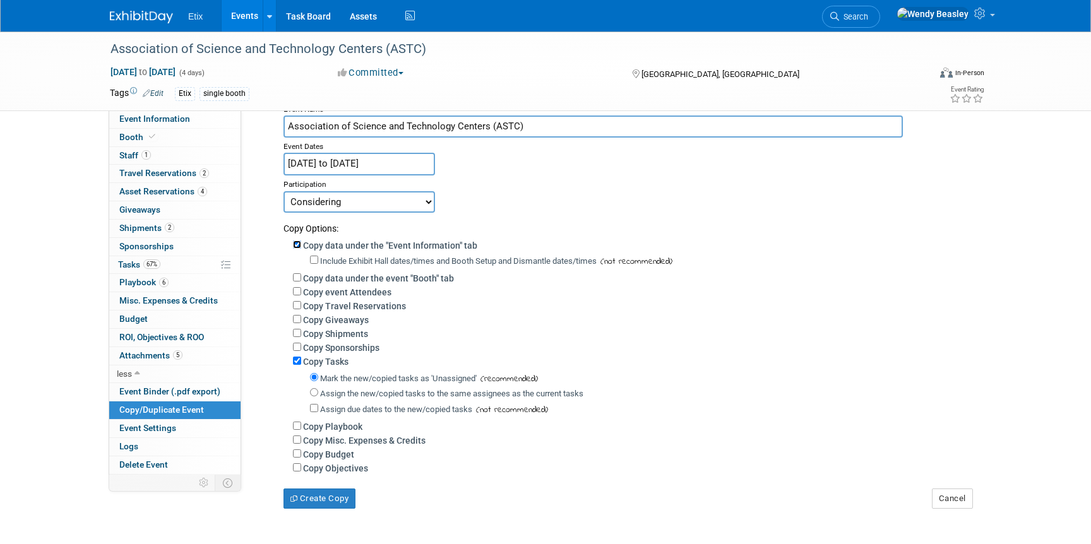
click at [295, 245] on input "Copy data under the "Event Information" tab" at bounding box center [297, 245] width 8 height 8
checkbox input "false"
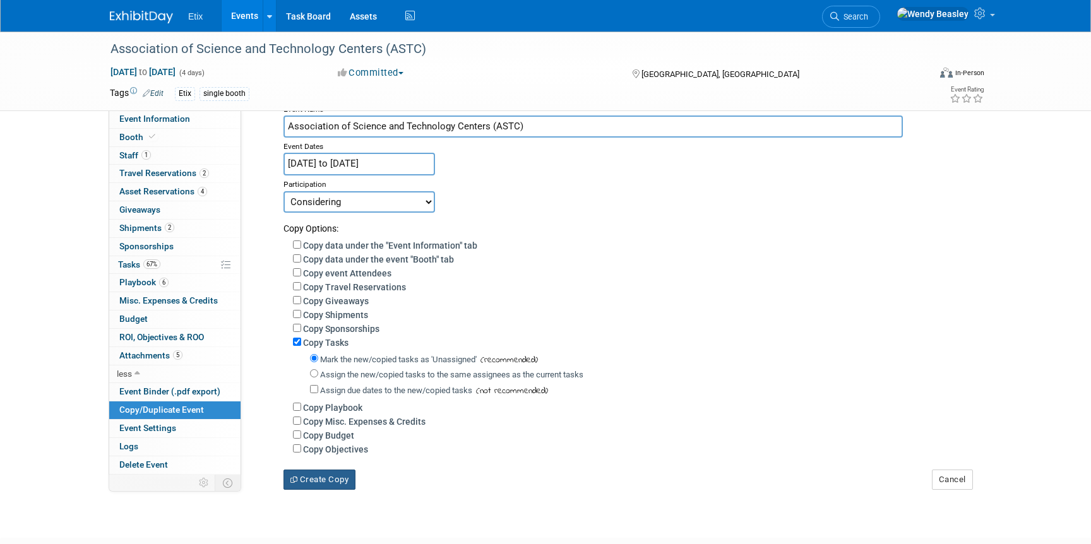
click at [336, 475] on button "Create Copy" at bounding box center [319, 480] width 72 height 20
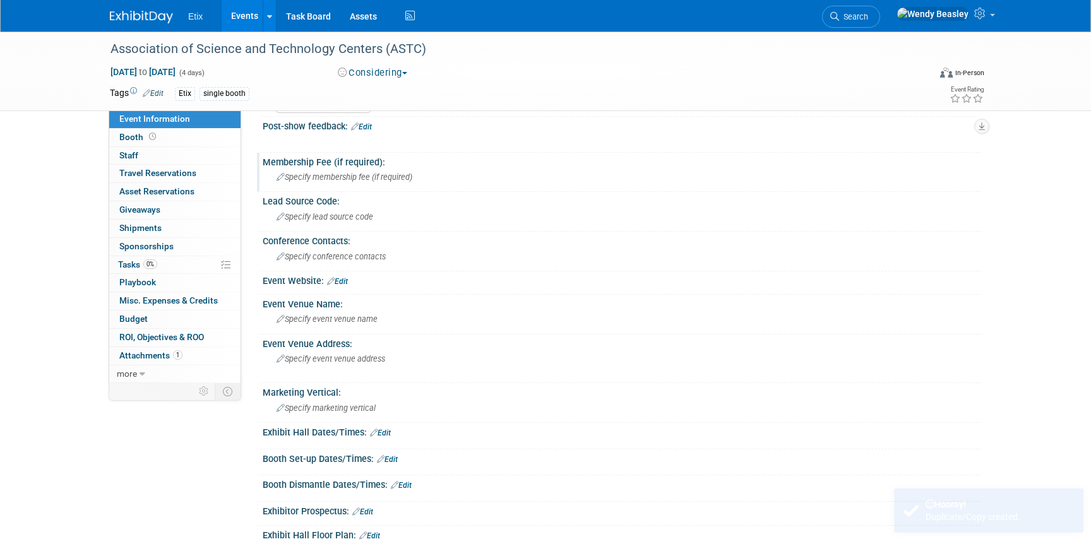
scroll to position [117, 0]
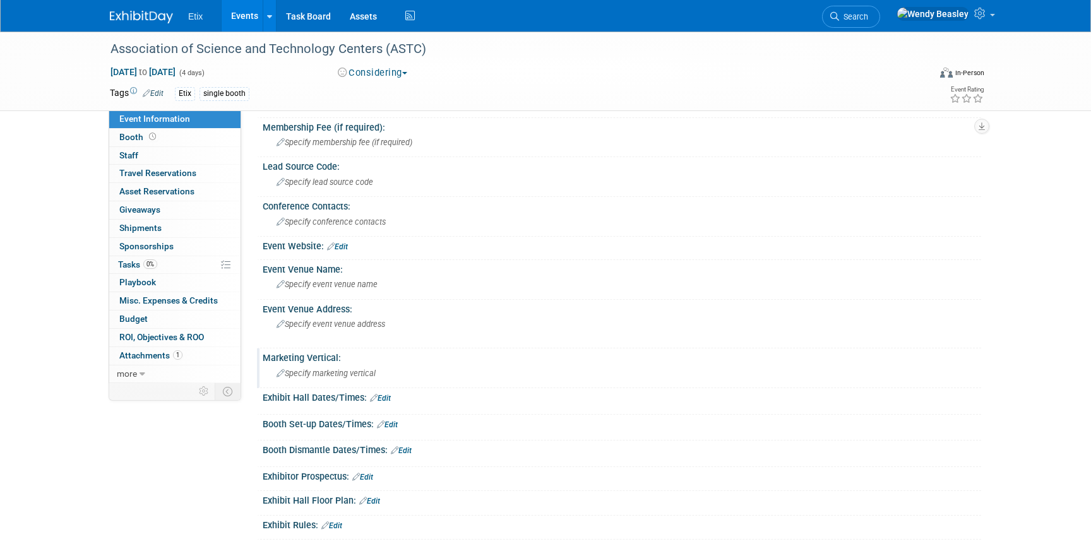
click at [331, 375] on span "Specify marketing vertical" at bounding box center [326, 373] width 99 height 9
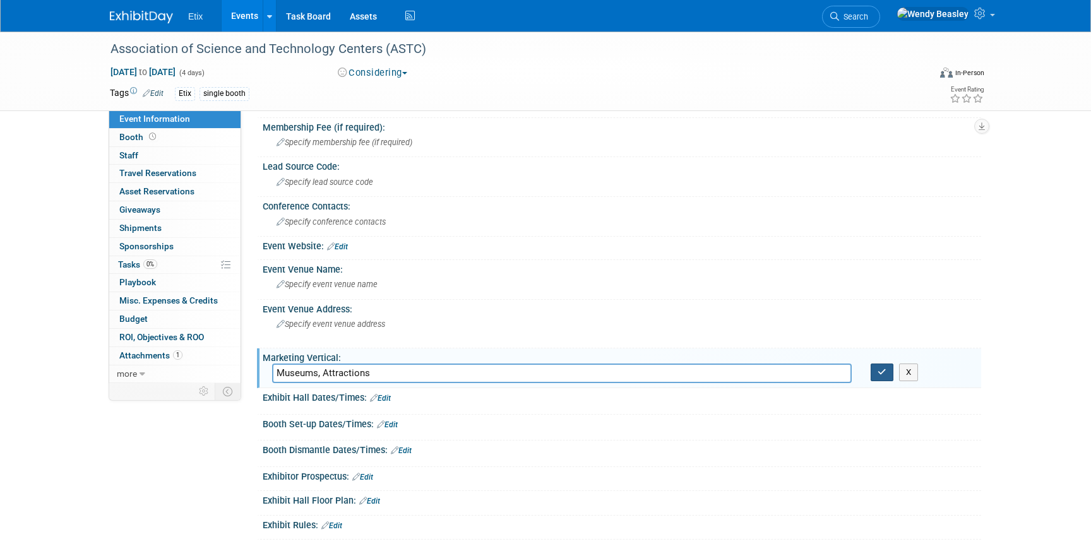
type input "Museums, Attractions"
click at [881, 374] on icon "button" at bounding box center [881, 372] width 9 height 8
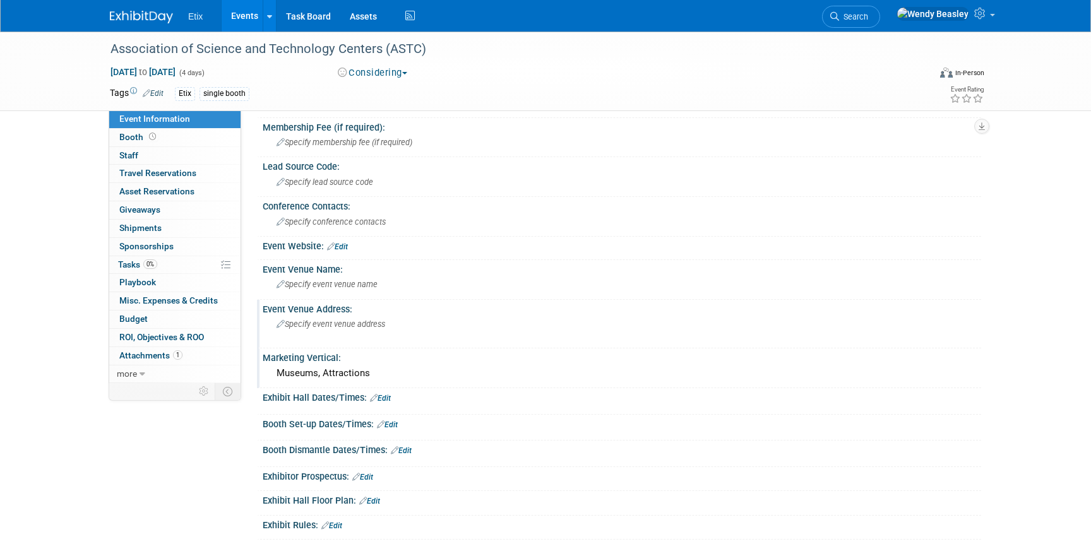
click at [305, 322] on span "Specify event venue address" at bounding box center [331, 323] width 109 height 9
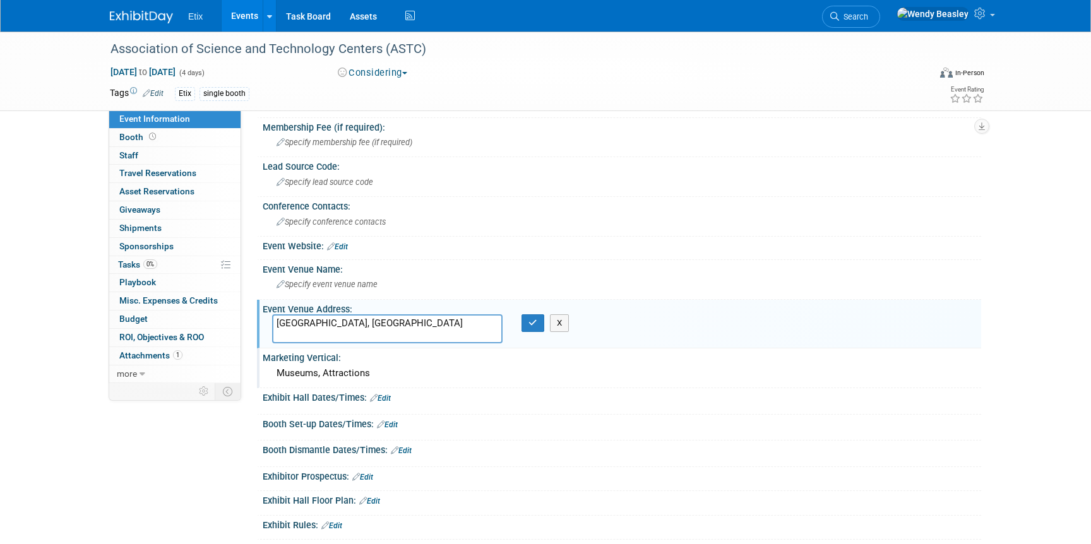
type textarea "[GEOGRAPHIC_DATA], [GEOGRAPHIC_DATA]"
click at [544, 323] on div "X" at bounding box center [536, 323] width 31 height 18
click at [530, 323] on icon "button" at bounding box center [532, 323] width 9 height 8
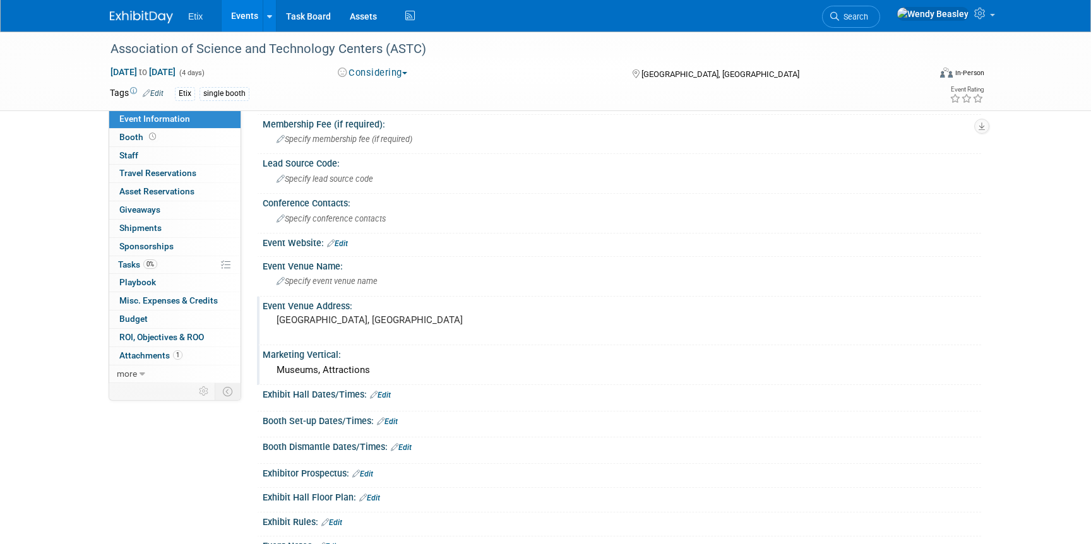
scroll to position [111, 0]
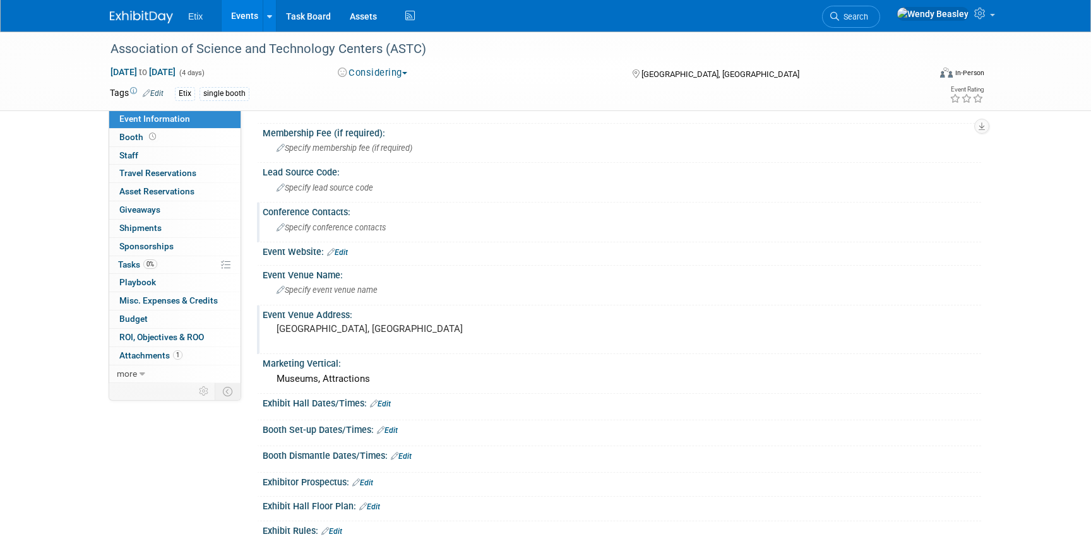
click at [338, 238] on div "Specify conference contacts" at bounding box center [622, 228] width 718 height 21
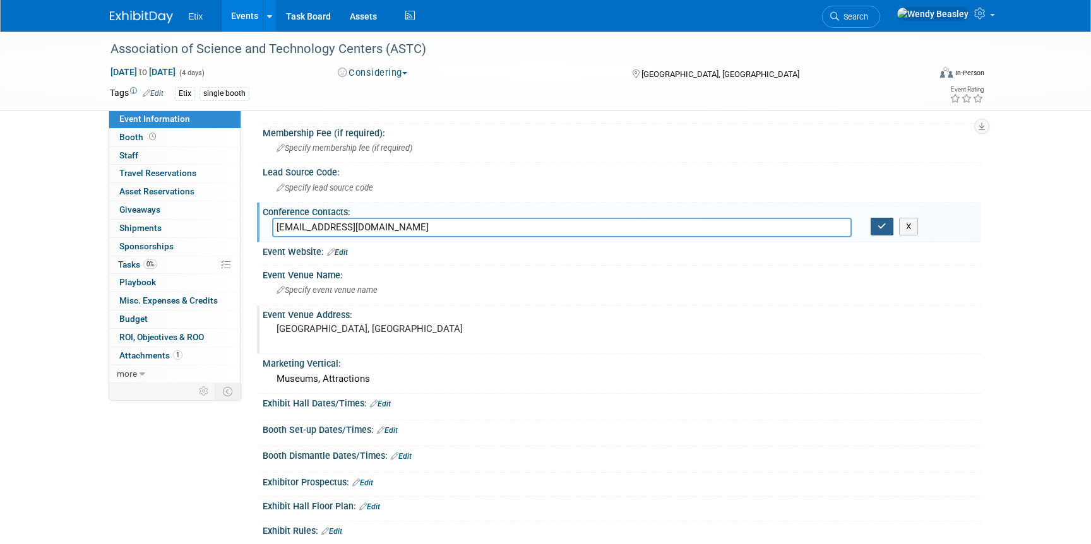
type input "exhibits@astc.org"
click at [882, 229] on icon "button" at bounding box center [881, 226] width 9 height 8
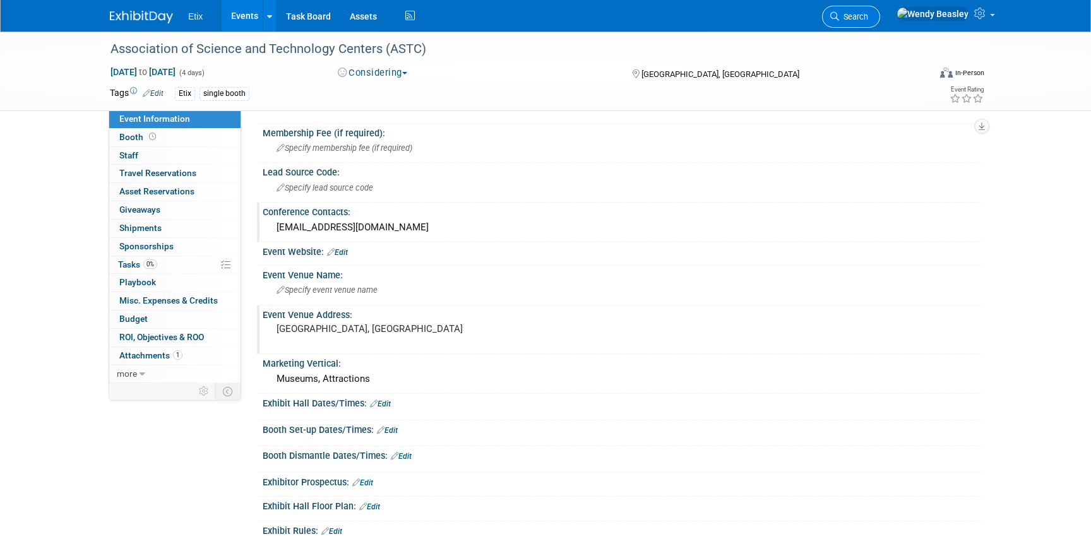
click at [880, 9] on link "Search" at bounding box center [851, 17] width 58 height 22
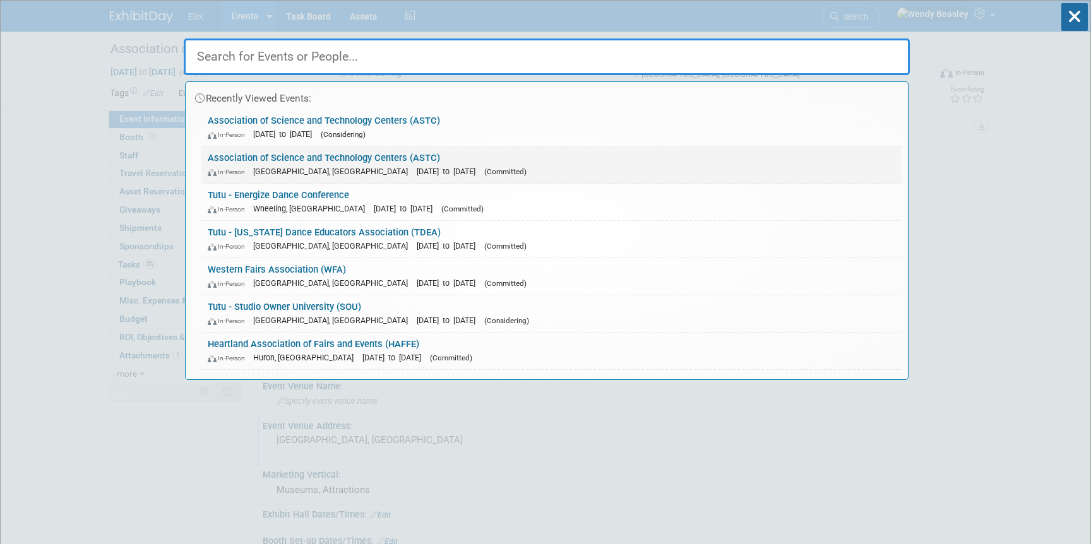
click at [439, 162] on link "Association of Science and Technology Centers (ASTC) In-Person San Francisco, C…" at bounding box center [551, 164] width 700 height 37
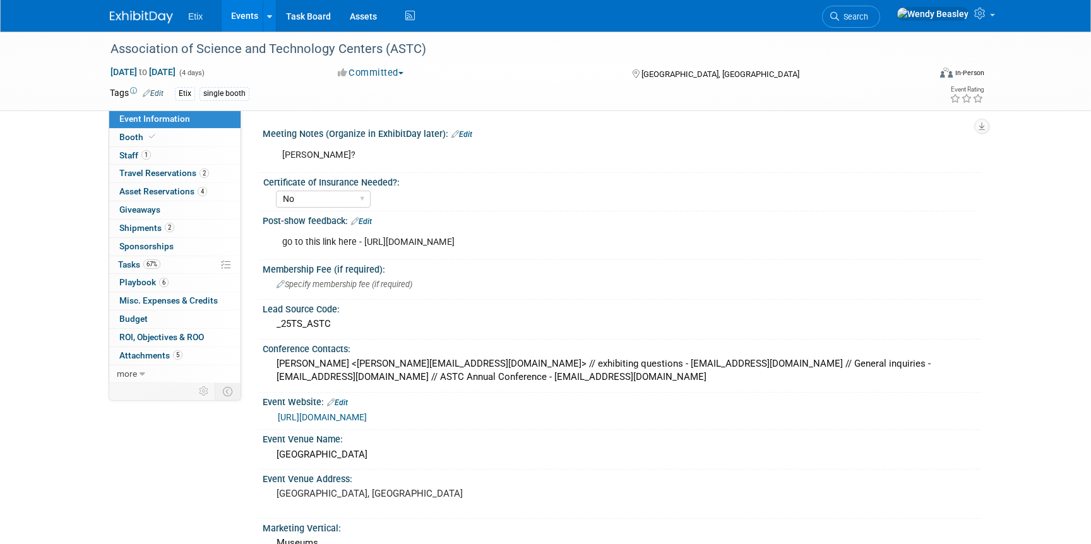
select select "No"
drag, startPoint x: 343, startPoint y: 324, endPoint x: 265, endPoint y: 328, distance: 78.3
click at [265, 328] on div "_25TS_ASTC" at bounding box center [622, 324] width 718 height 21
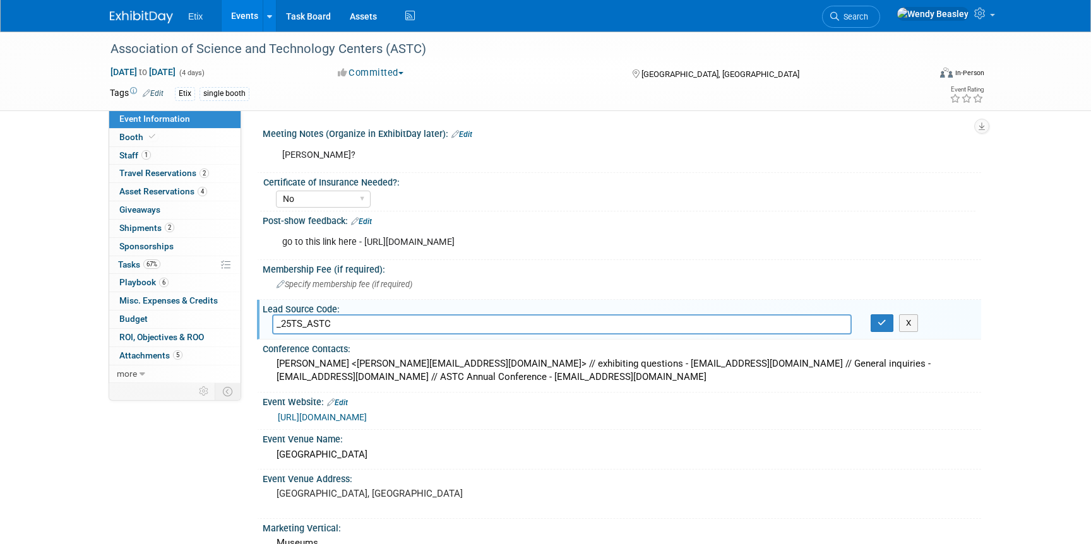
click at [361, 323] on input "_25TS_ASTC" at bounding box center [562, 324] width 580 height 20
click at [881, 330] on button "button" at bounding box center [882, 323] width 23 height 18
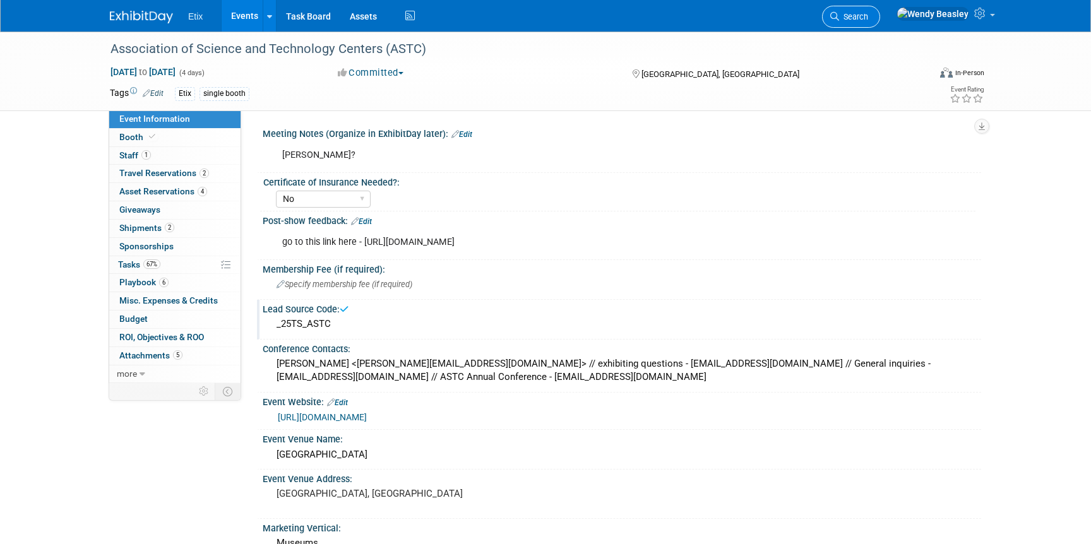
click at [868, 20] on span "Search" at bounding box center [853, 16] width 29 height 9
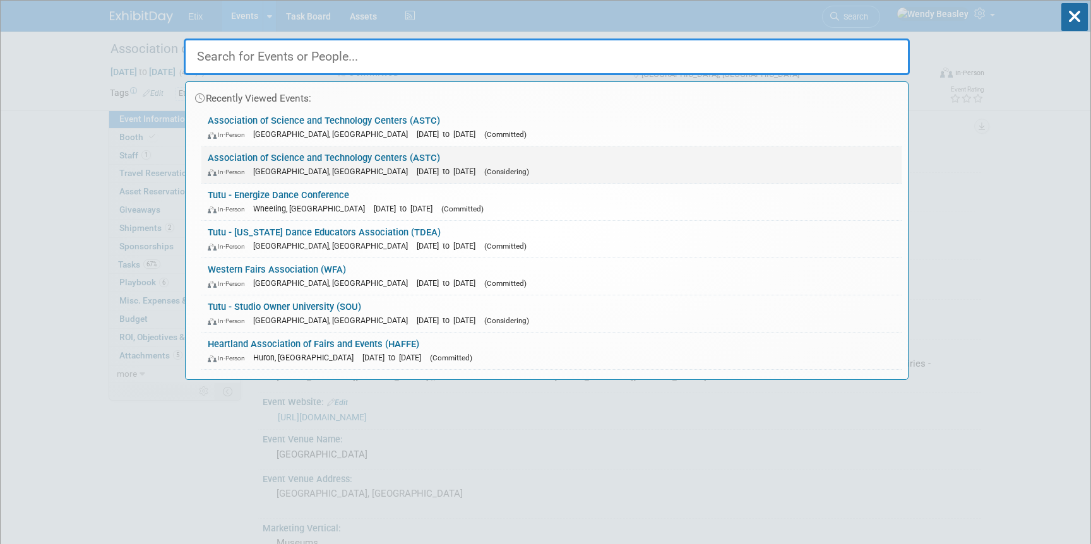
click at [477, 161] on link "Association of Science and Technology Centers (ASTC) In-Person [GEOGRAPHIC_DATA…" at bounding box center [551, 164] width 700 height 37
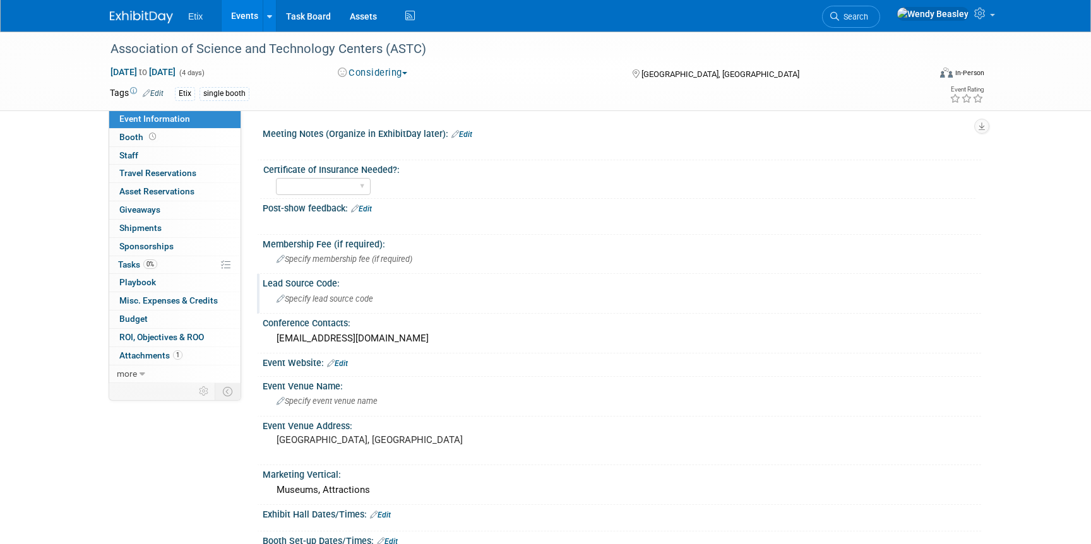
click at [338, 303] on span "Specify lead source code" at bounding box center [325, 298] width 97 height 9
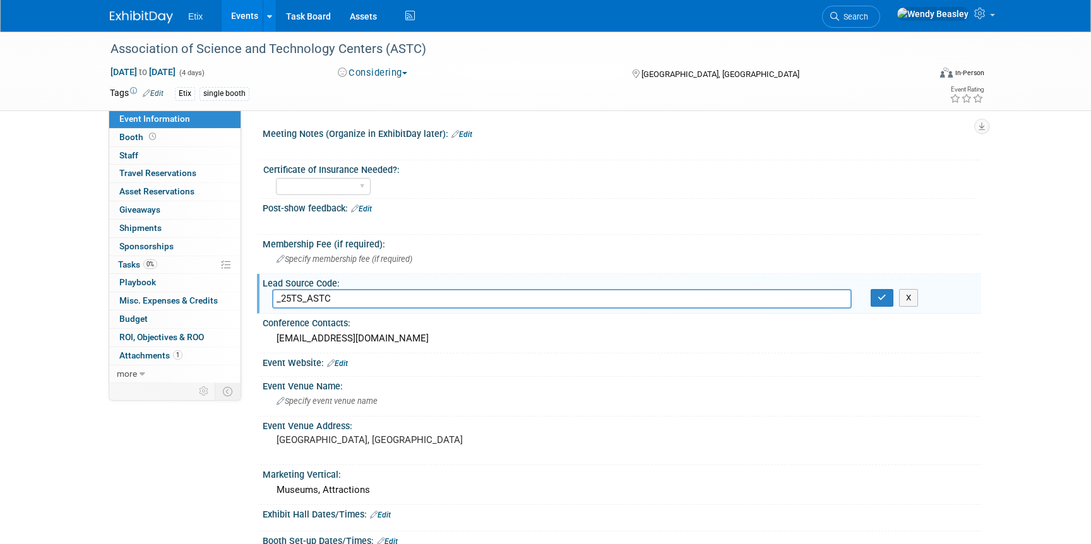
click at [291, 299] on input "_25TS_ASTC" at bounding box center [562, 299] width 580 height 20
type input "_26TS_ASTC"
click at [882, 299] on icon "button" at bounding box center [881, 298] width 9 height 8
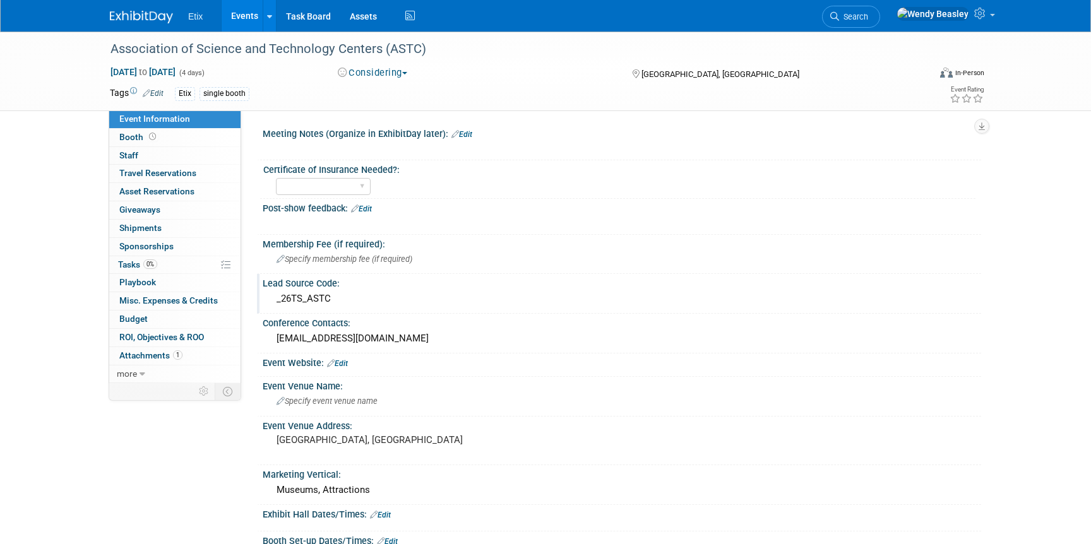
click at [256, 15] on link "Events" at bounding box center [245, 16] width 46 height 32
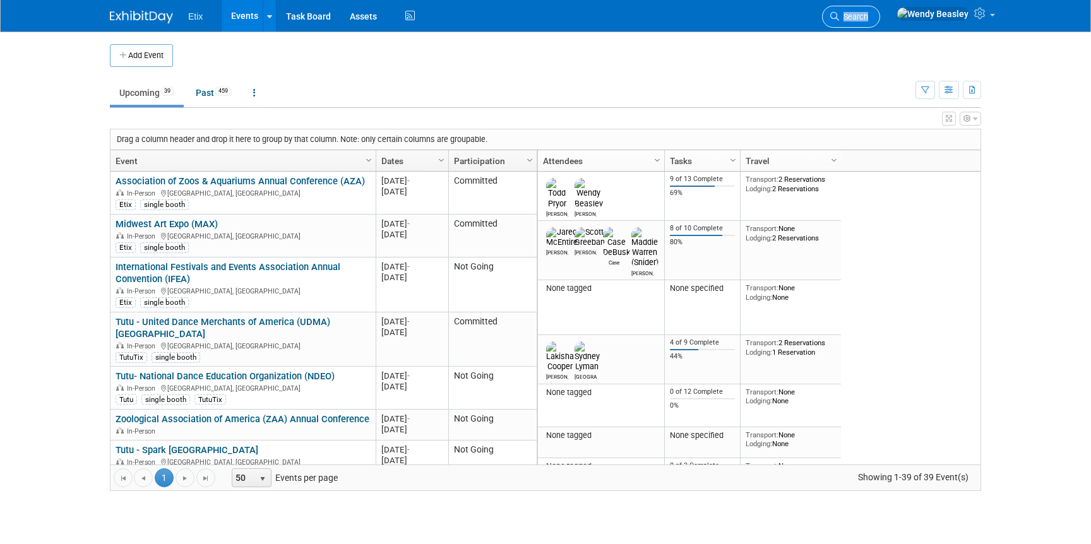
click at [868, 16] on span "Search" at bounding box center [853, 16] width 29 height 9
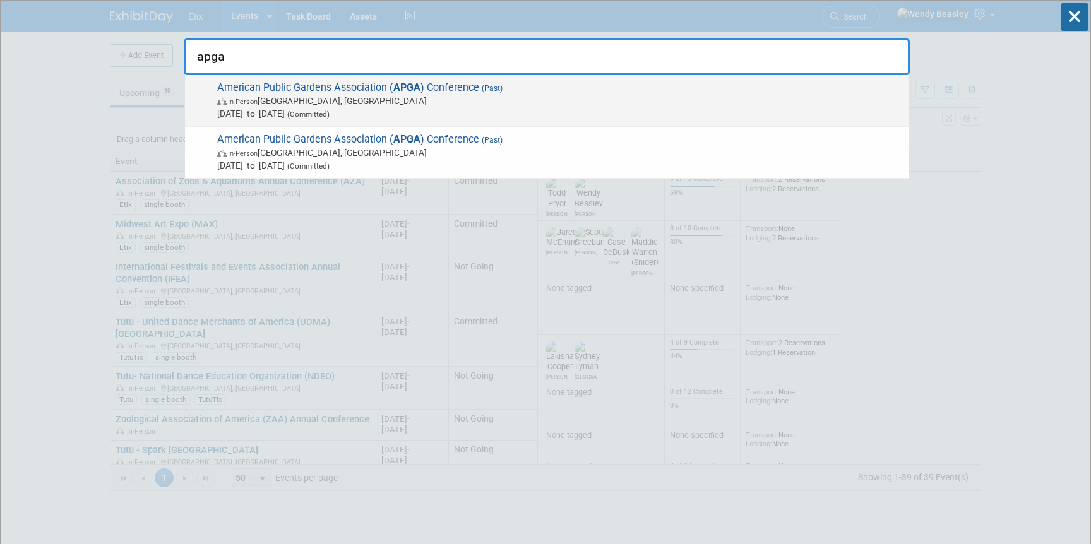
type input "apga"
click at [507, 96] on span "In-Person Denver, CO" at bounding box center [559, 101] width 685 height 13
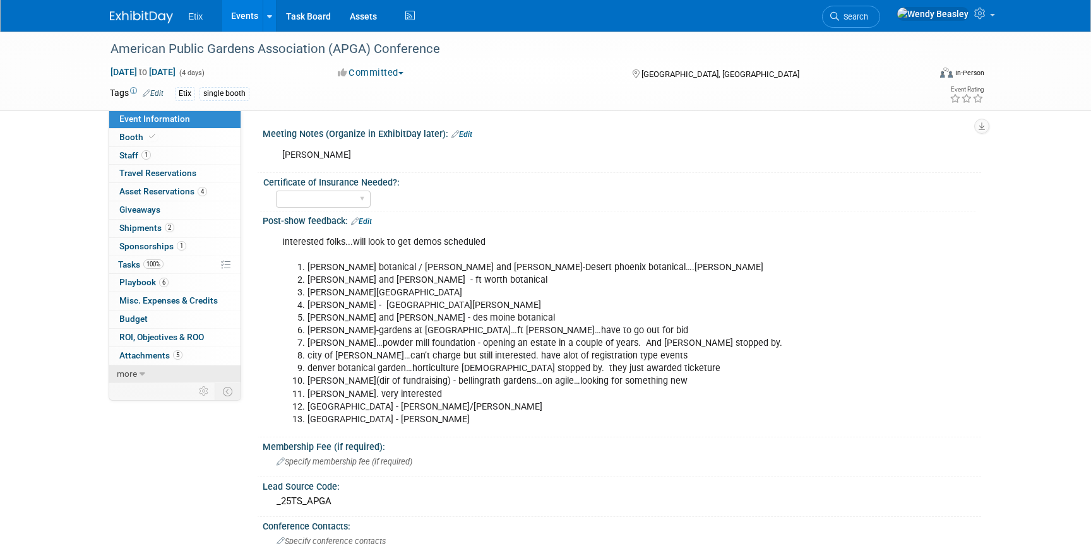
click at [141, 372] on icon at bounding box center [143, 374] width 6 height 9
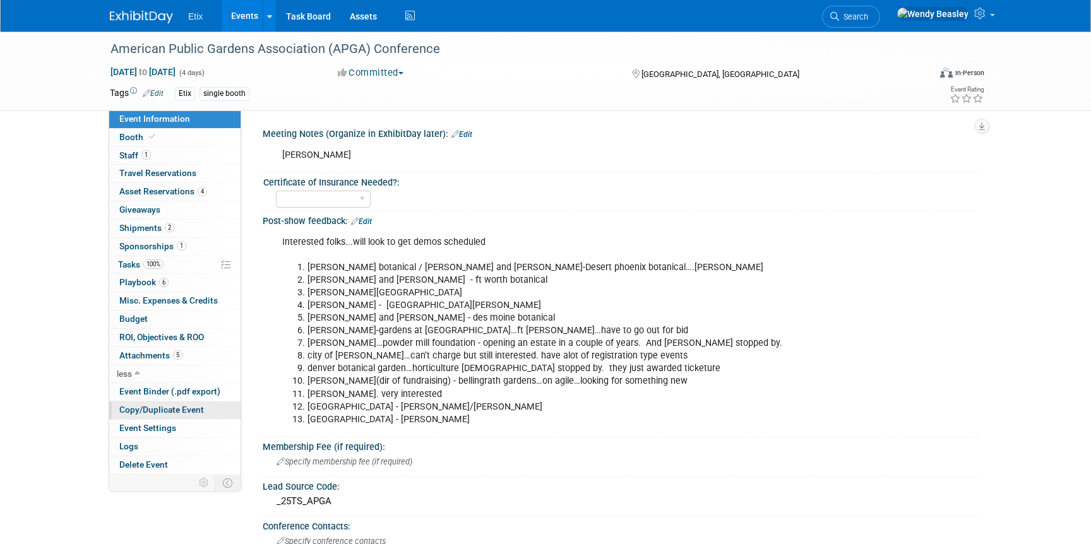
click at [158, 405] on span "Copy/Duplicate Event" at bounding box center [161, 410] width 85 height 10
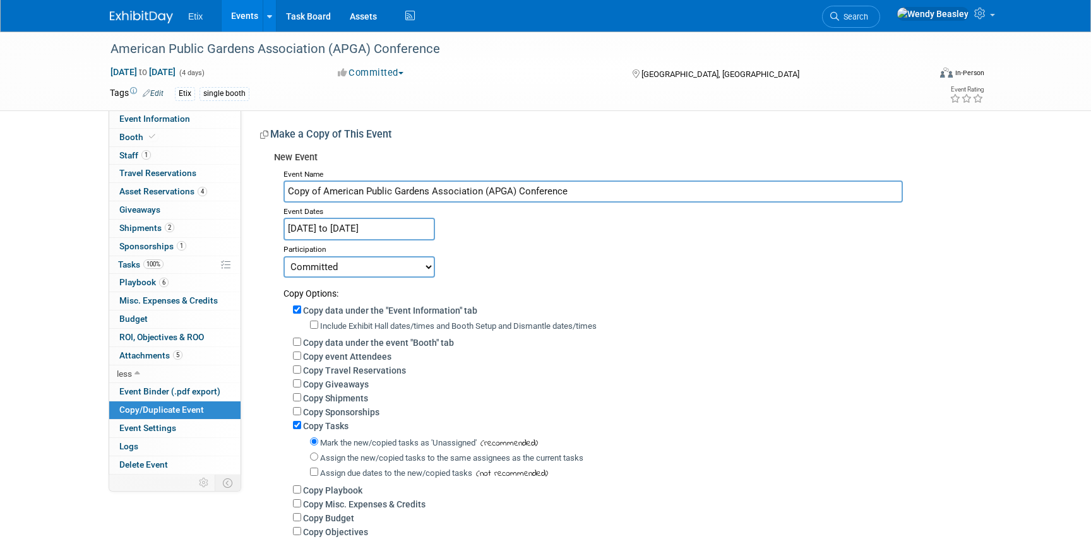
drag, startPoint x: 323, startPoint y: 190, endPoint x: 261, endPoint y: 182, distance: 62.4
click at [258, 182] on div "Meeting Notes (Organize in ExhibitDay later): Edit todd X Certificate of Insura…" at bounding box center [611, 341] width 740 height 462
type input "American Public Gardens Association (APGA) Conference"
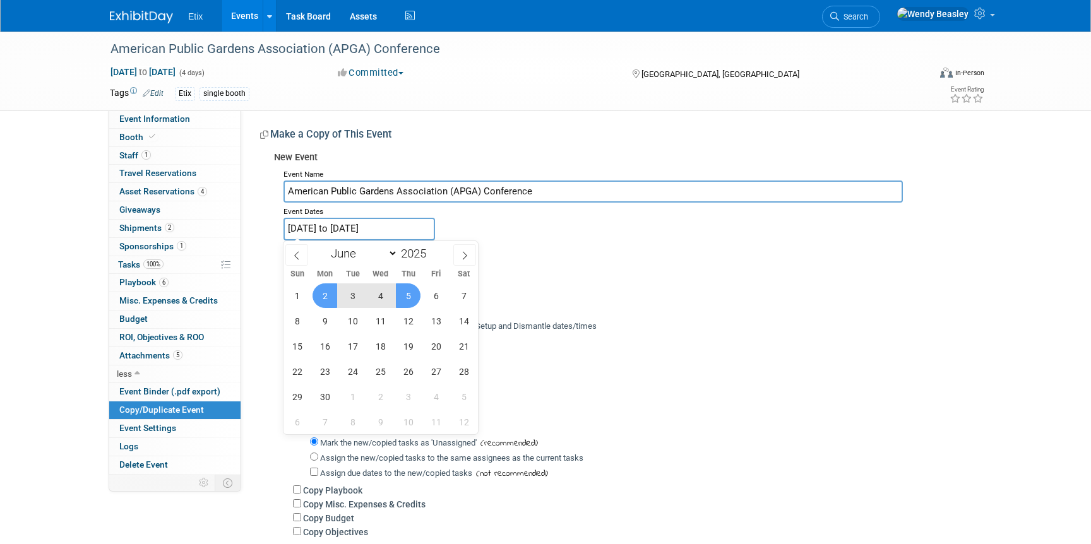
click at [405, 230] on input "Jun 2, 2025 to Jun 5, 2025" at bounding box center [359, 229] width 152 height 22
click at [433, 250] on span at bounding box center [431, 250] width 9 height 8
type input "2026"
click at [328, 318] on span "8" at bounding box center [324, 321] width 25 height 25
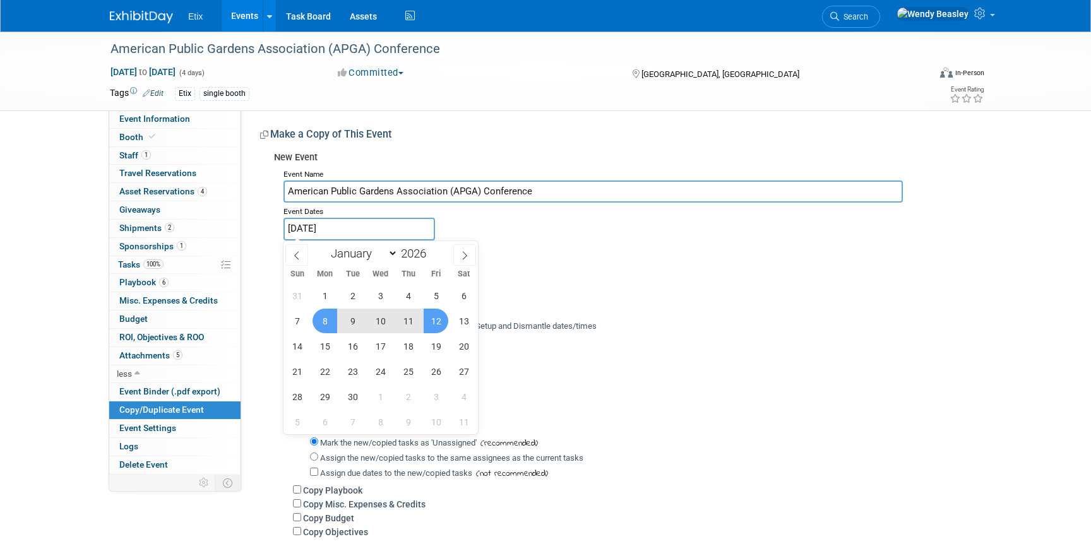
click at [434, 324] on span "12" at bounding box center [436, 321] width 25 height 25
type input "Jun 8, 2026 to Jun 12, 2026"
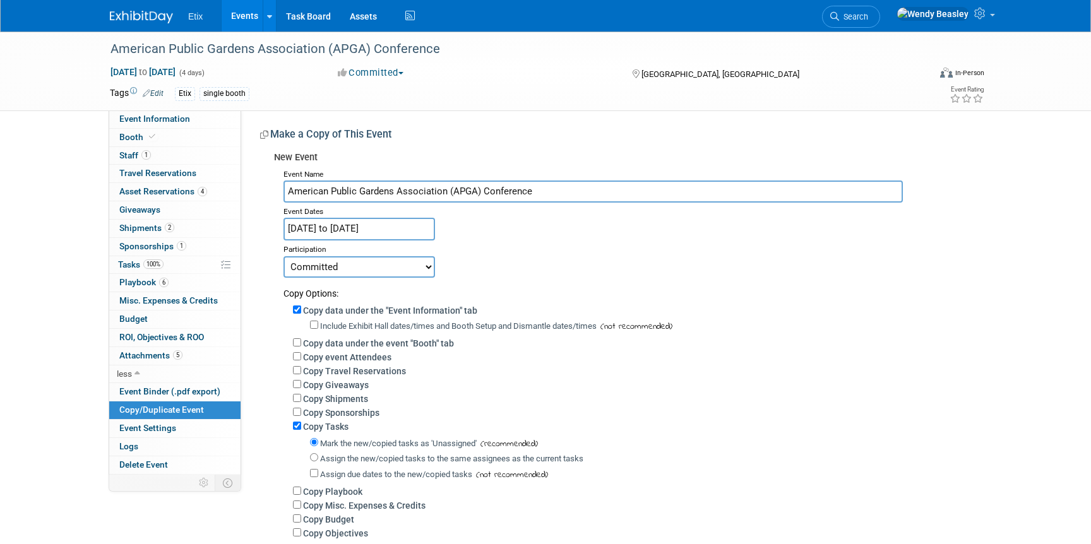
click at [414, 267] on select "Committed Considering Not Going Postponed Canceled" at bounding box center [359, 266] width 152 height 21
select select "2"
click at [283, 256] on select "Committed Considering Not Going Postponed Canceled" at bounding box center [359, 266] width 152 height 21
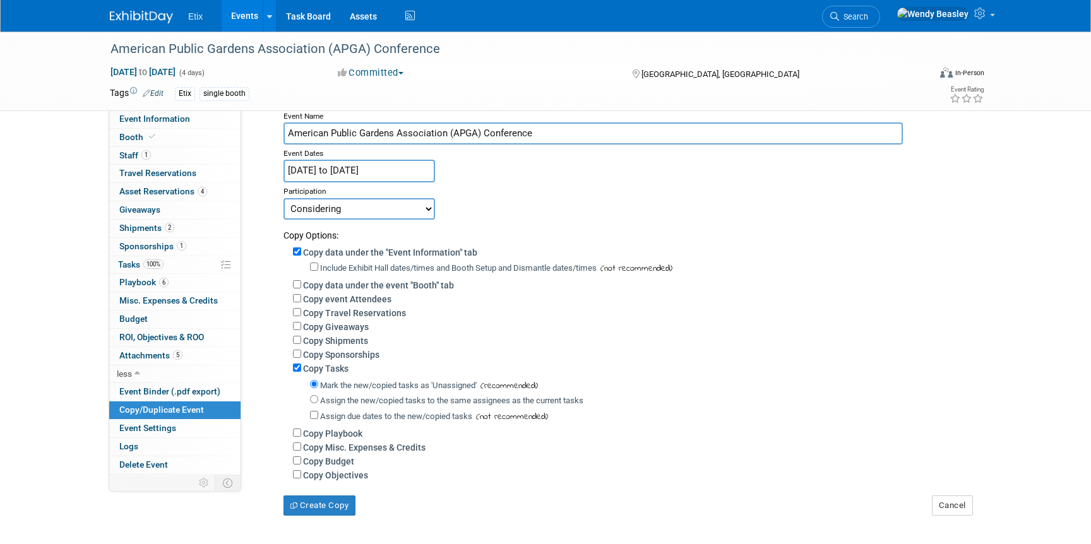
scroll to position [73, 0]
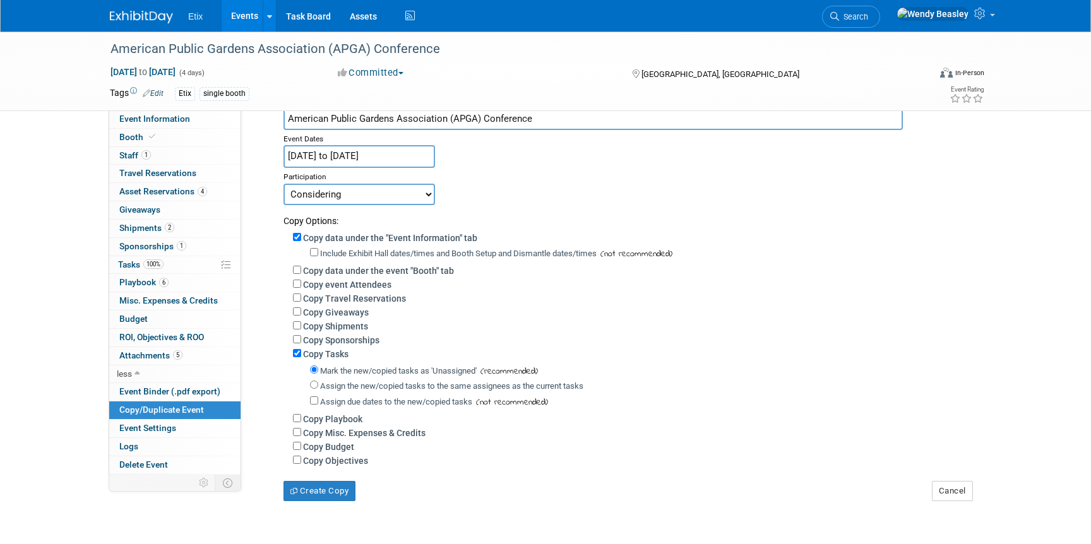
click at [297, 232] on div "Copy data under the "Event Information" tab" at bounding box center [632, 237] width 679 height 14
click at [298, 237] on input "Copy data under the "Event Information" tab" at bounding box center [297, 237] width 8 height 8
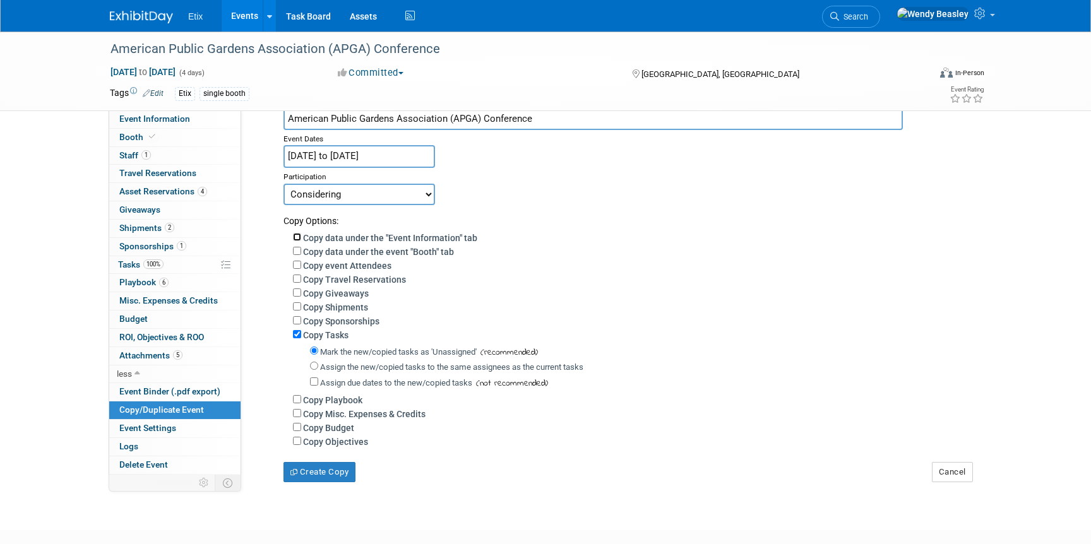
click at [298, 237] on input "Copy data under the "Event Information" tab" at bounding box center [297, 237] width 8 height 8
checkbox input "true"
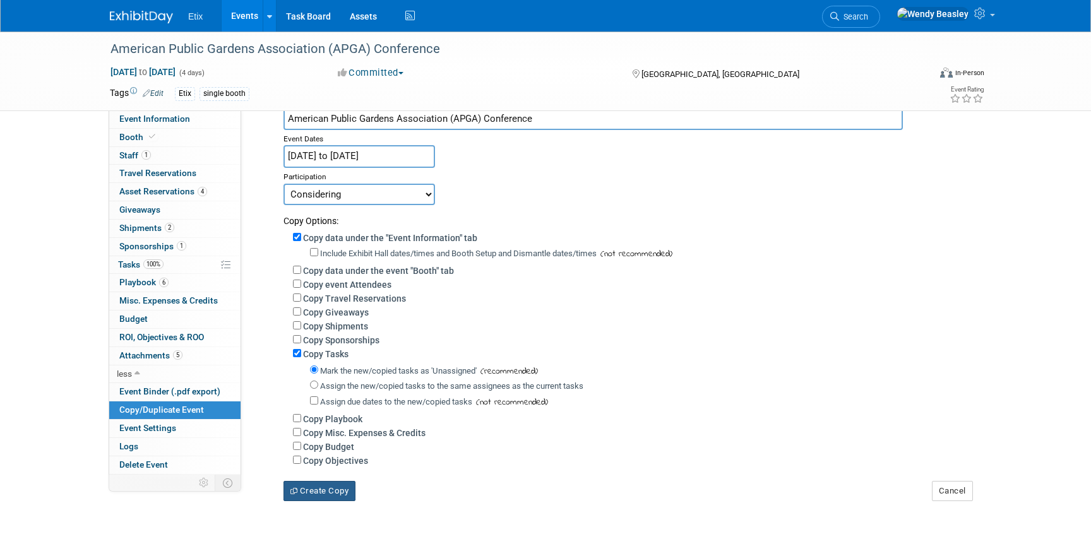
click at [338, 489] on button "Create Copy" at bounding box center [319, 491] width 72 height 20
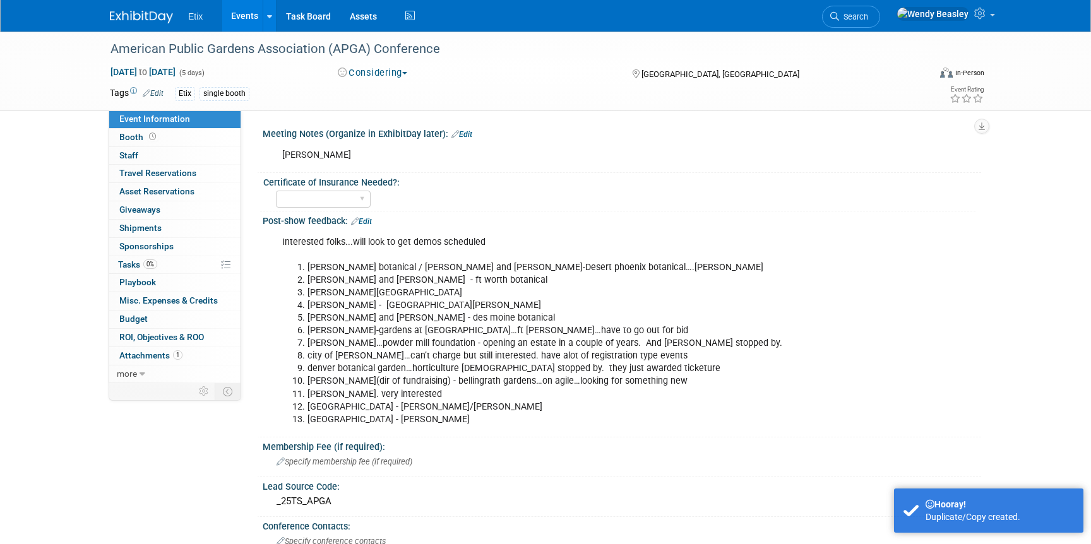
click at [324, 273] on li "[PERSON_NAME] botanical / [PERSON_NAME] and [PERSON_NAME]-Desert phoenix botani…" at bounding box center [570, 267] width 527 height 13
click at [369, 220] on link "Edit" at bounding box center [361, 221] width 21 height 9
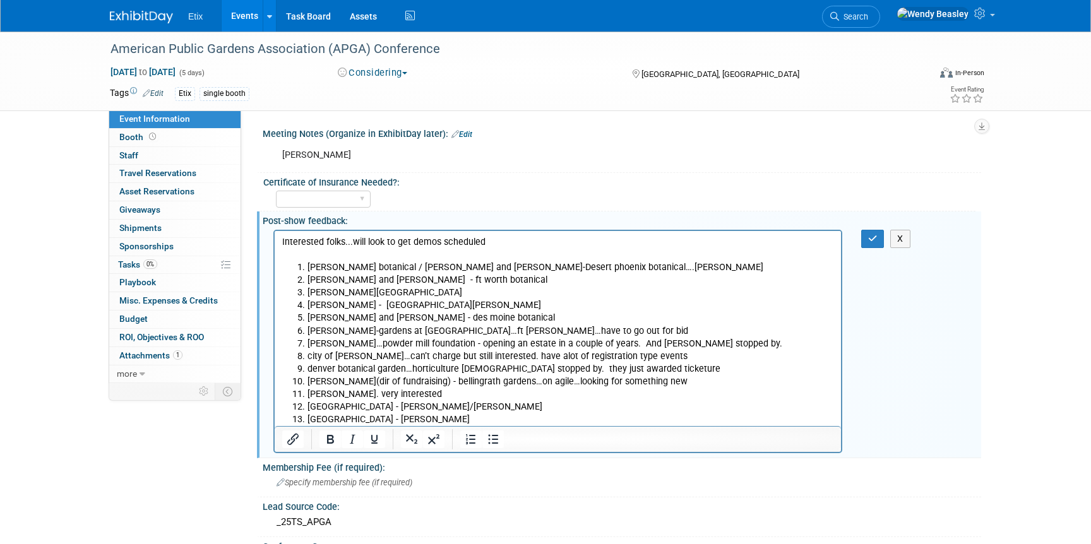
drag, startPoint x: 280, startPoint y: 235, endPoint x: 397, endPoint y: 259, distance: 119.8
click at [397, 259] on html "Interested folks...will look to get demos scheduled diana-phoenix botanical / a…" at bounding box center [558, 327] width 566 height 195
drag, startPoint x: 285, startPoint y: 241, endPoint x: 520, endPoint y: 458, distance: 320.3
click at [520, 425] on html "Interested folks...will look to get demos scheduled diana-phoenix botanical / a…" at bounding box center [558, 327] width 566 height 195
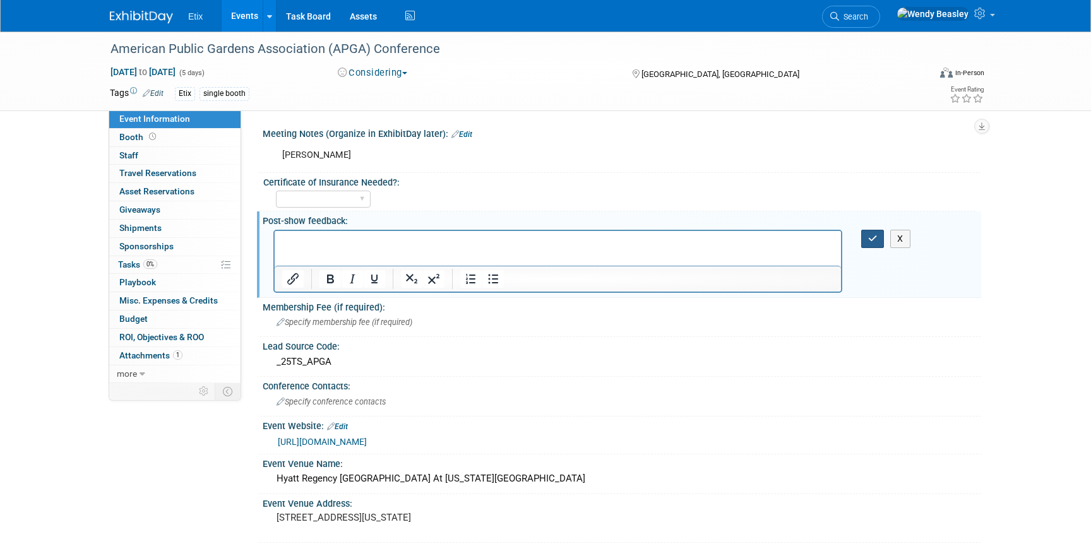
click at [875, 235] on icon "button" at bounding box center [872, 238] width 9 height 9
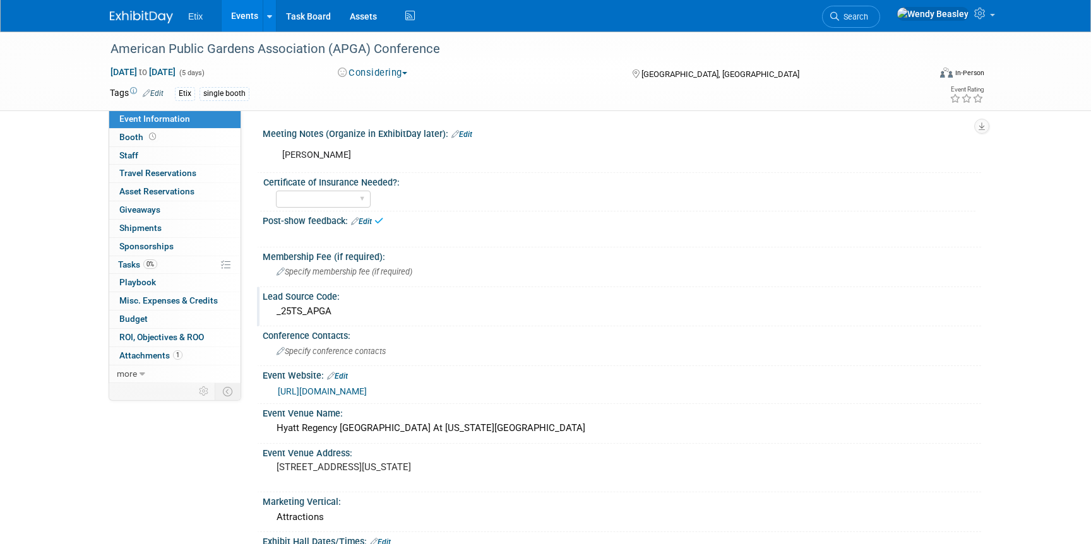
click at [314, 306] on div "_25TS_APGA" at bounding box center [621, 312] width 699 height 20
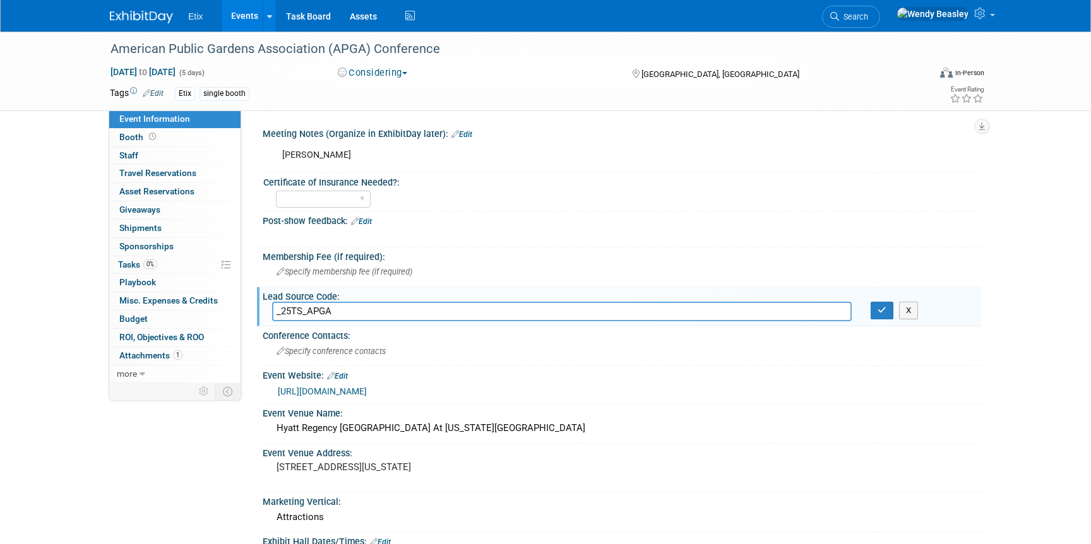
click at [291, 314] on input "_25TS_APGA" at bounding box center [562, 312] width 580 height 20
type input "_26TS_APGA"
click at [878, 309] on icon "button" at bounding box center [881, 310] width 9 height 8
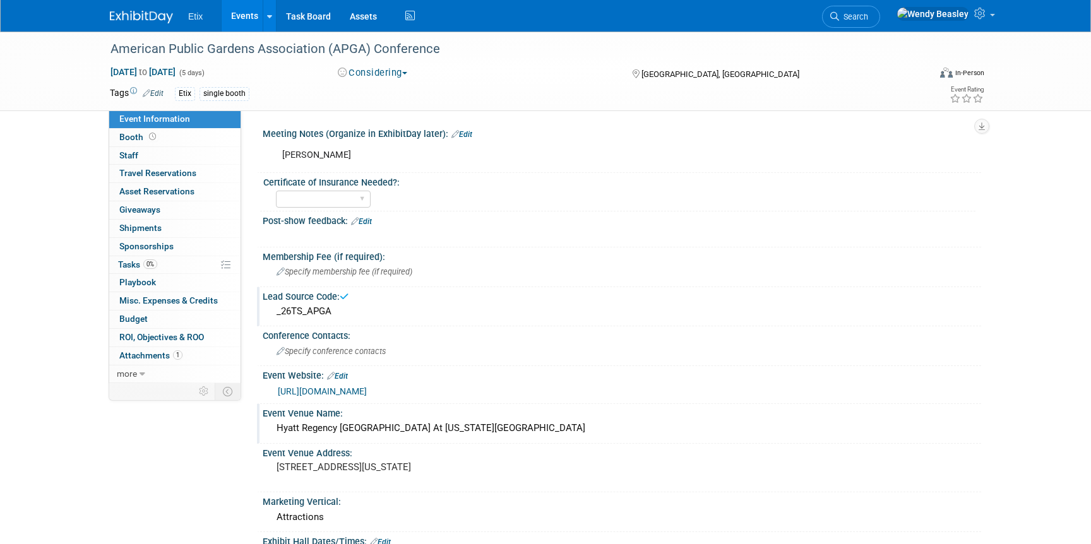
click at [505, 425] on div "Hyatt Regency Denver At Colorado Convention Center" at bounding box center [621, 429] width 699 height 20
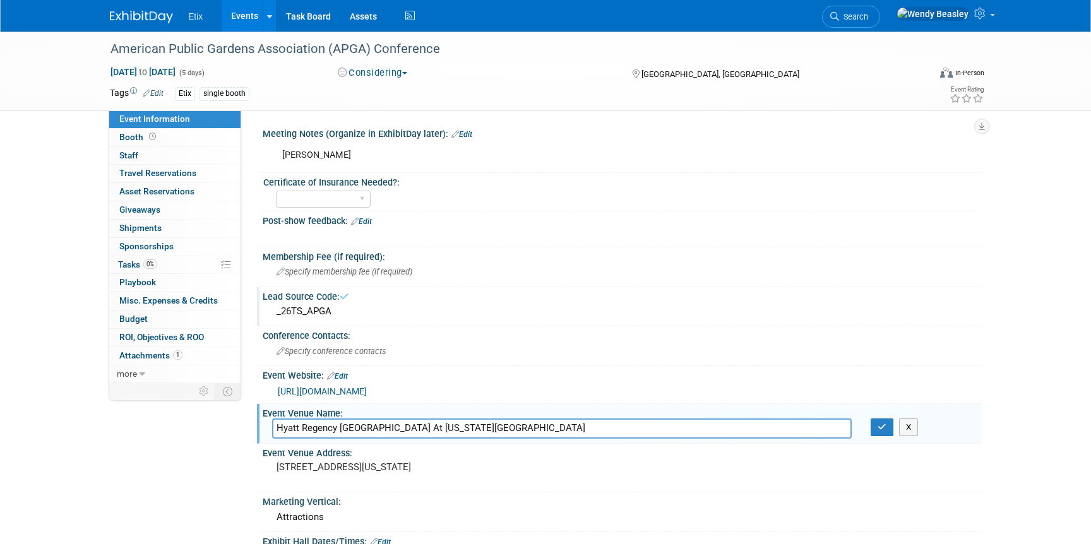
click at [505, 425] on input "Hyatt Regency Denver At Colorado Convention Center" at bounding box center [562, 429] width 580 height 20
click at [884, 430] on icon "button" at bounding box center [881, 427] width 9 height 8
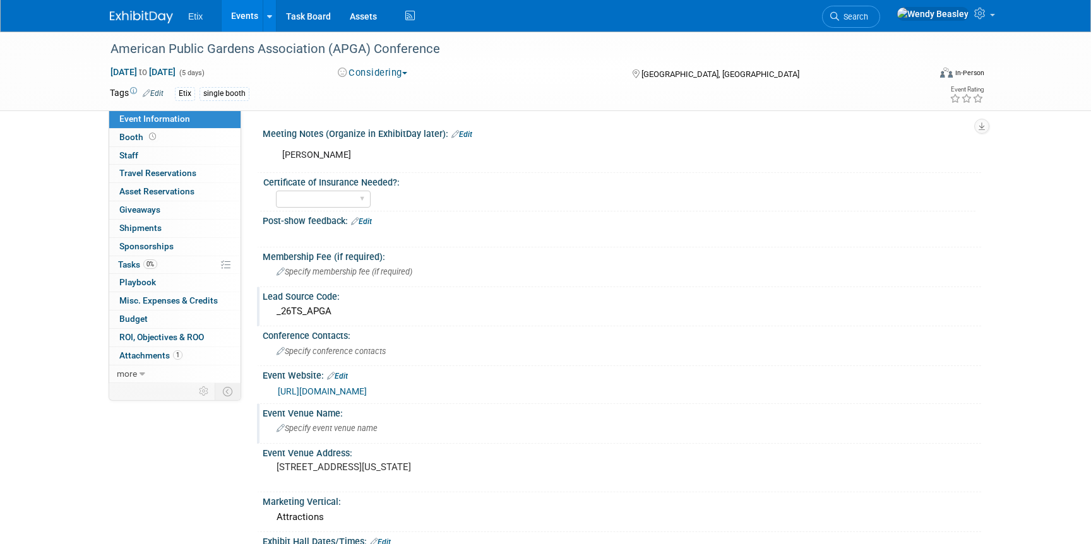
click at [309, 429] on span "Specify event venue name" at bounding box center [327, 428] width 101 height 9
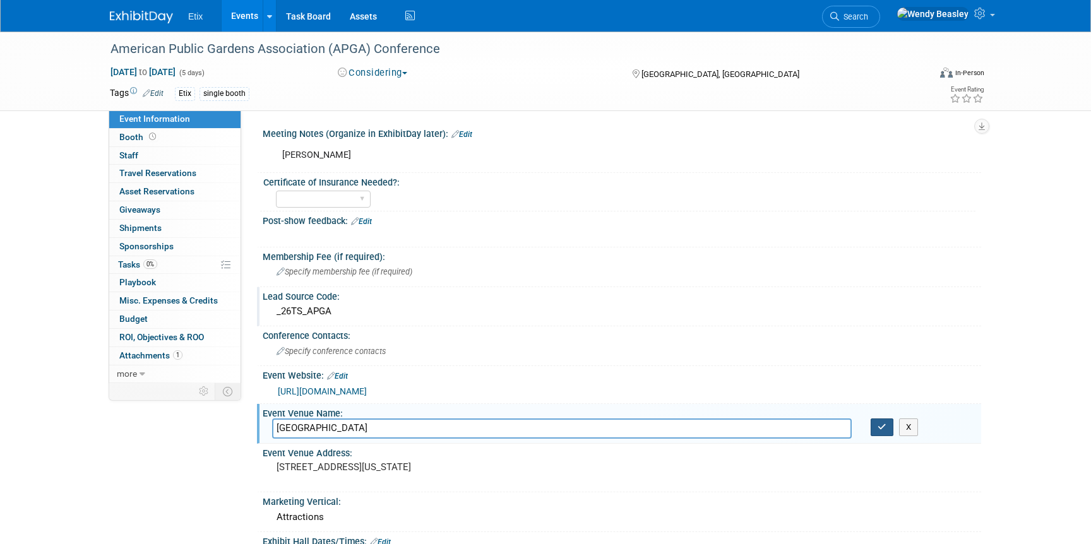
type input "Hilton San Francisco Union Square"
click at [877, 425] on icon "button" at bounding box center [881, 427] width 9 height 8
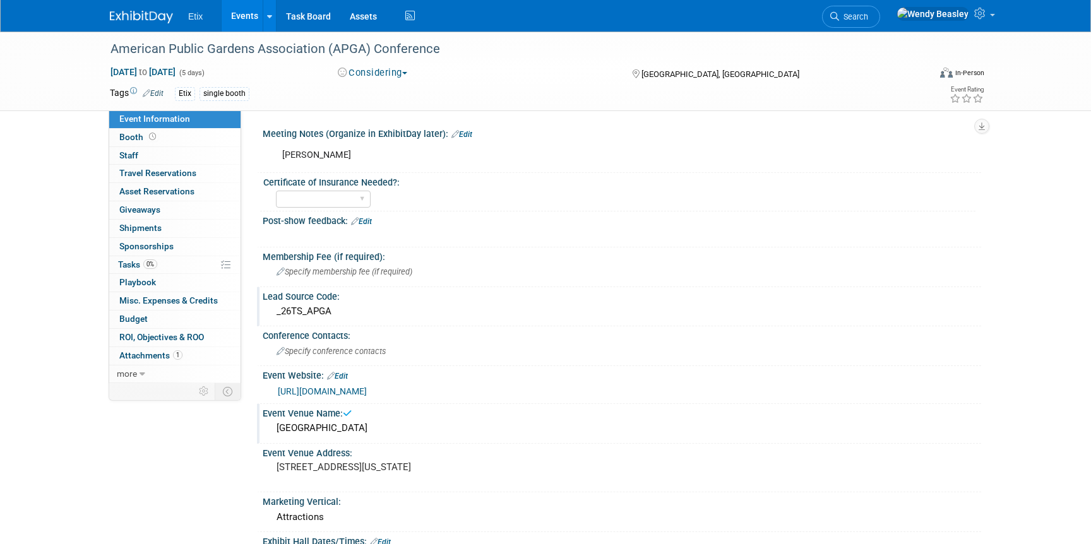
click at [344, 374] on link "Edit" at bounding box center [337, 376] width 21 height 9
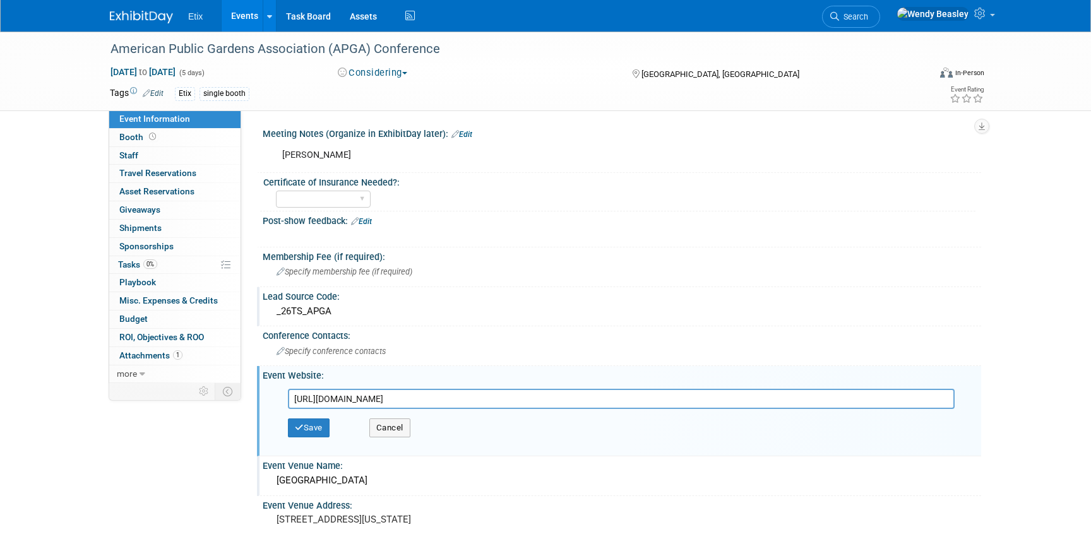
click at [400, 395] on input "https://www.publicgardens.org/" at bounding box center [621, 399] width 667 height 20
type input "[URL][DOMAIN_NAME]"
click at [306, 427] on button "Save" at bounding box center [309, 428] width 42 height 19
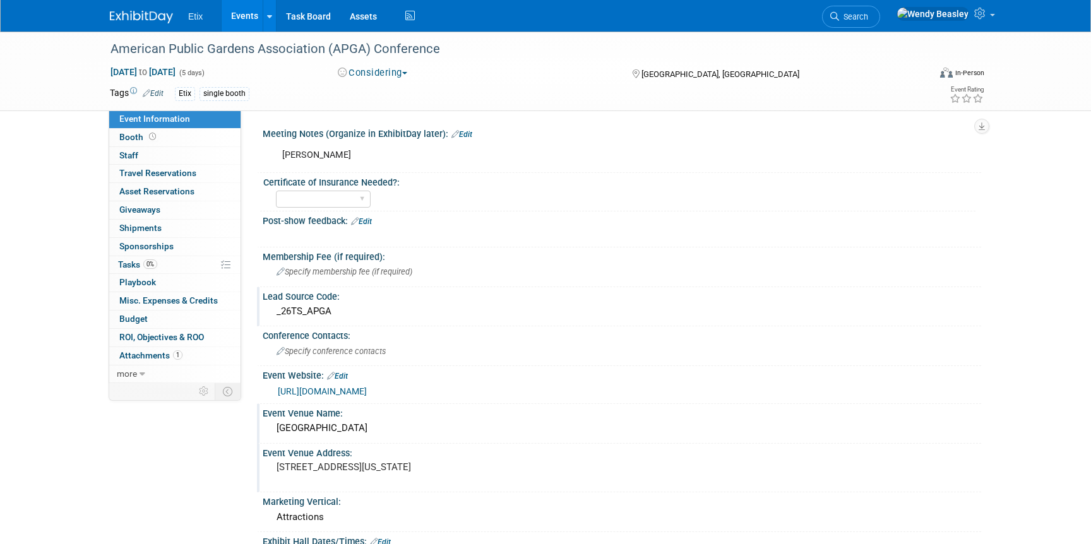
click at [360, 463] on pre "650 15th St, Denver, Colorado, 80202, USA" at bounding box center [412, 466] width 271 height 11
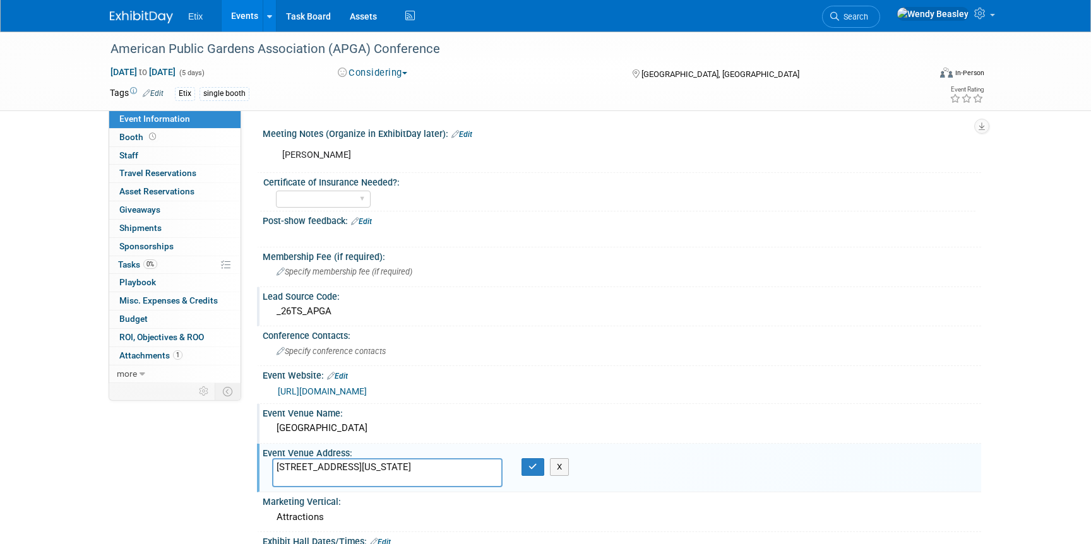
click at [360, 463] on textarea "650 15th St, Denver, Colorado, 80202, USA" at bounding box center [387, 472] width 230 height 29
type textarea "[STREET_ADDRESS][PERSON_NAME]"
click at [535, 469] on icon "button" at bounding box center [532, 467] width 9 height 8
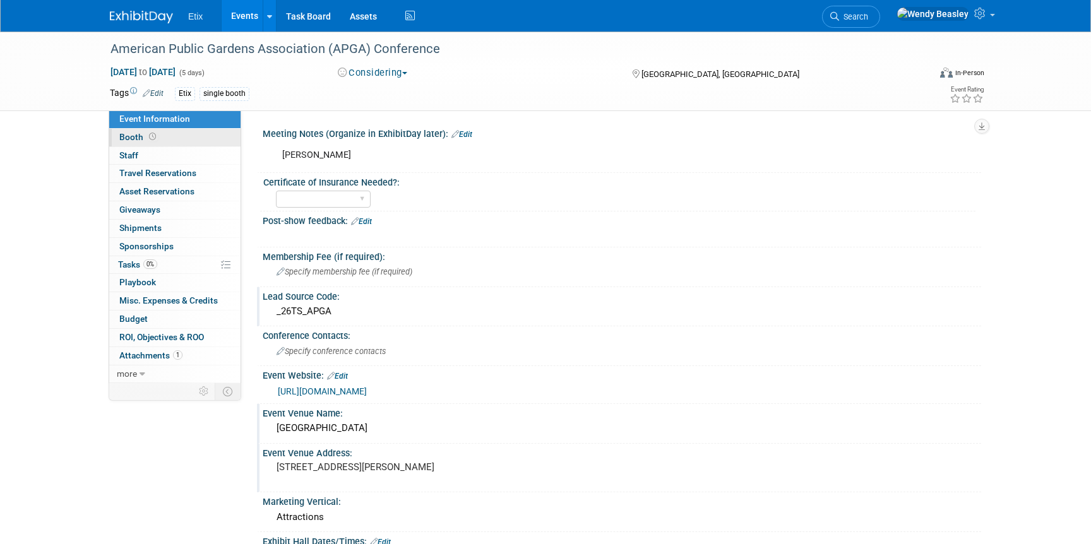
click at [169, 138] on link "Booth" at bounding box center [174, 138] width 131 height 18
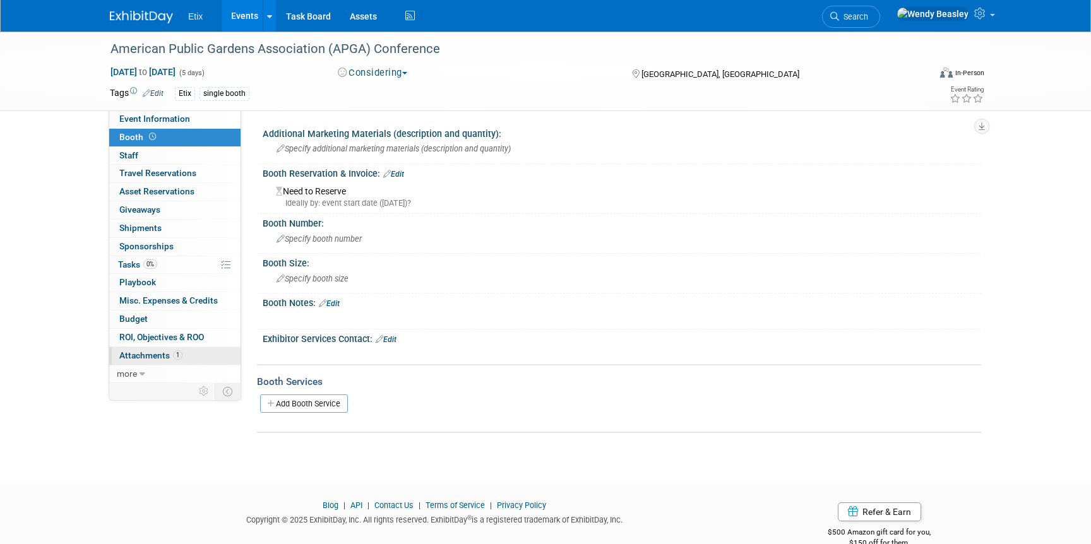
click at [174, 351] on span "1" at bounding box center [177, 354] width 9 height 9
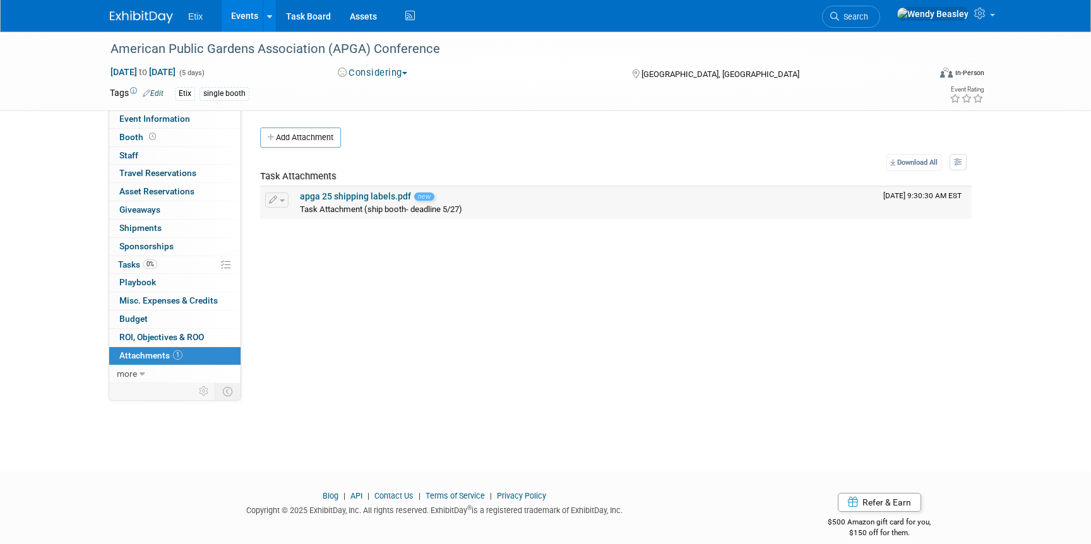
click at [283, 201] on span "button" at bounding box center [282, 200] width 5 height 3
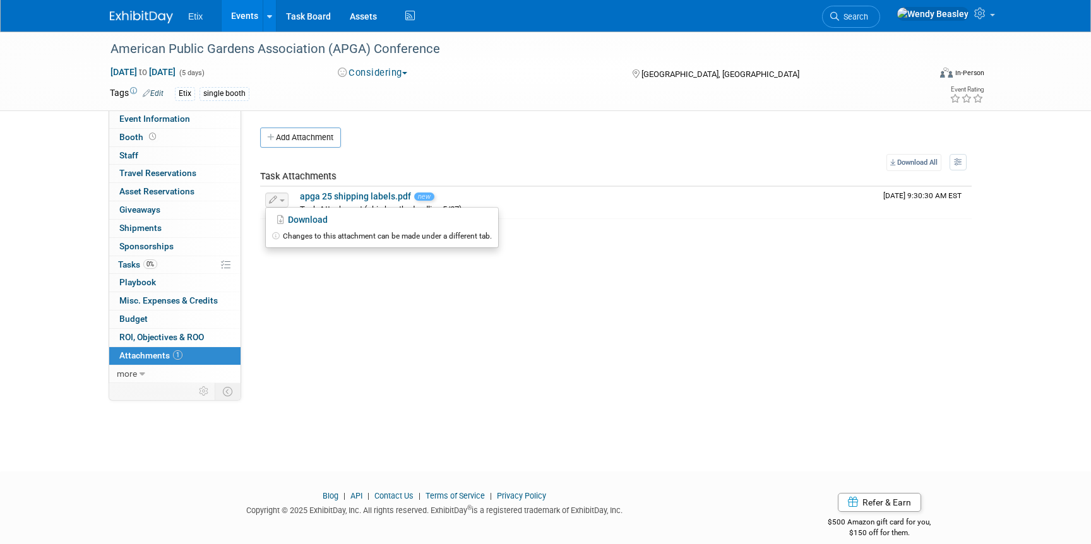
click at [336, 352] on div "Meeting Notes (Organize in ExhibitDay later): Edit todd X Certificate of Insura…" at bounding box center [611, 246] width 740 height 273
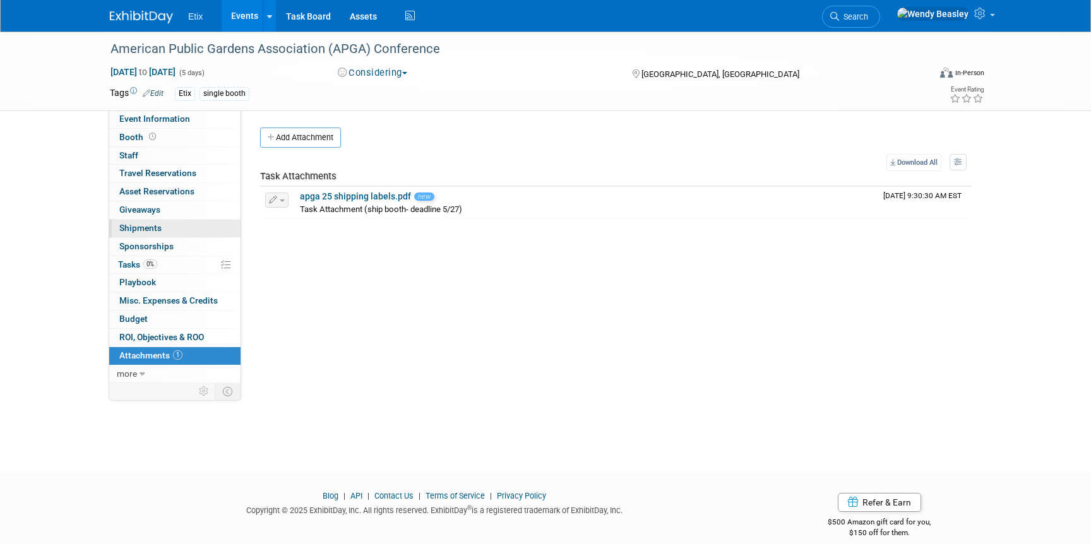
click at [185, 223] on link "0 Shipments 0" at bounding box center [174, 229] width 131 height 18
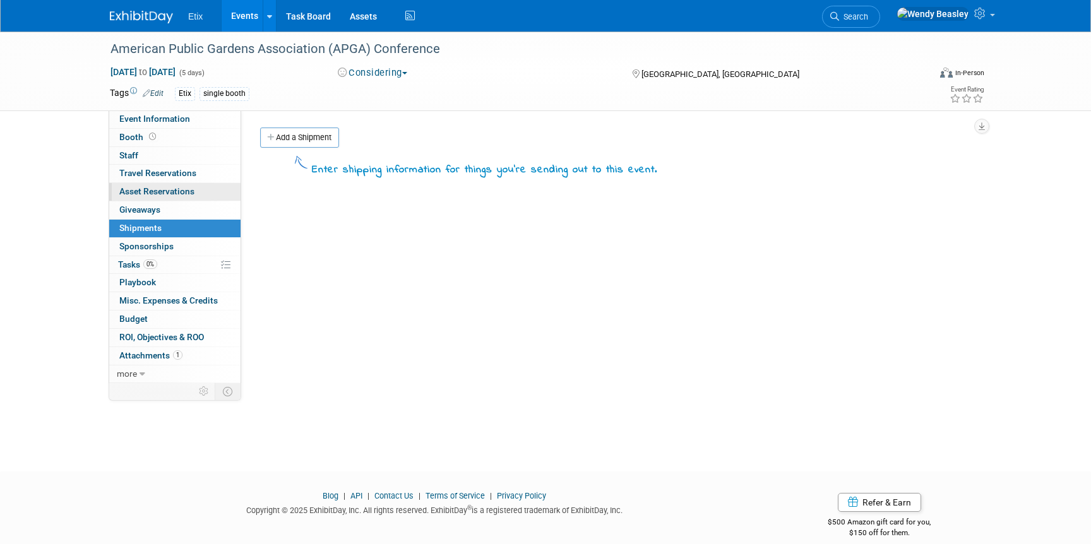
click at [179, 193] on span "Asset Reservations 0" at bounding box center [156, 191] width 75 height 10
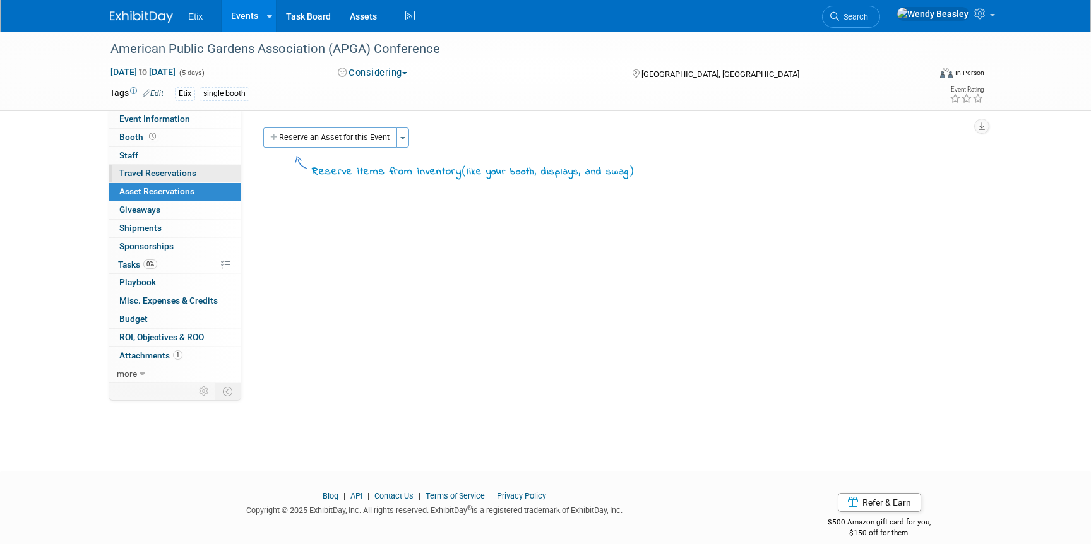
click at [184, 181] on link "0 Travel Reservations 0" at bounding box center [174, 174] width 131 height 18
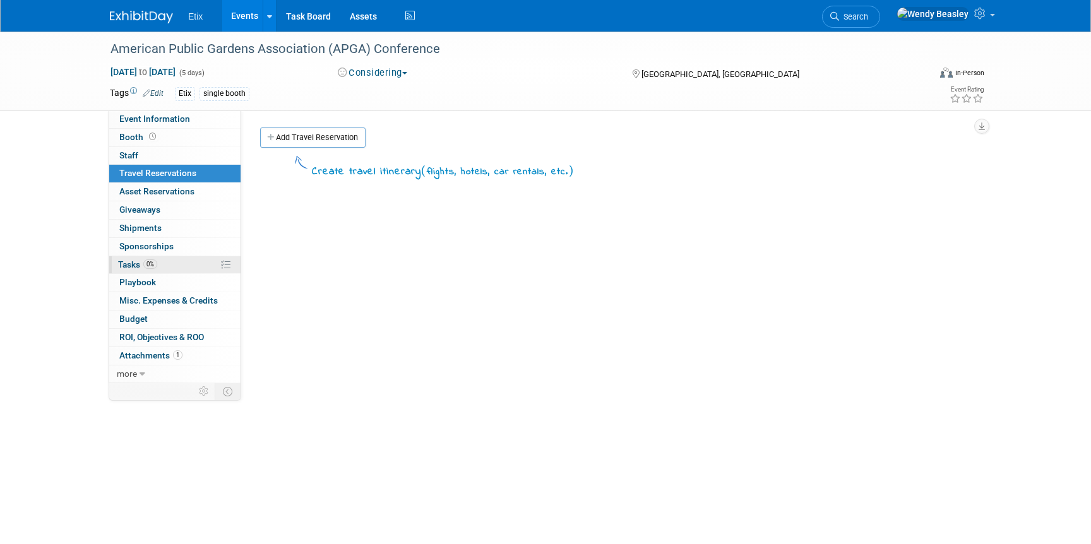
click at [159, 261] on link "0% Tasks 0%" at bounding box center [174, 265] width 131 height 18
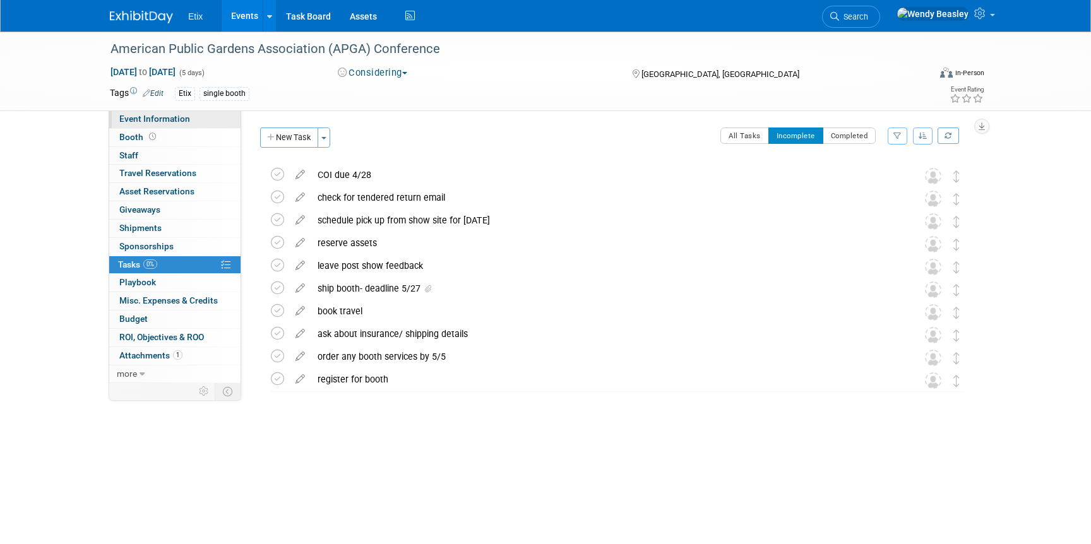
click at [182, 116] on span "Event Information" at bounding box center [154, 119] width 71 height 10
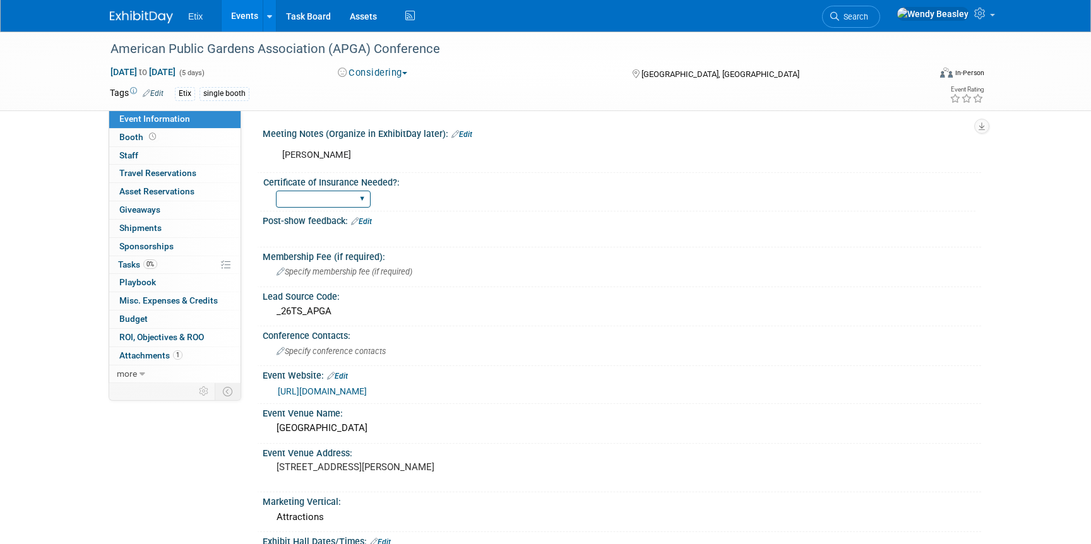
click at [350, 192] on select "Yes No" at bounding box center [323, 199] width 95 height 17
select select "Yes"
click at [276, 191] on select "Yes No" at bounding box center [323, 199] width 95 height 17
click at [448, 136] on span "Edit" at bounding box center [460, 134] width 24 height 9
click at [453, 132] on icon at bounding box center [455, 134] width 8 height 8
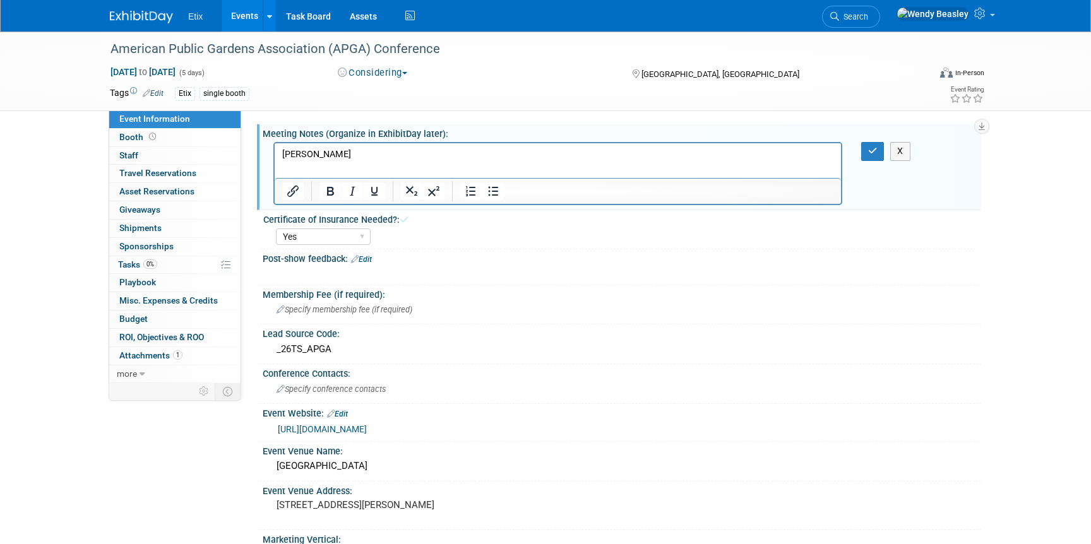
click at [380, 148] on p "todd" at bounding box center [558, 154] width 552 height 13
click at [869, 147] on icon "button" at bounding box center [872, 150] width 9 height 9
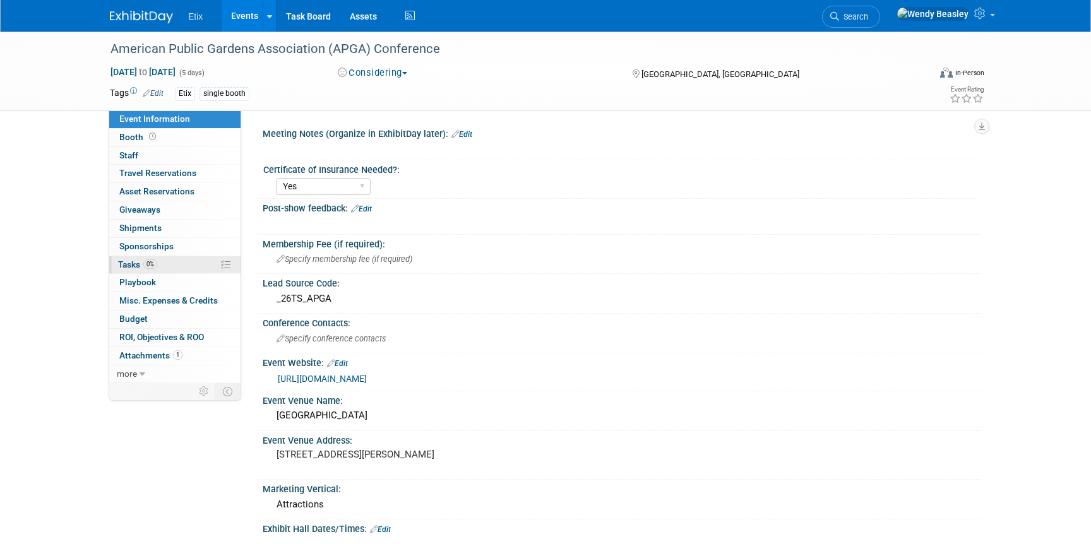
click at [148, 260] on span "0%" at bounding box center [150, 263] width 14 height 9
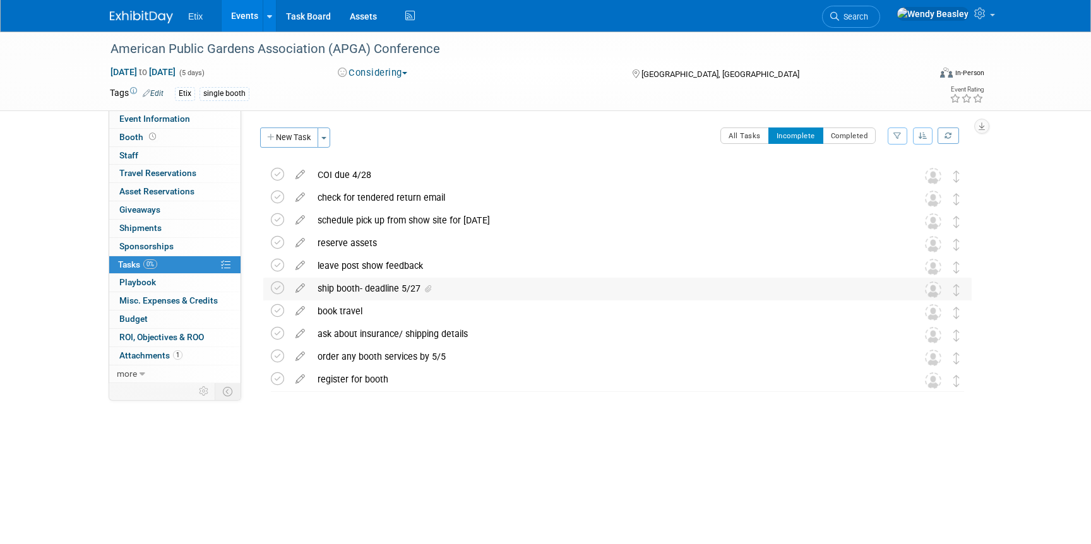
click at [405, 283] on div "ship booth- deadline 5/27" at bounding box center [605, 288] width 588 height 21
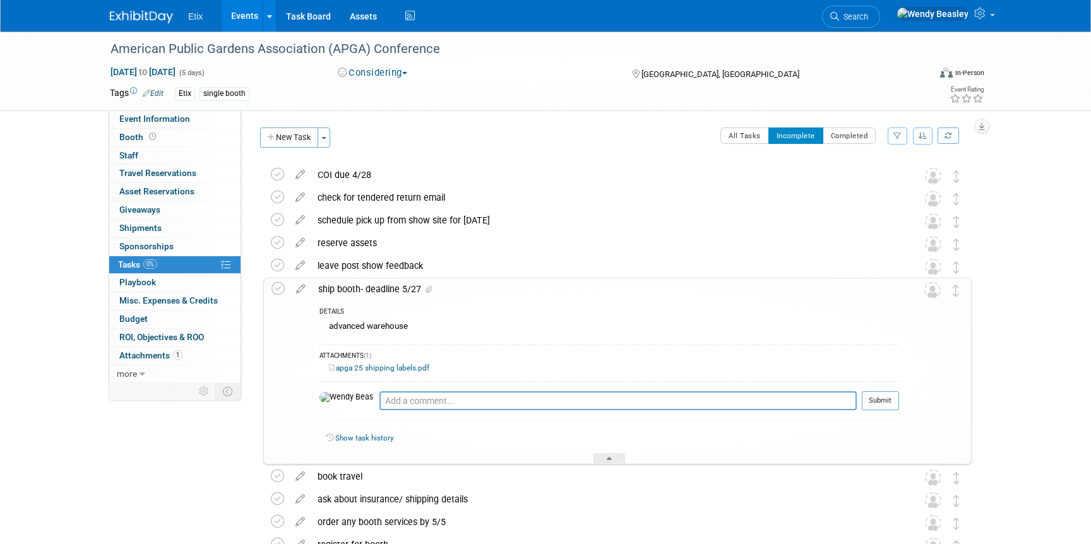
click at [430, 357] on div "ATTACHMENTS (1)" at bounding box center [609, 357] width 580 height 11
click at [399, 364] on link "apga 25 shipping labels.pdf" at bounding box center [379, 368] width 100 height 9
click at [300, 288] on icon at bounding box center [301, 286] width 22 height 16
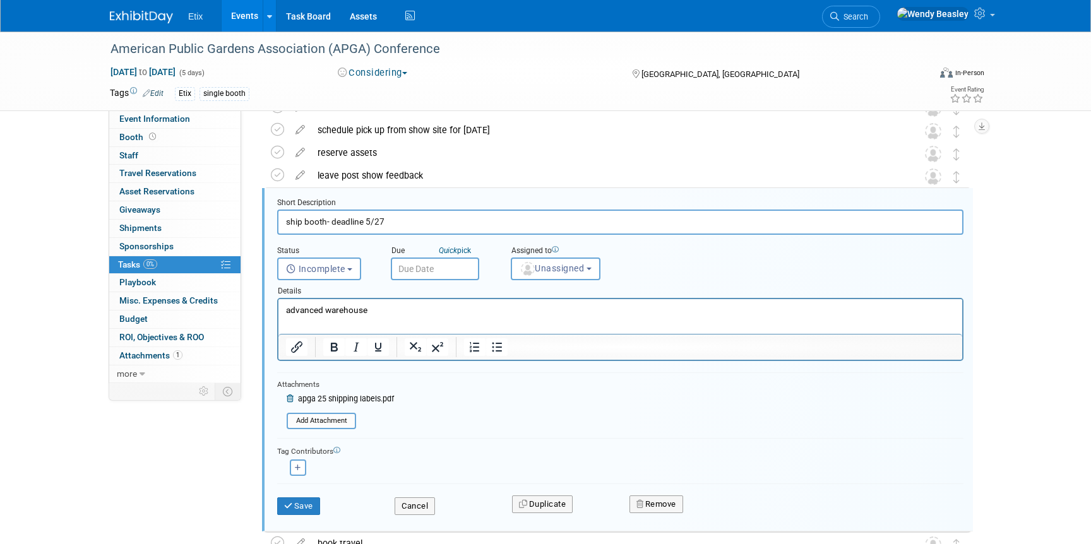
scroll to position [93, 0]
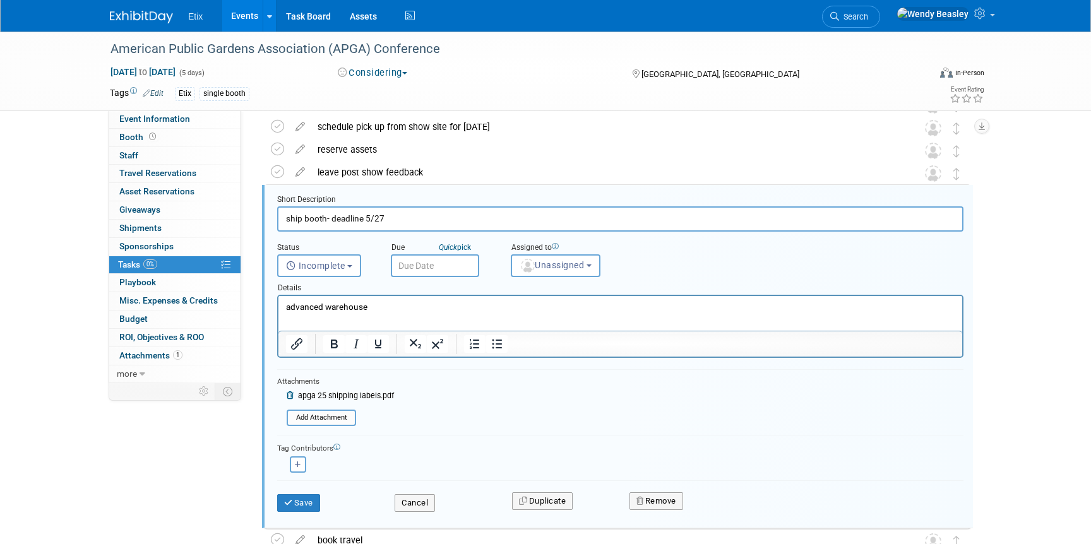
click at [392, 208] on input "ship booth- deadline 5/27" at bounding box center [620, 218] width 686 height 25
click at [375, 214] on input "ship booth- deadline 5/27" at bounding box center [620, 218] width 686 height 25
drag, startPoint x: 330, startPoint y: 221, endPoint x: 443, endPoint y: 224, distance: 113.0
click at [444, 226] on input "ship booth- deadline 5/27" at bounding box center [620, 218] width 686 height 25
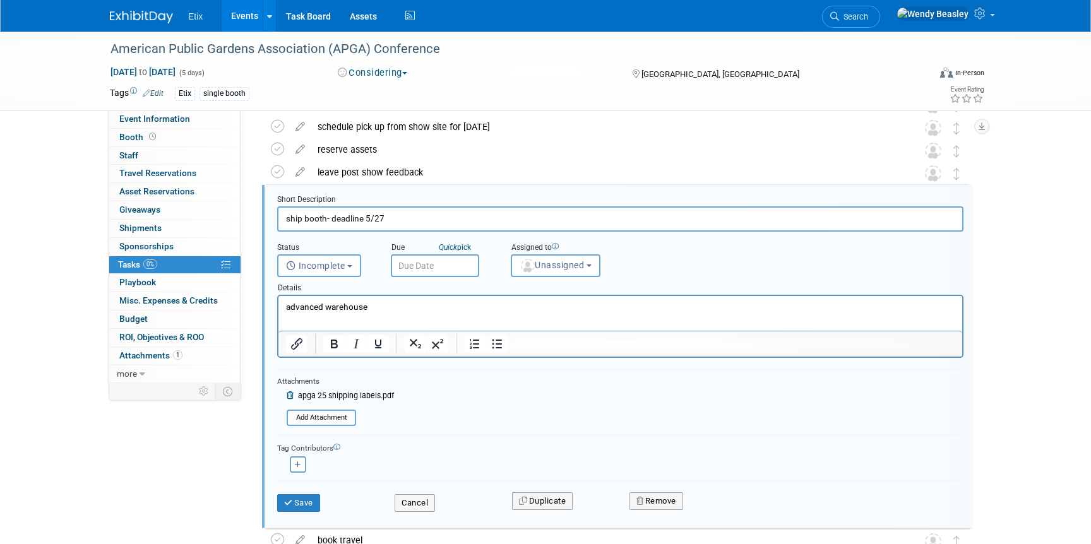
drag, startPoint x: 331, startPoint y: 220, endPoint x: 431, endPoint y: 218, distance: 100.4
click at [431, 218] on input "ship booth- deadline 5/27" at bounding box center [620, 218] width 686 height 25
type input "ship booth-"
click at [651, 495] on button "Remove" at bounding box center [656, 501] width 54 height 18
click at [720, 514] on icon at bounding box center [719, 512] width 8 height 7
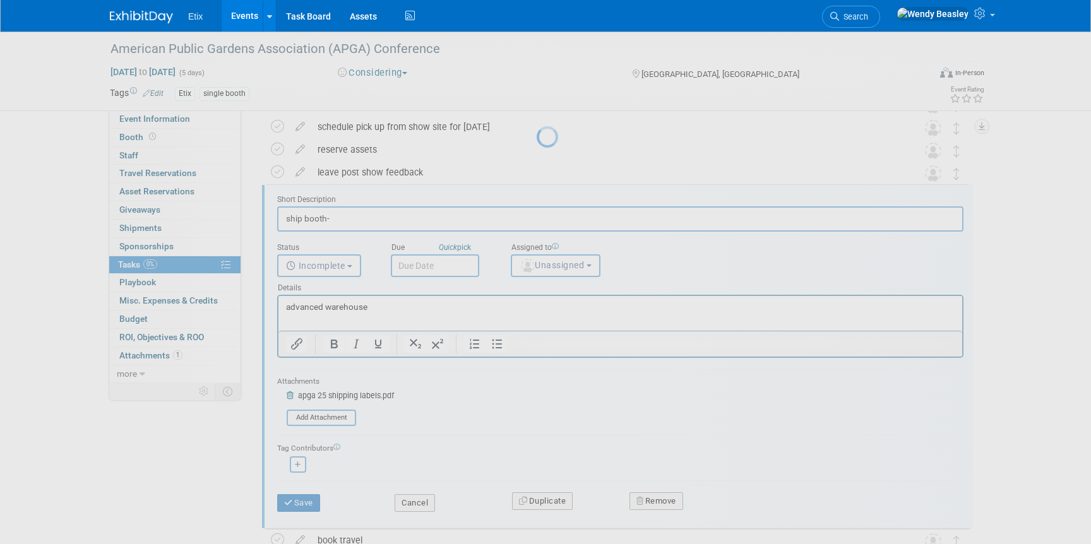
scroll to position [0, 0]
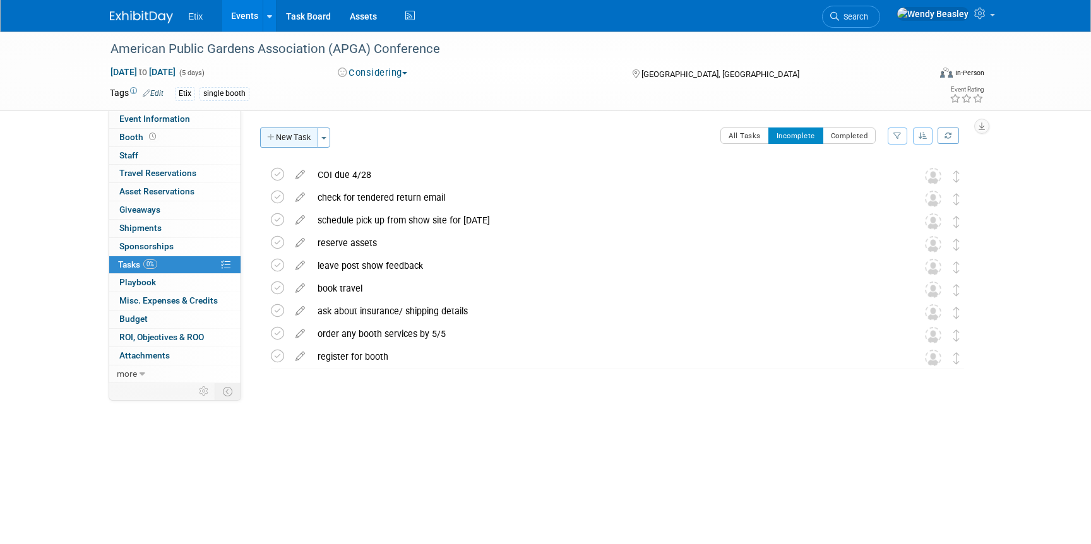
click at [289, 146] on button "New Task" at bounding box center [289, 138] width 58 height 20
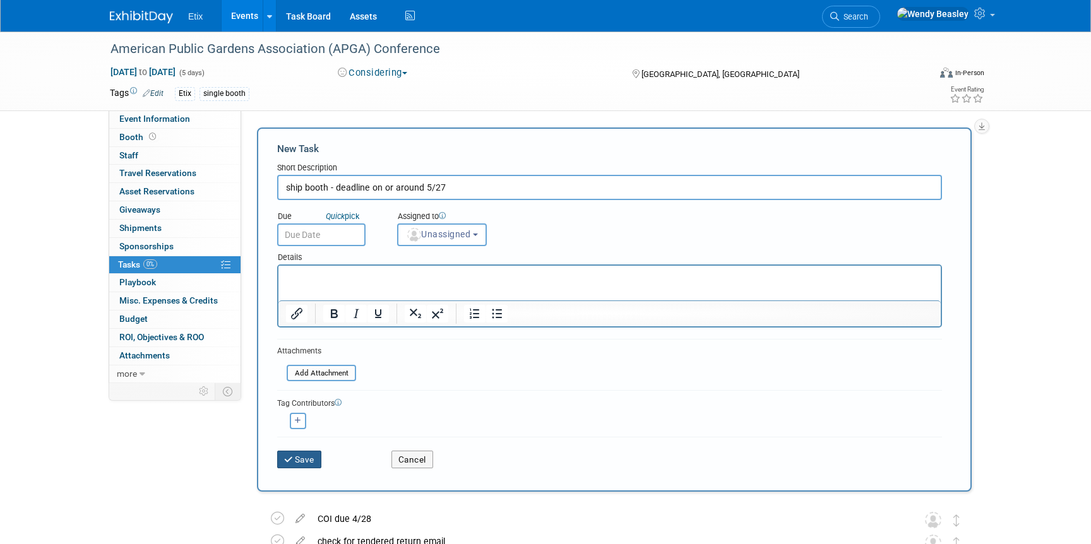
type input "ship booth - deadline on or around 5/27"
click at [287, 457] on icon "submit" at bounding box center [289, 460] width 11 height 9
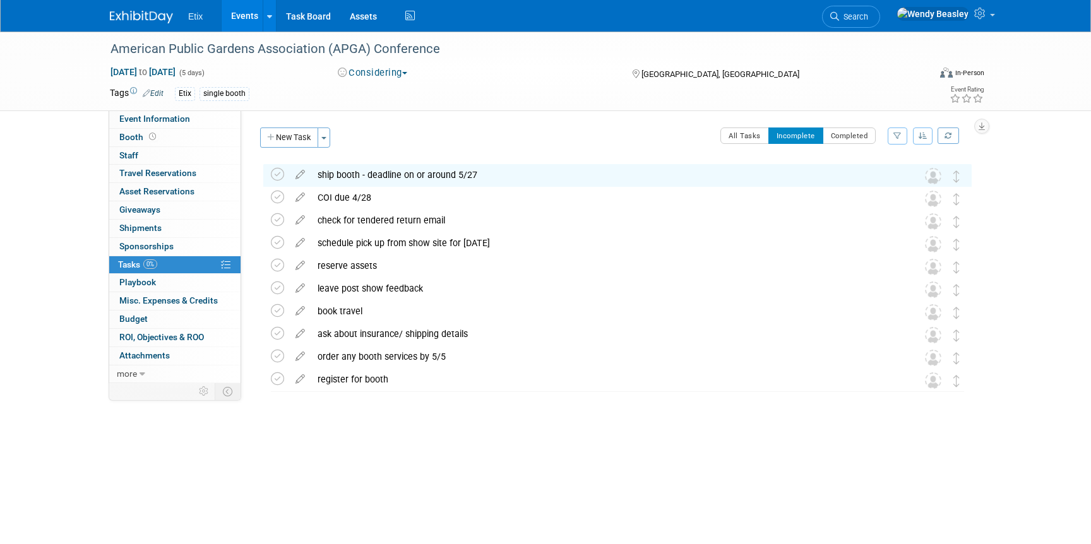
click at [248, 6] on link "Events" at bounding box center [245, 16] width 46 height 32
